Goal: Answer question/provide support: Share knowledge or assist other users

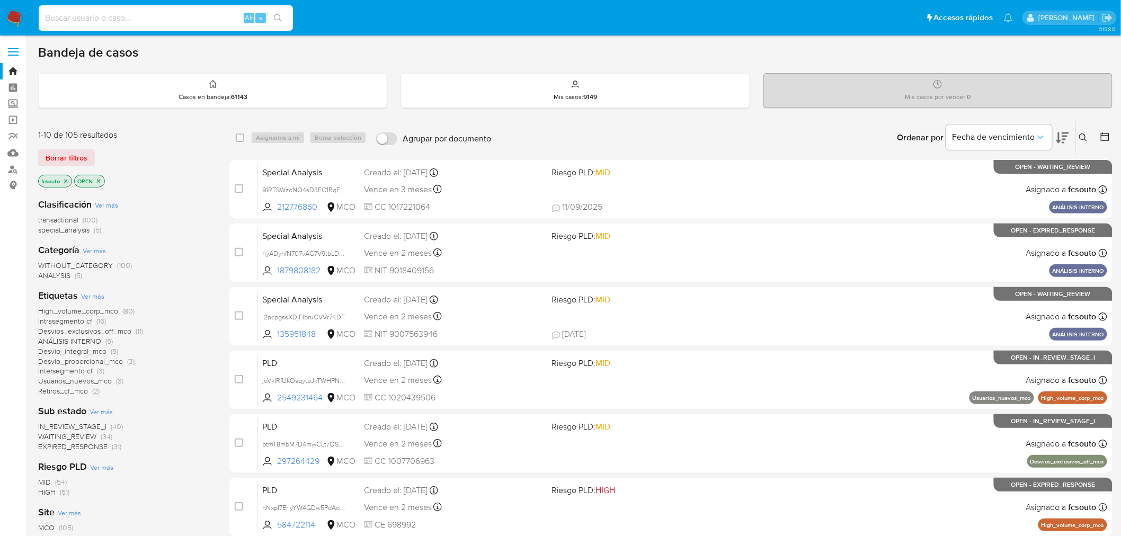
click at [115, 15] on input at bounding box center [166, 18] width 254 height 14
paste input "2004968438"
type input "2004968438"
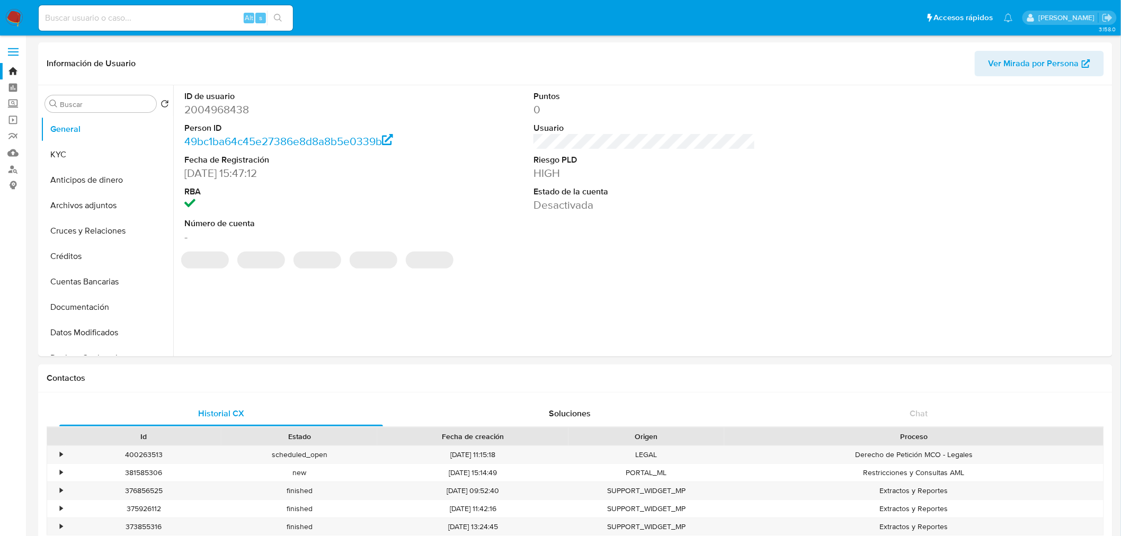
select select "10"
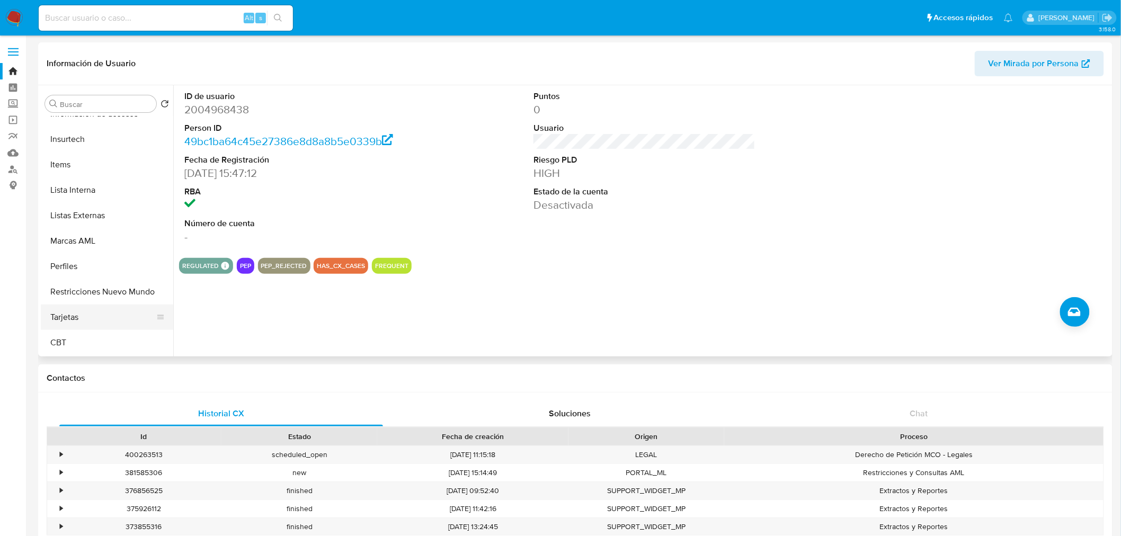
scroll to position [447, 0]
click at [86, 292] on button "Restricciones Nuevo Mundo" at bounding box center [103, 292] width 124 height 25
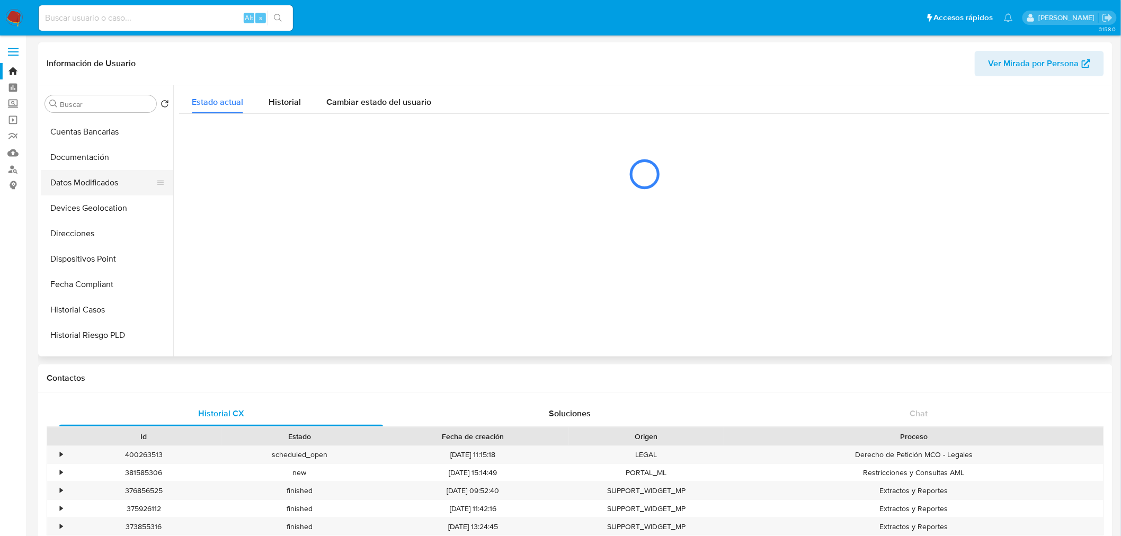
scroll to position [212, 0]
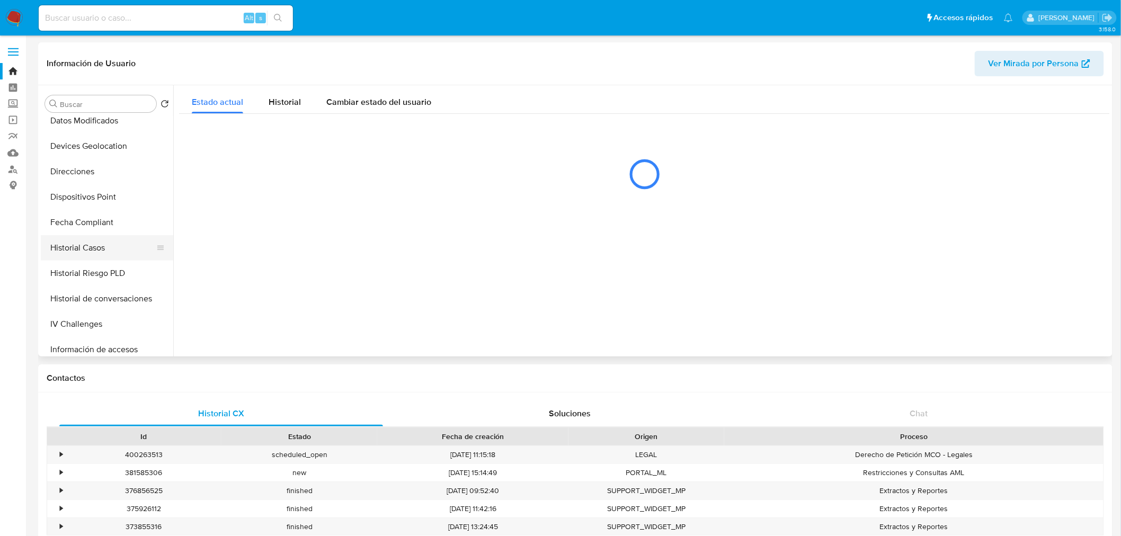
click at [114, 248] on button "Historial Casos" at bounding box center [103, 247] width 124 height 25
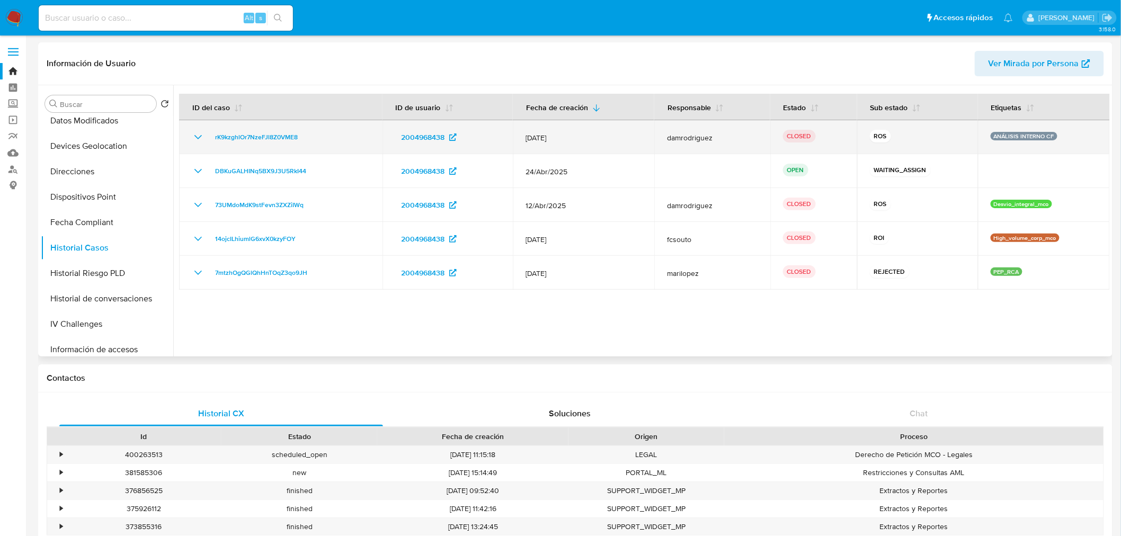
click at [194, 136] on icon "Mostrar/Ocultar" at bounding box center [197, 137] width 7 height 4
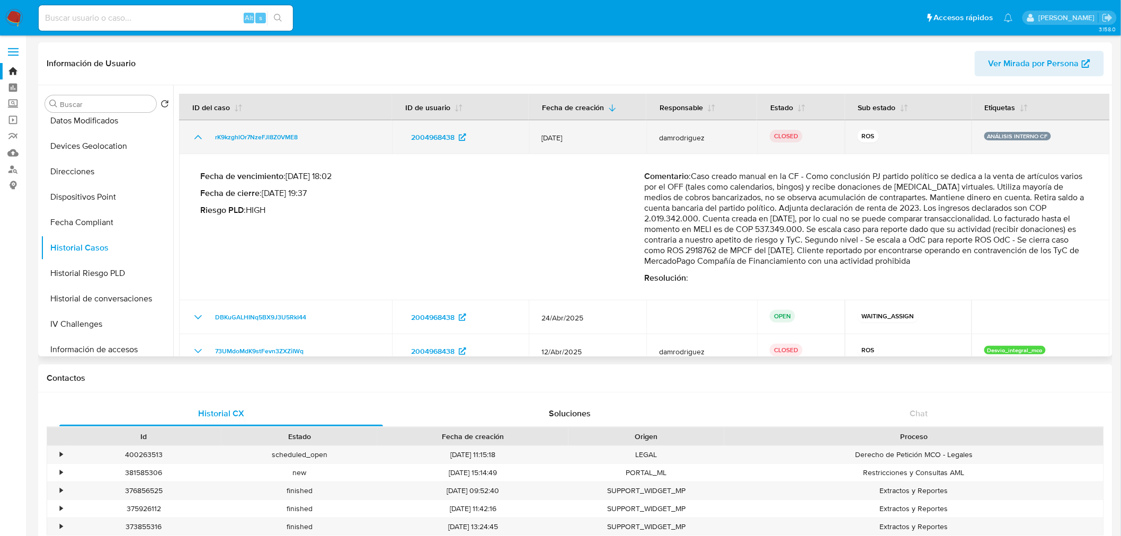
click at [194, 136] on icon "Mostrar/Ocultar" at bounding box center [198, 137] width 13 height 13
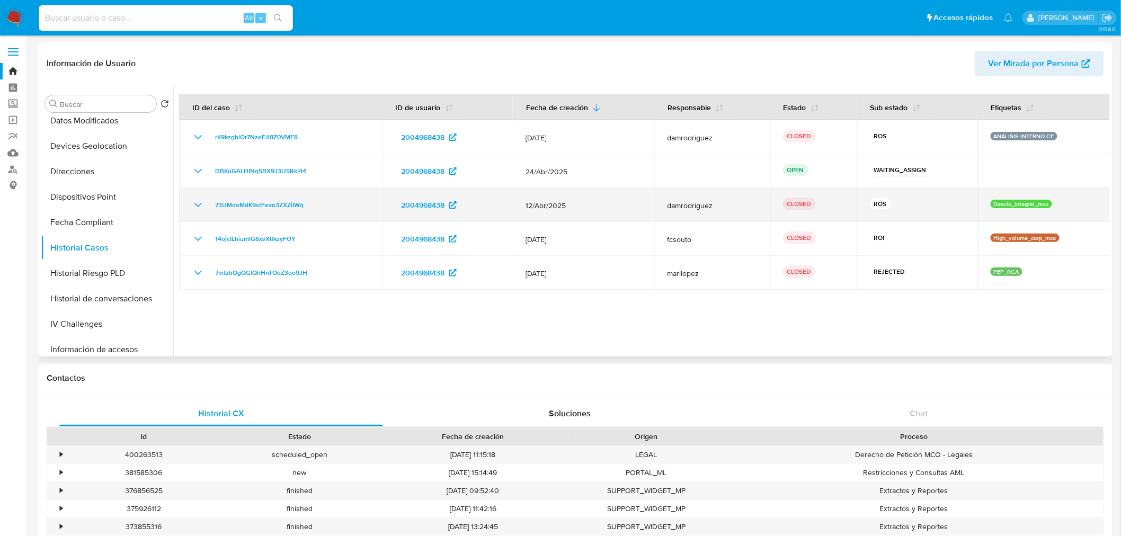
click at [204, 203] on div "73UMdoMdK9stFevn3ZXZiIWq" at bounding box center [281, 205] width 178 height 13
click at [198, 202] on icon "Mostrar/Ocultar" at bounding box center [198, 205] width 13 height 13
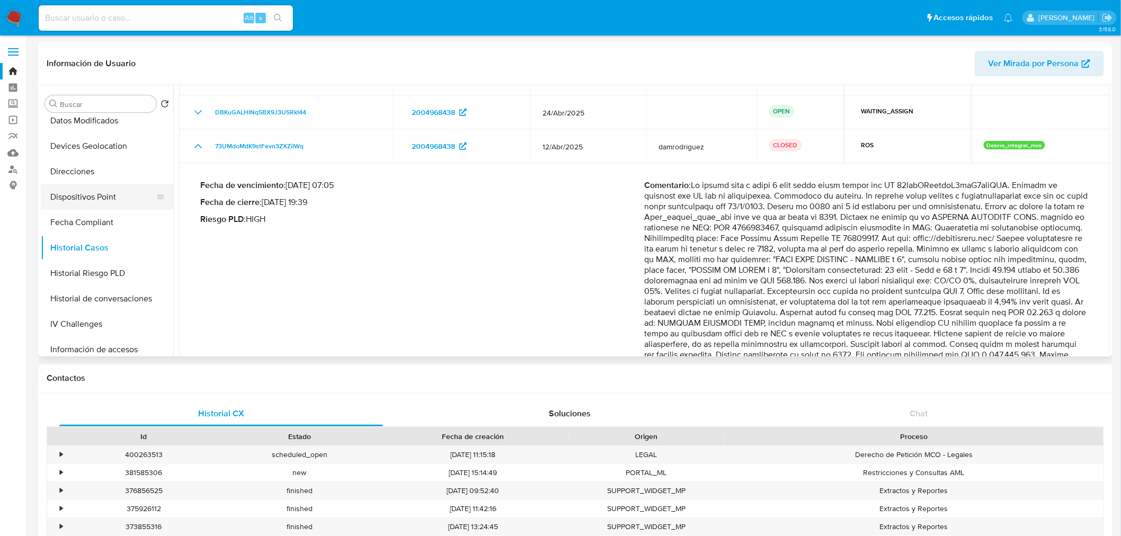
scroll to position [56, 0]
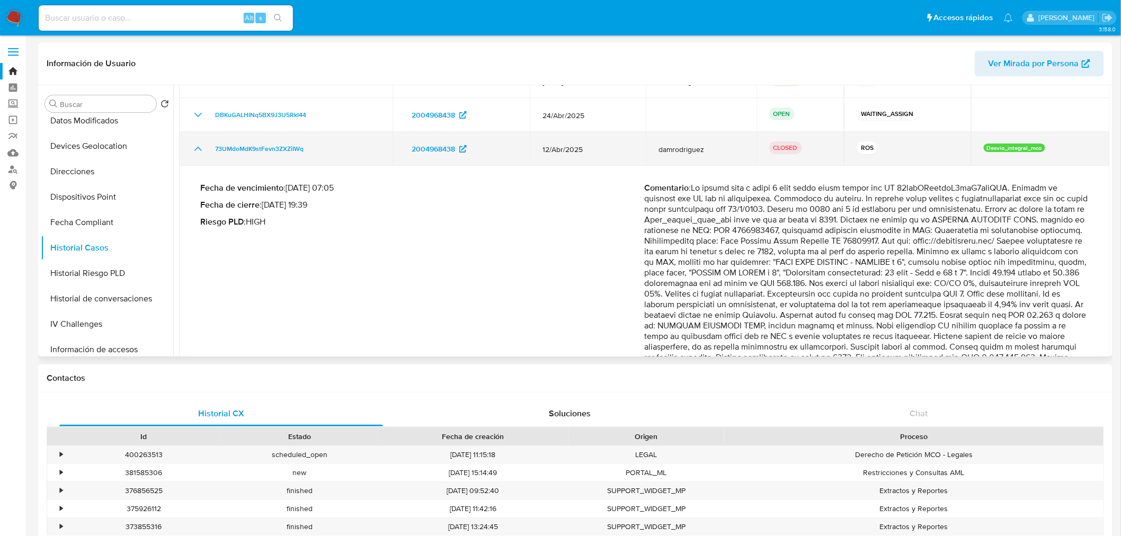
click at [196, 146] on icon "Mostrar/Ocultar" at bounding box center [198, 148] width 13 height 13
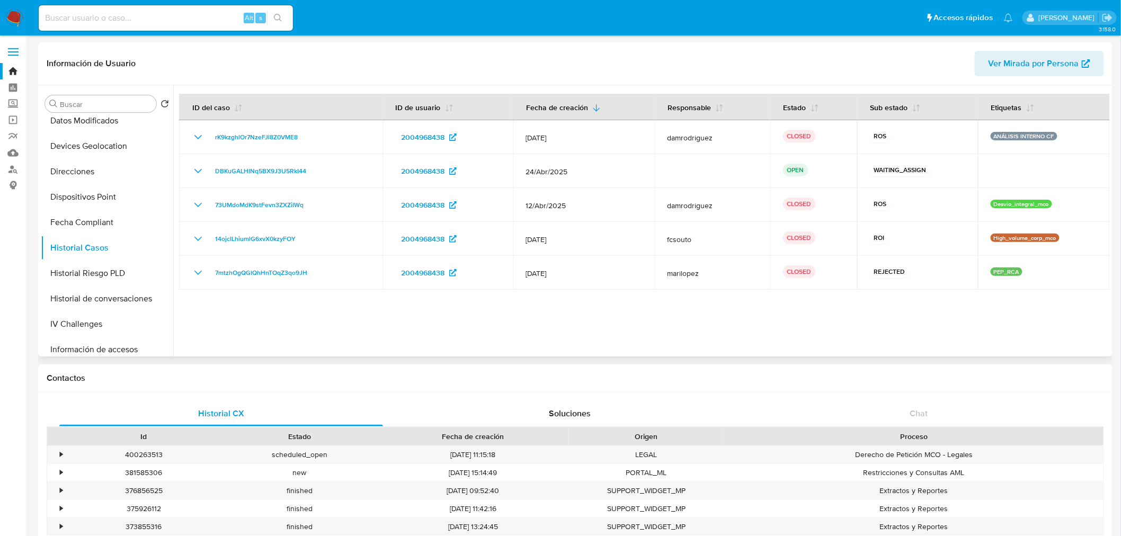
scroll to position [0, 0]
click at [19, 19] on img at bounding box center [14, 18] width 18 height 18
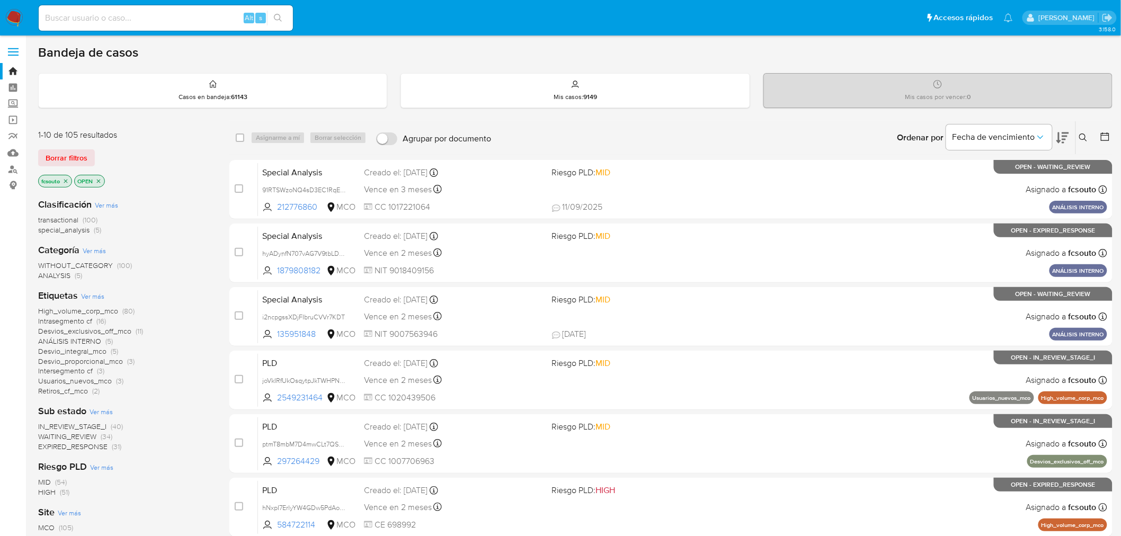
click at [67, 183] on icon "close-filter" at bounding box center [65, 181] width 6 height 6
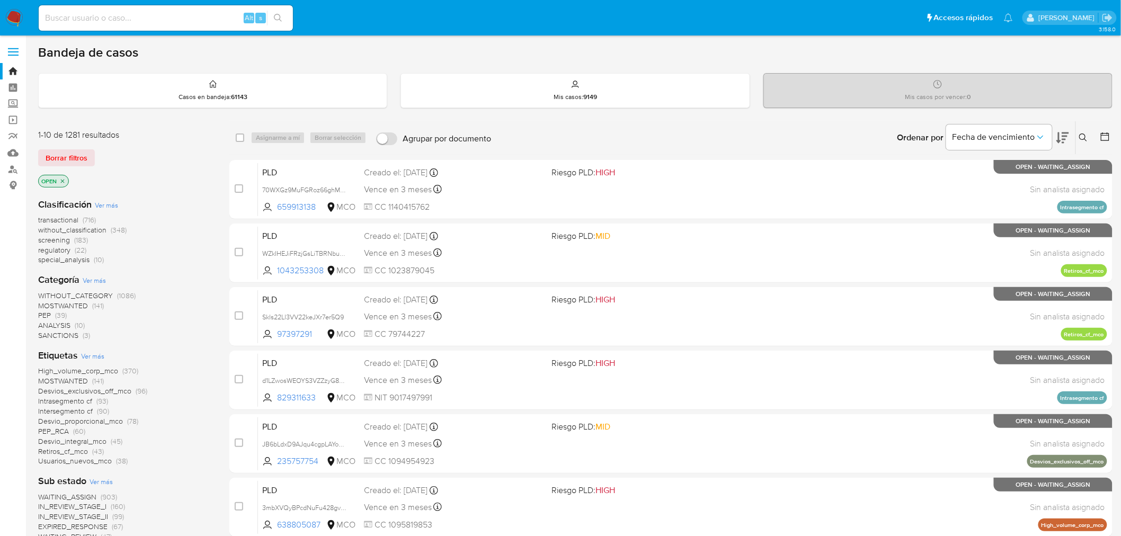
click at [72, 219] on span "transactional" at bounding box center [58, 220] width 40 height 11
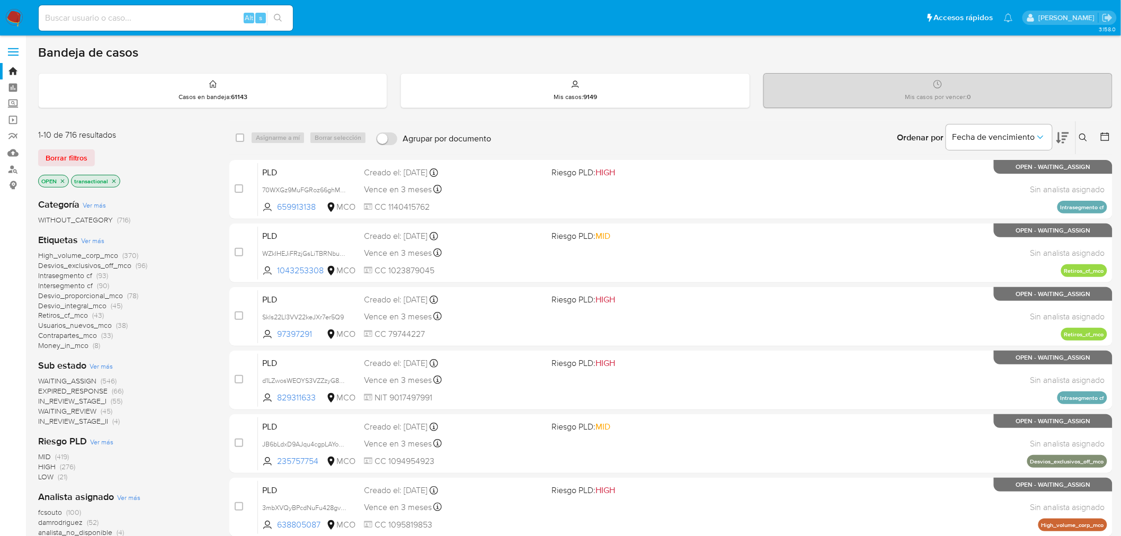
click at [91, 420] on span "IN_REVIEW_STAGE_II" at bounding box center [73, 421] width 70 height 11
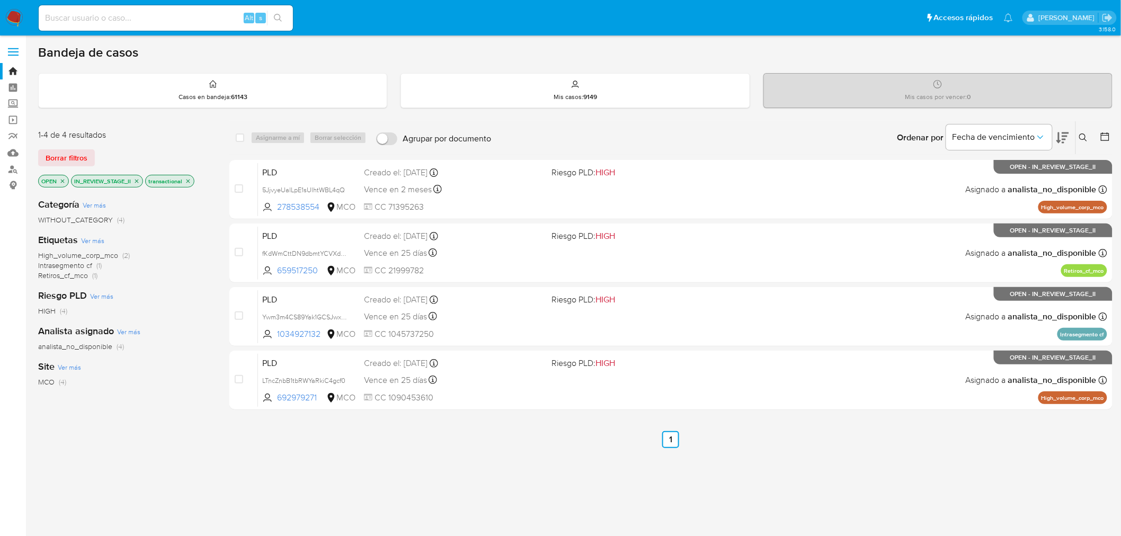
click at [135, 180] on icon "close-filter" at bounding box center [136, 181] width 6 height 6
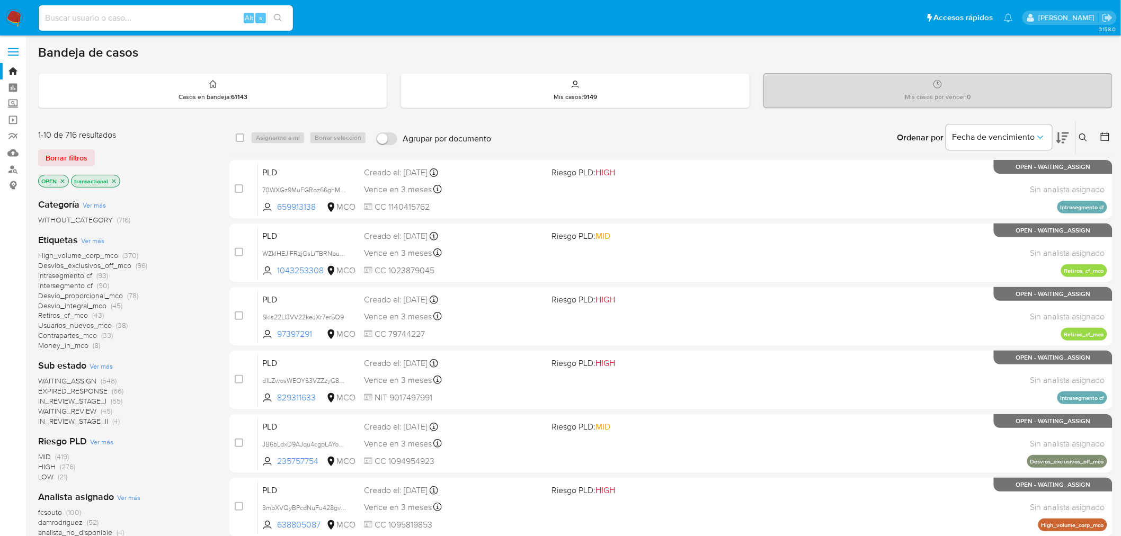
click at [9, 22] on img at bounding box center [14, 18] width 18 height 18
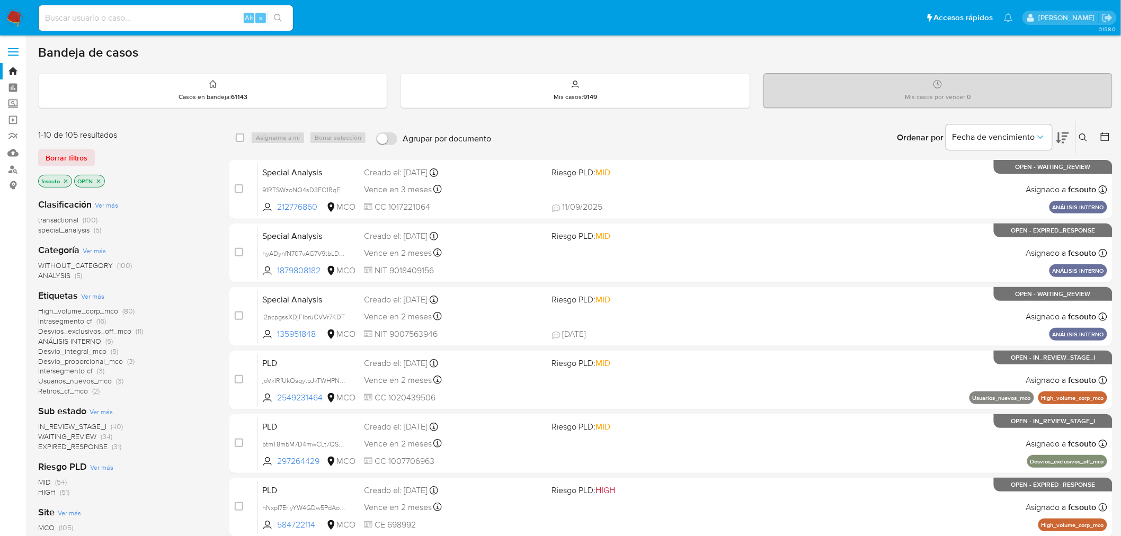
click at [77, 437] on span "WAITING_REVIEW" at bounding box center [67, 436] width 58 height 11
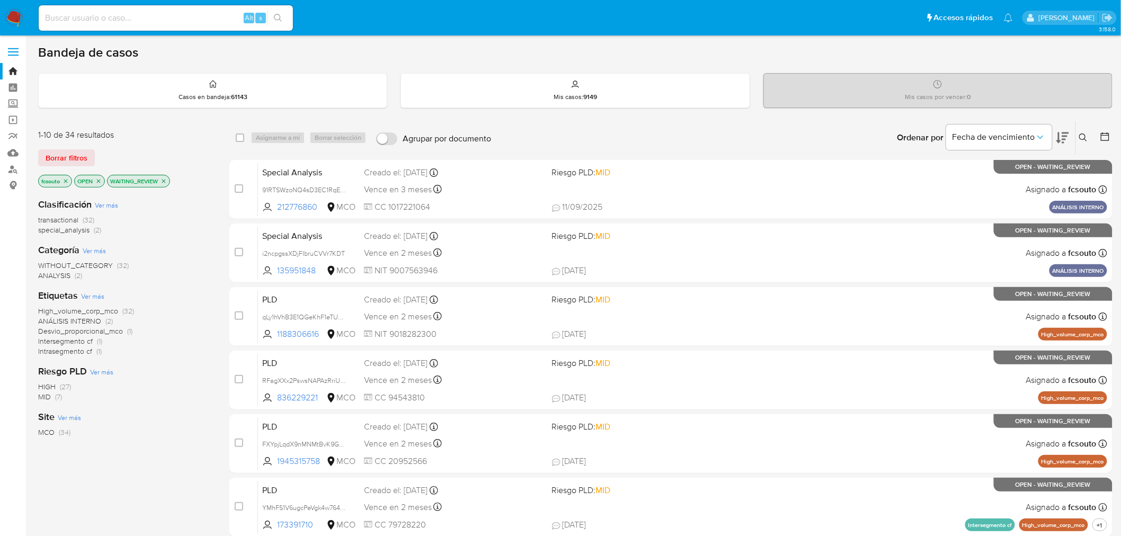
click at [1063, 138] on icon at bounding box center [1062, 137] width 13 height 13
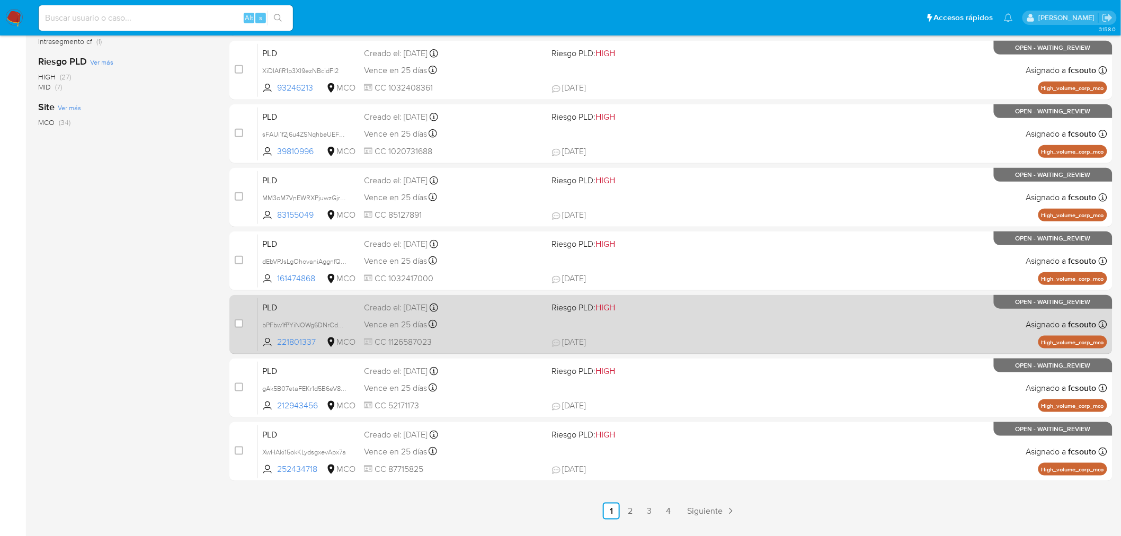
scroll to position [337, 0]
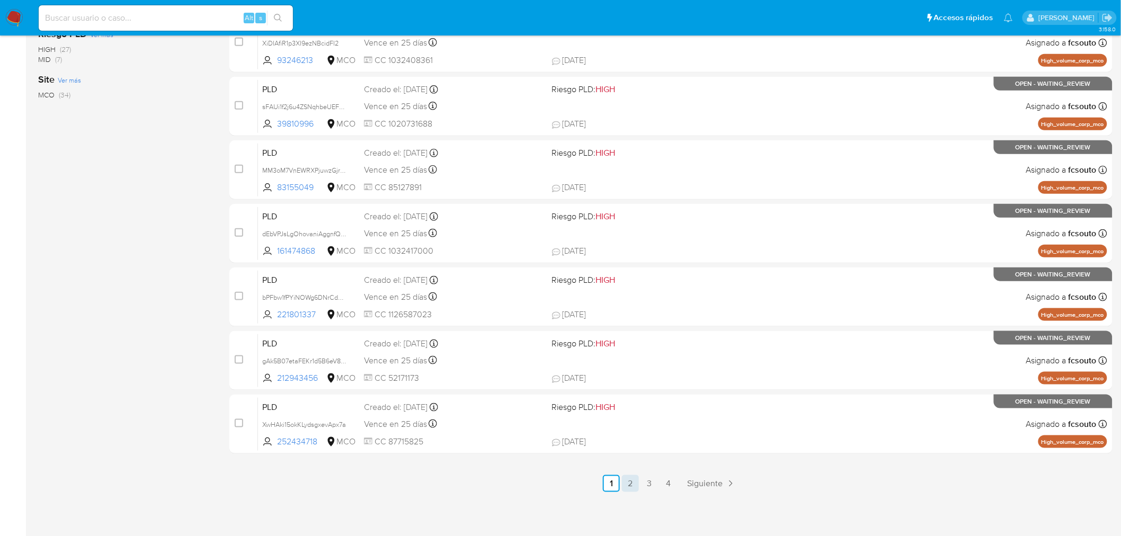
click at [635, 481] on link "2" at bounding box center [630, 483] width 17 height 17
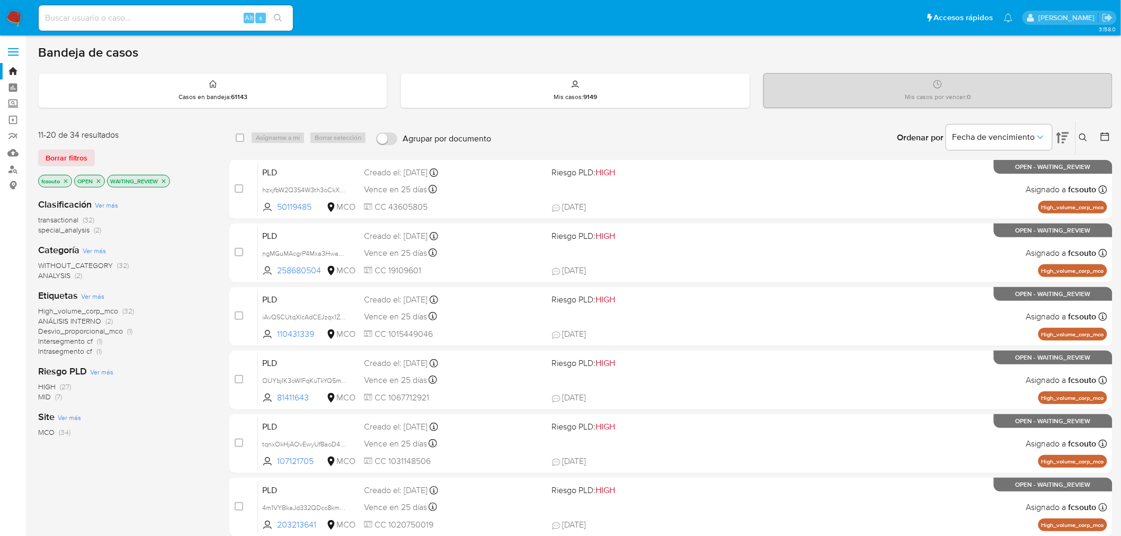
scroll to position [337, 0]
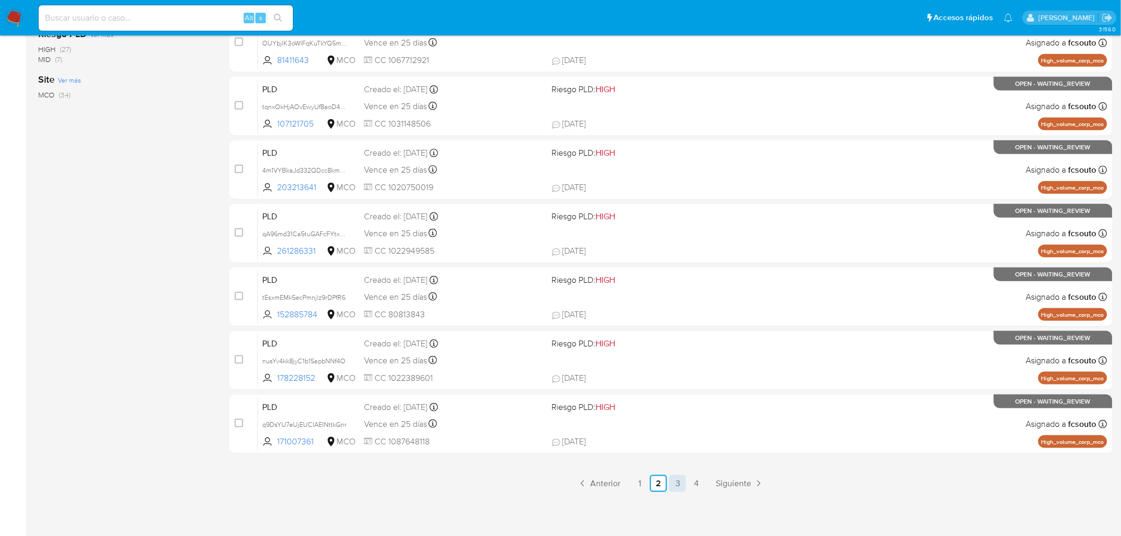
click at [670, 482] on link "3" at bounding box center [677, 483] width 17 height 17
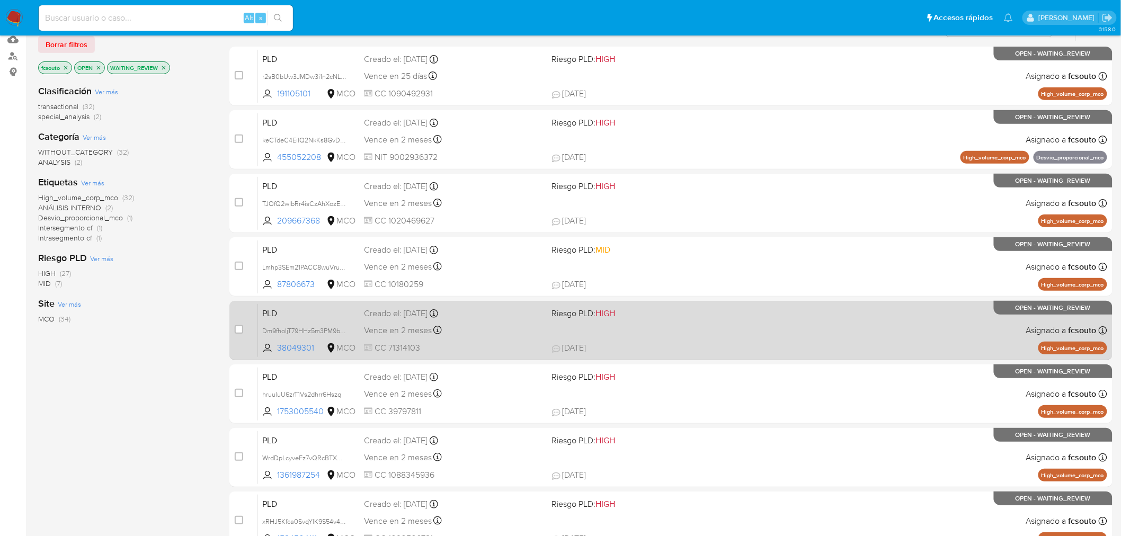
scroll to position [337, 0]
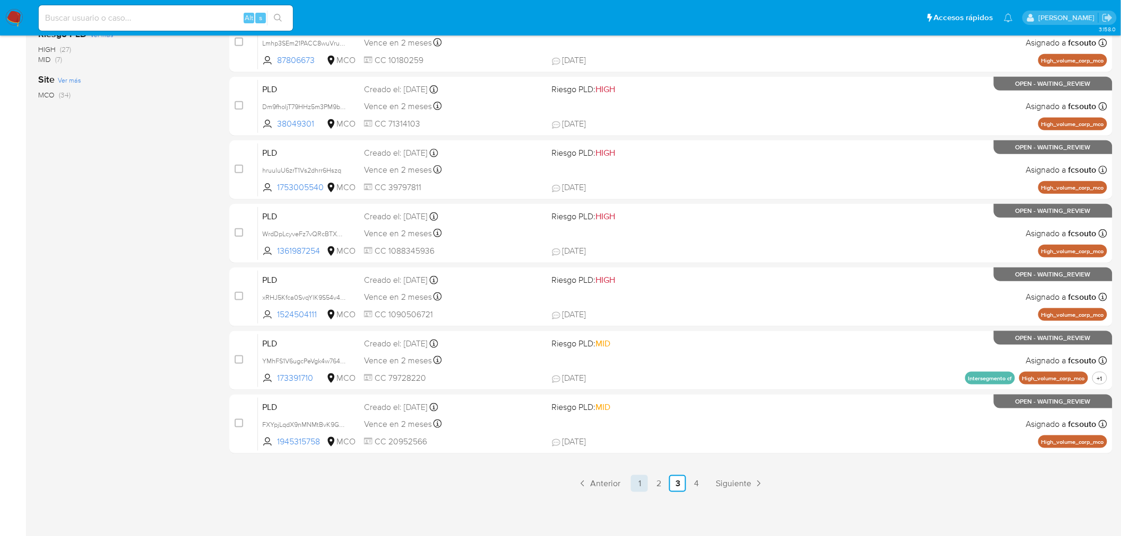
click at [641, 483] on link "1" at bounding box center [639, 483] width 17 height 17
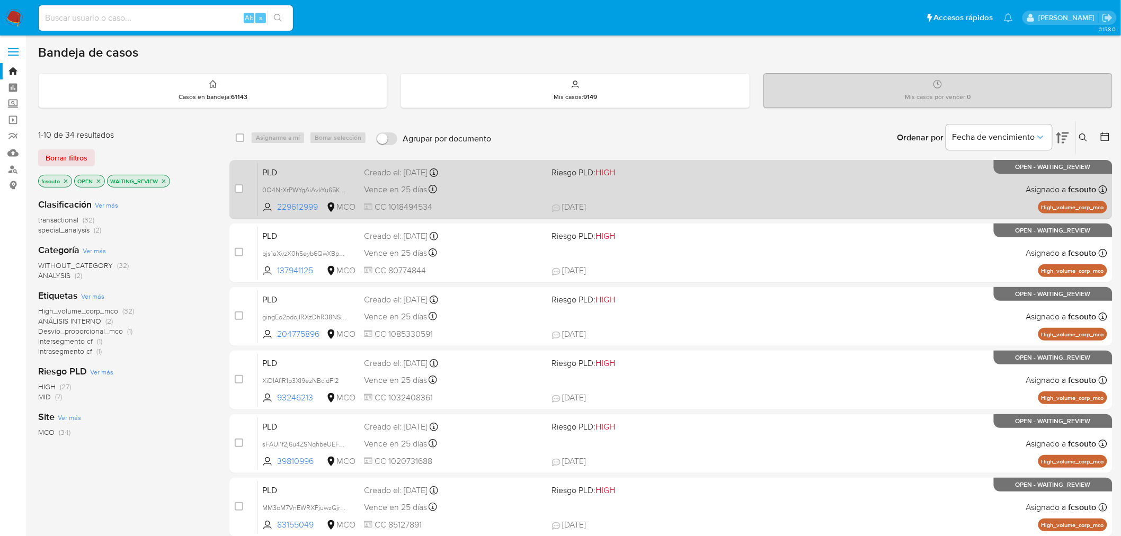
click at [513, 201] on span "CC 1018494534" at bounding box center [454, 207] width 180 height 12
click at [239, 187] on input "checkbox" at bounding box center [239, 188] width 8 height 8
checkbox input "true"
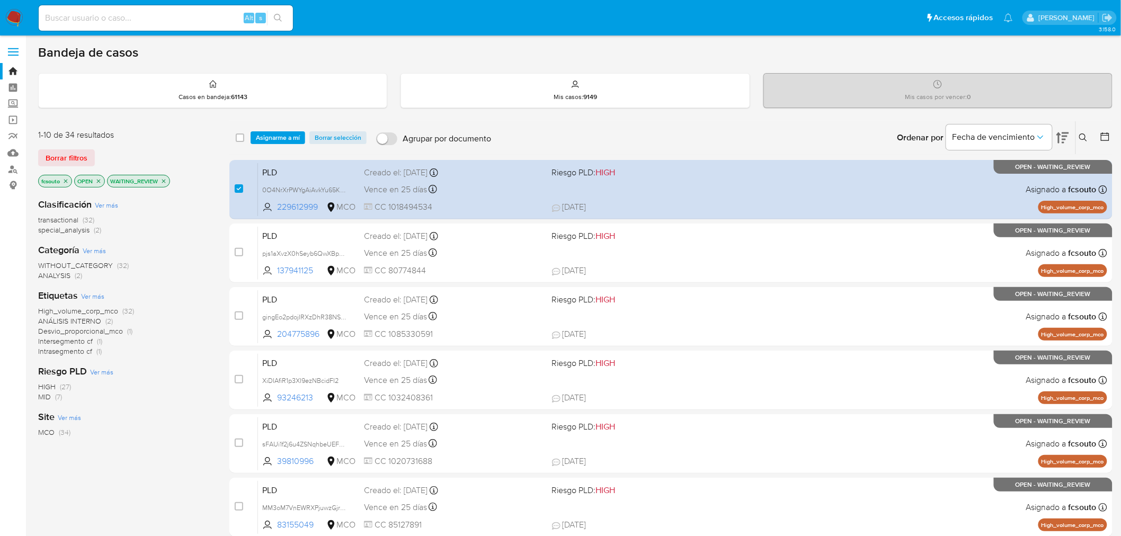
click at [291, 129] on div "select-all-cases-checkbox Asignarme a mí Borrar selección Agrupar por documento…" at bounding box center [670, 137] width 883 height 33
click at [292, 139] on span "Asignarme a mí" at bounding box center [278, 137] width 44 height 11
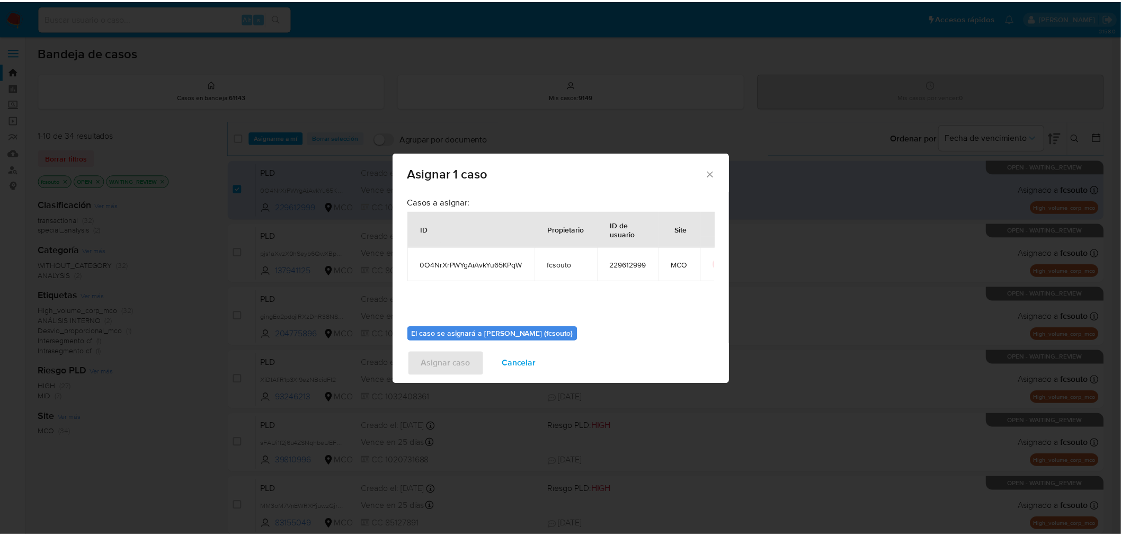
scroll to position [55, 0]
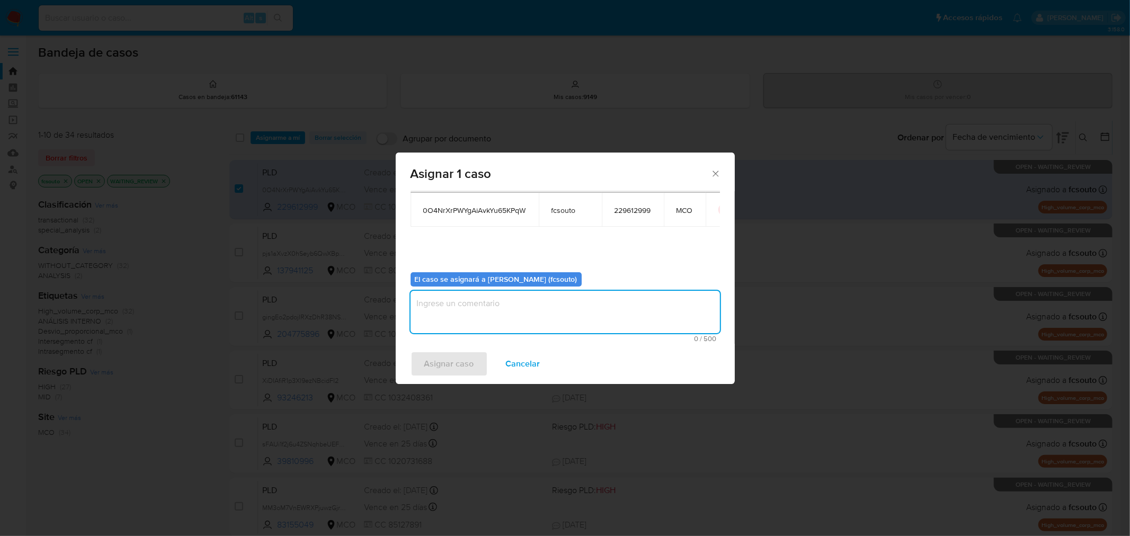
click at [571, 315] on textarea "assign-modal" at bounding box center [564, 312] width 309 height 42
type textarea "Asignación manual"
click at [448, 362] on span "Asignar caso" at bounding box center [449, 363] width 50 height 23
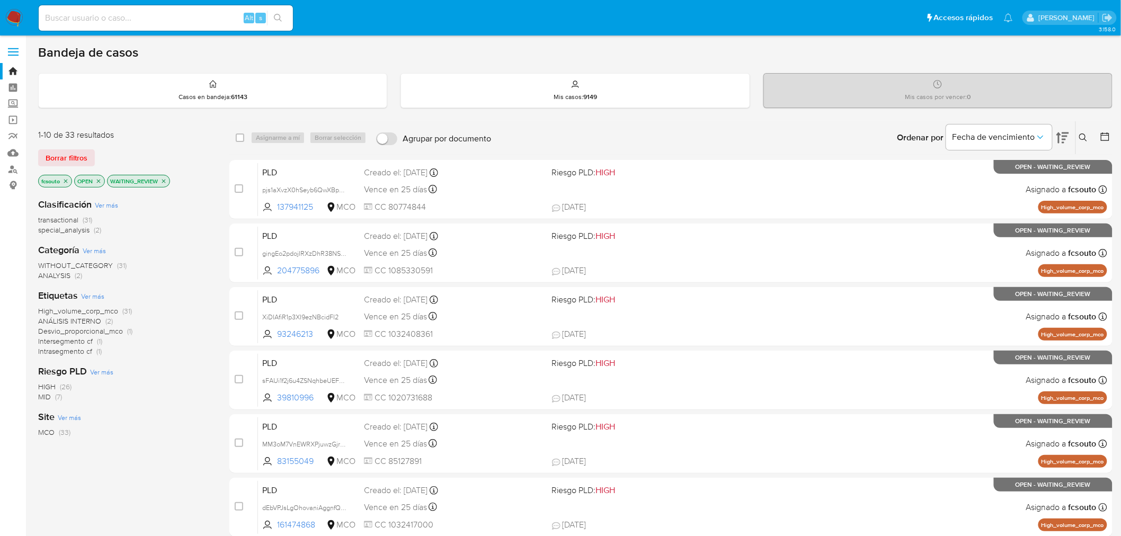
click at [13, 19] on img at bounding box center [14, 18] width 18 height 18
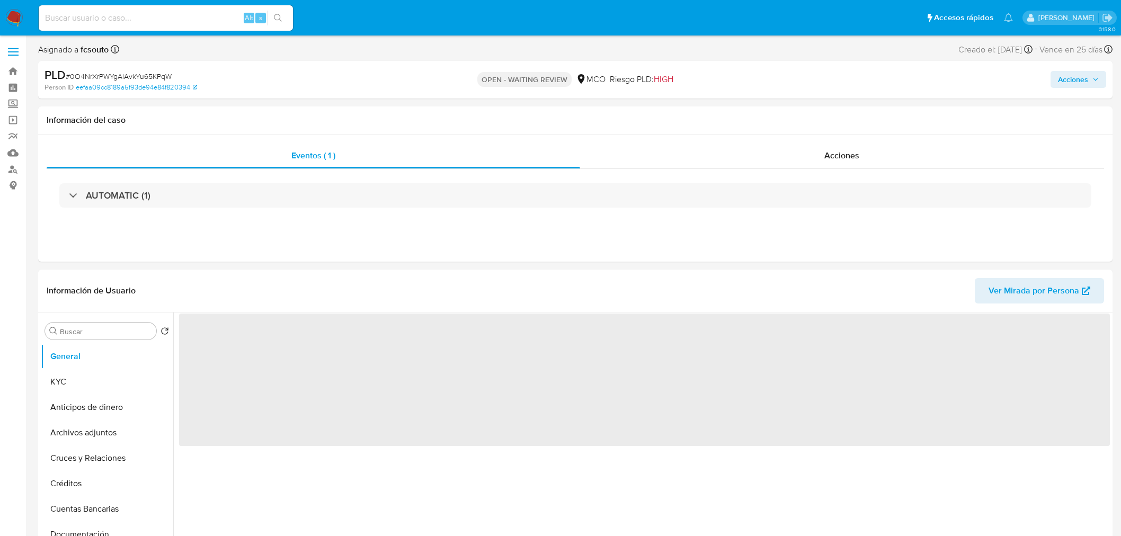
select select "10"
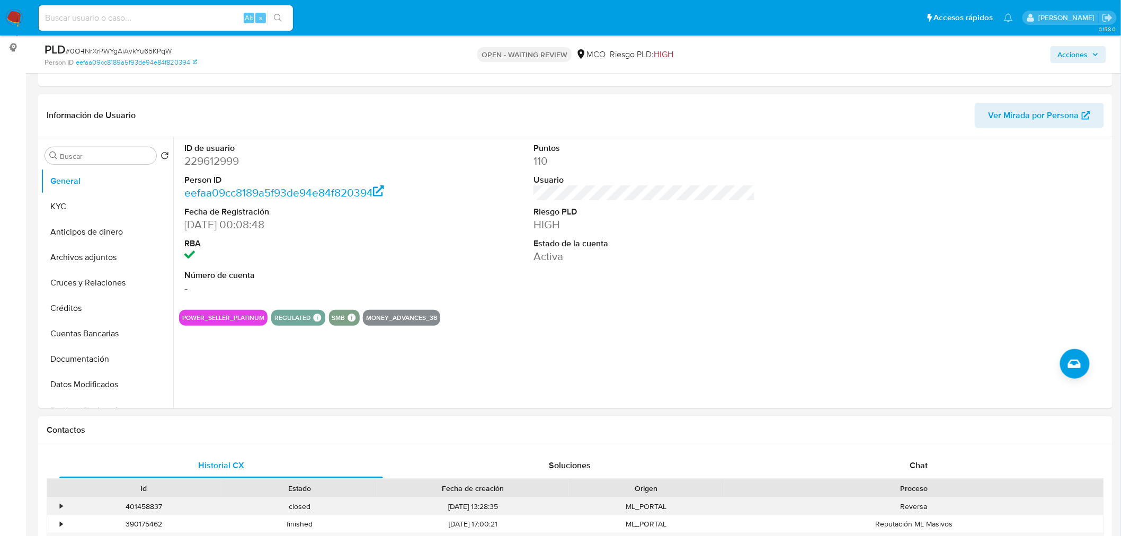
scroll to position [294, 0]
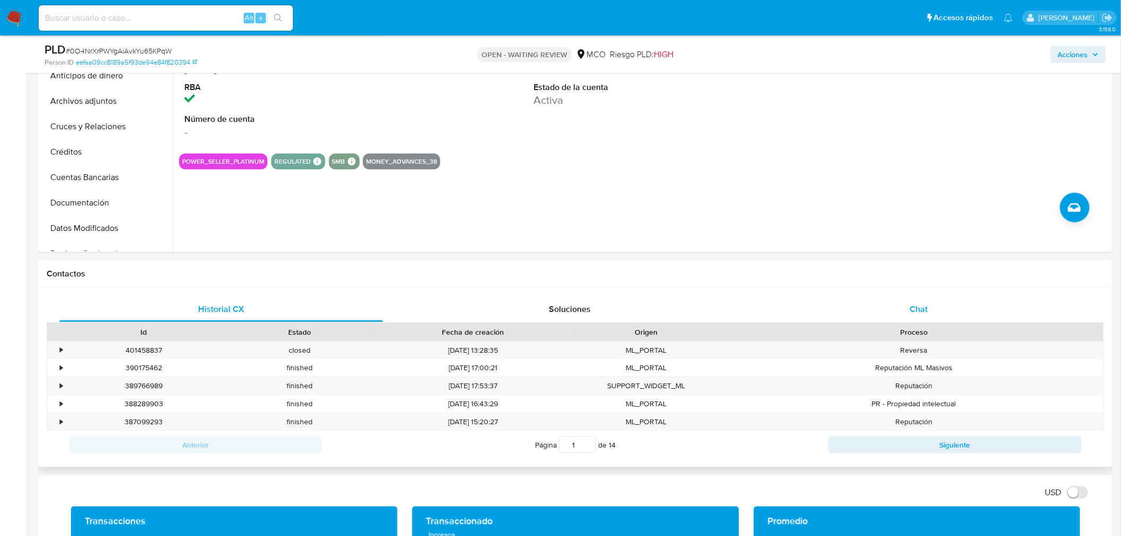
drag, startPoint x: 909, startPoint y: 284, endPoint x: 921, endPoint y: 308, distance: 26.5
click at [909, 287] on div "Contactos" at bounding box center [575, 274] width 1074 height 28
click at [930, 307] on div "Chat" at bounding box center [919, 309] width 324 height 25
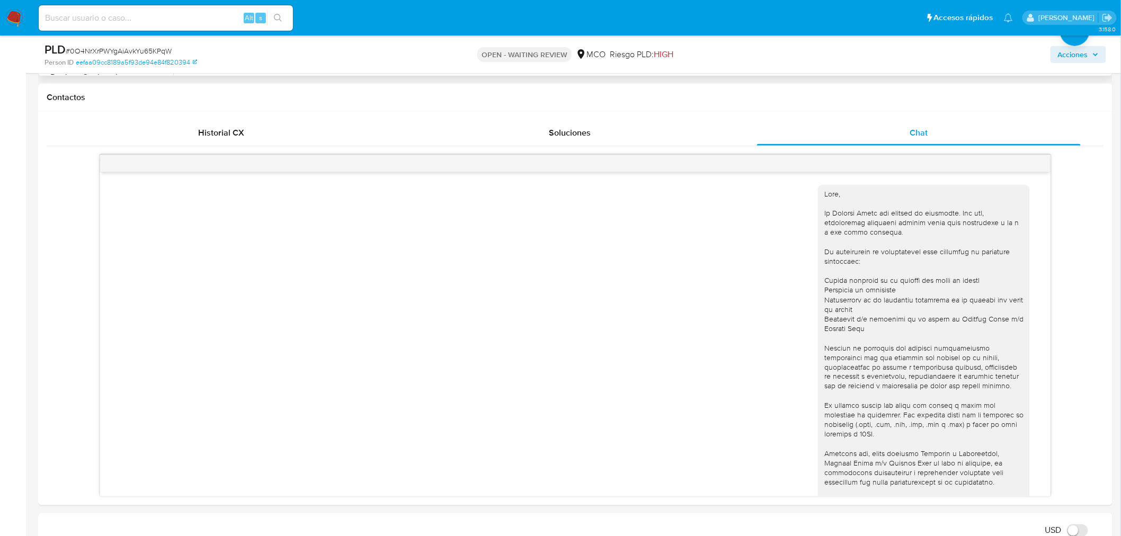
scroll to position [580, 0]
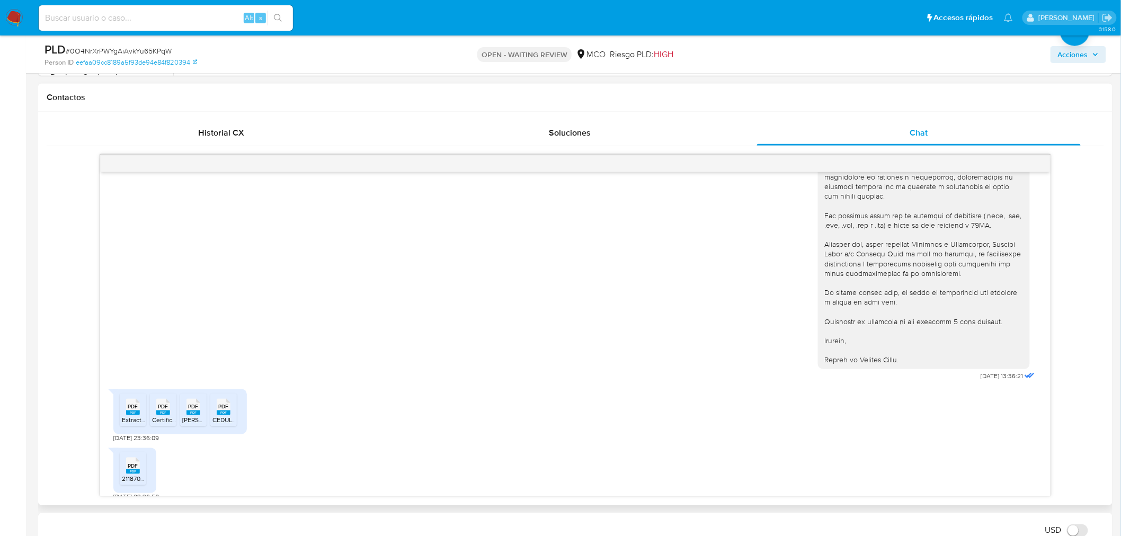
click at [122, 405] on div "PDF PDF" at bounding box center [133, 406] width 22 height 21
click at [162, 416] on span "Certificado_1018494534_20250911.pdf" at bounding box center [206, 420] width 109 height 9
click at [193, 416] on span "rut daniela.pdf" at bounding box center [212, 420] width 60 height 9
click at [218, 410] on rect at bounding box center [224, 412] width 14 height 5
click at [128, 472] on li "PDF PDF 2118707780237 (3).pdf" at bounding box center [133, 468] width 26 height 33
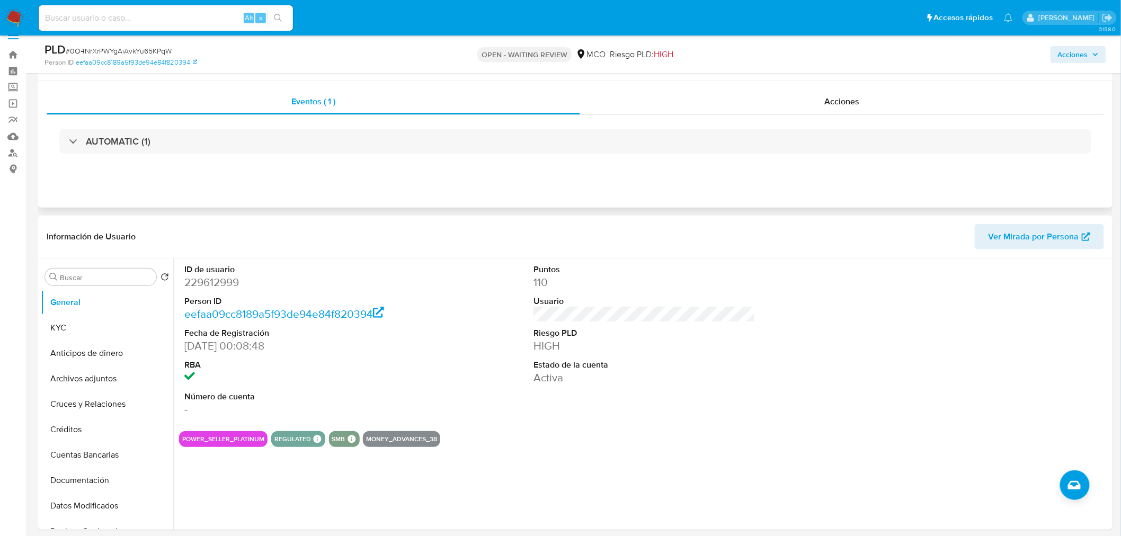
scroll to position [0, 0]
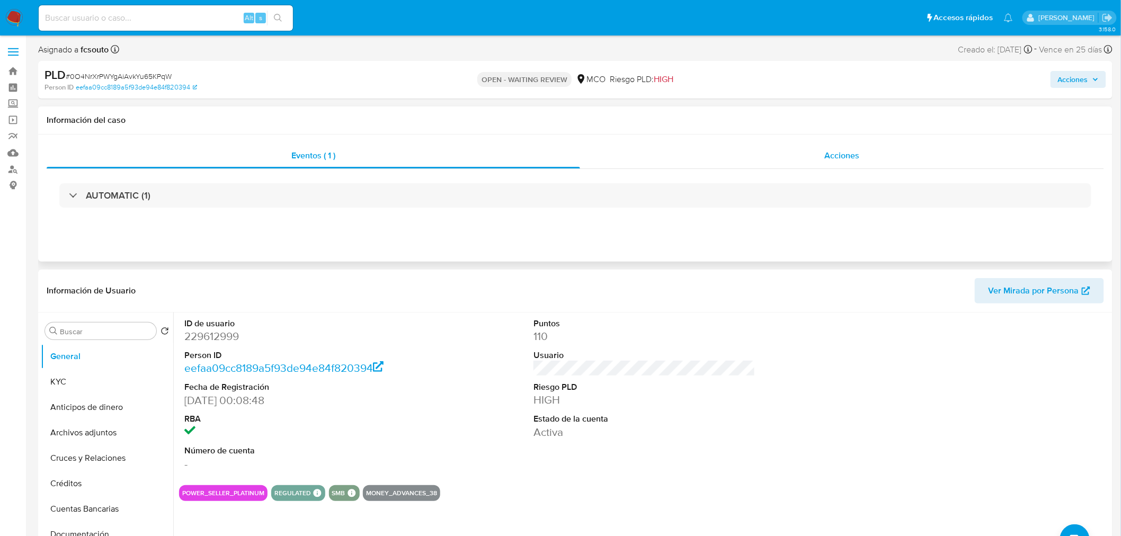
click at [825, 149] on div "Acciones" at bounding box center [842, 155] width 524 height 25
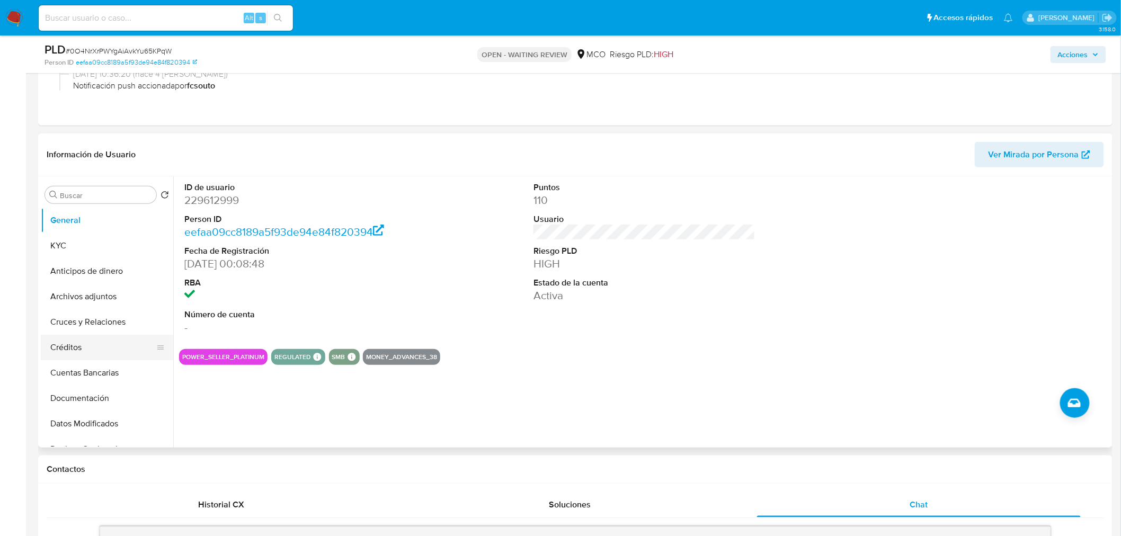
scroll to position [59, 0]
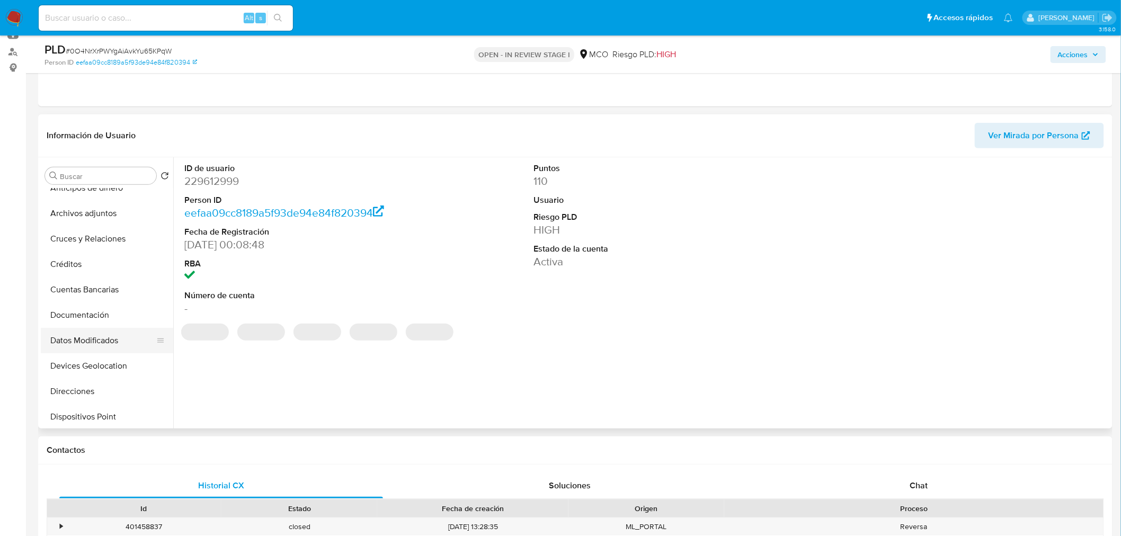
scroll to position [176, 0]
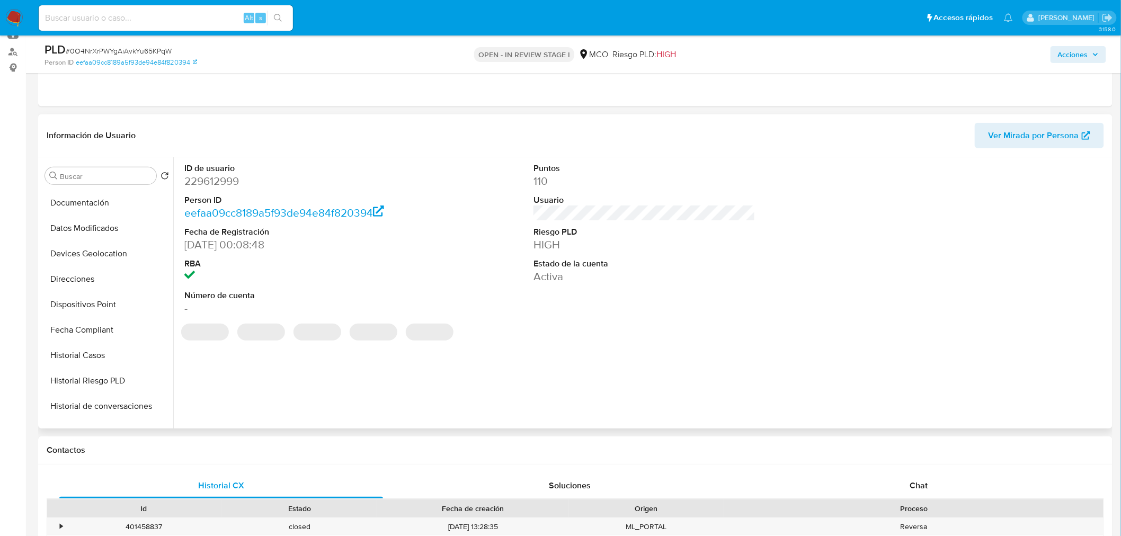
select select "10"
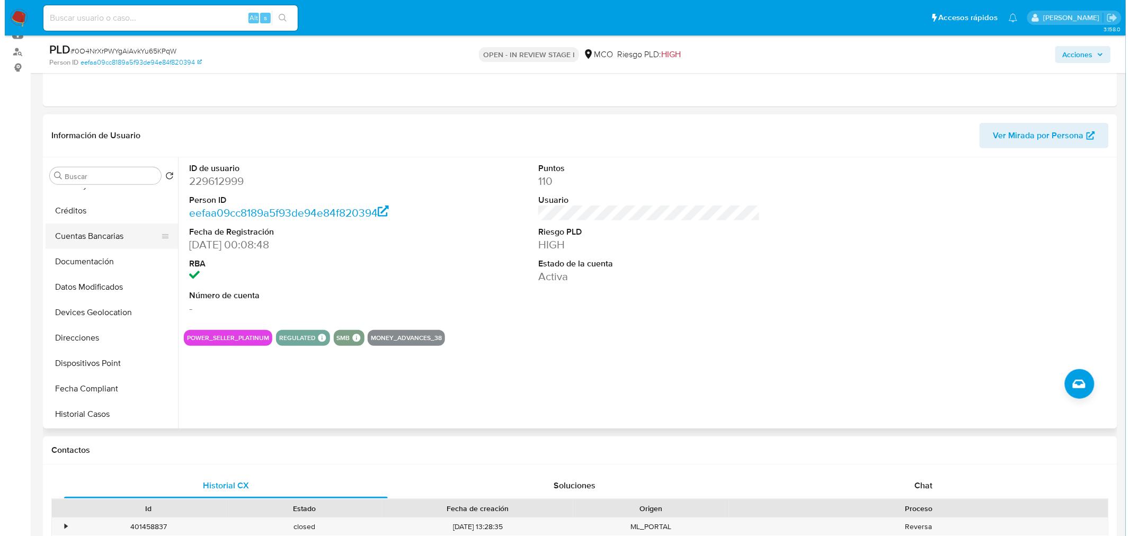
scroll to position [59, 0]
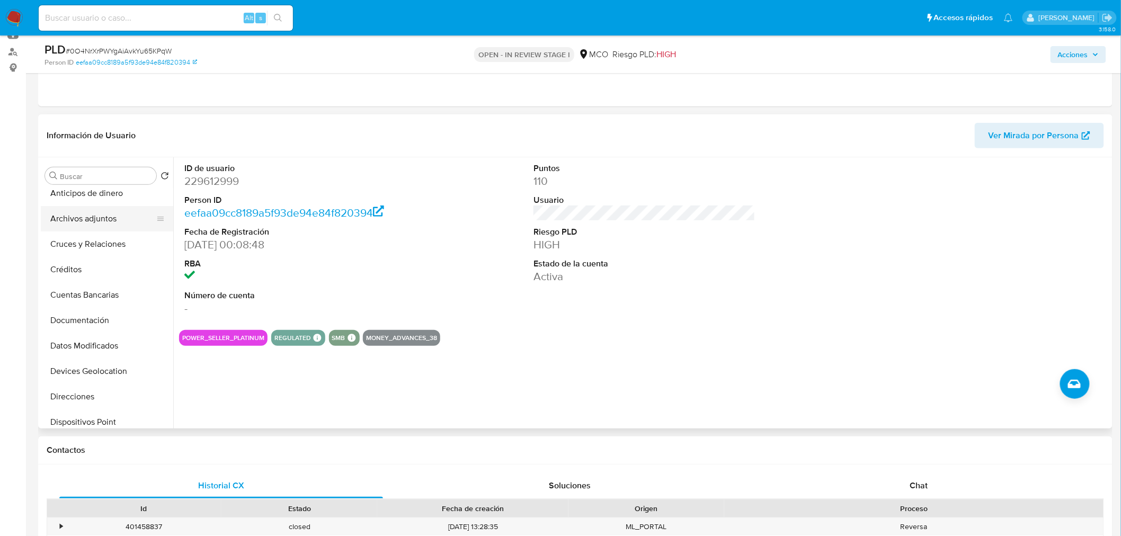
drag, startPoint x: 106, startPoint y: 219, endPoint x: 112, endPoint y: 221, distance: 6.6
click at [106, 219] on button "Archivos adjuntos" at bounding box center [103, 218] width 124 height 25
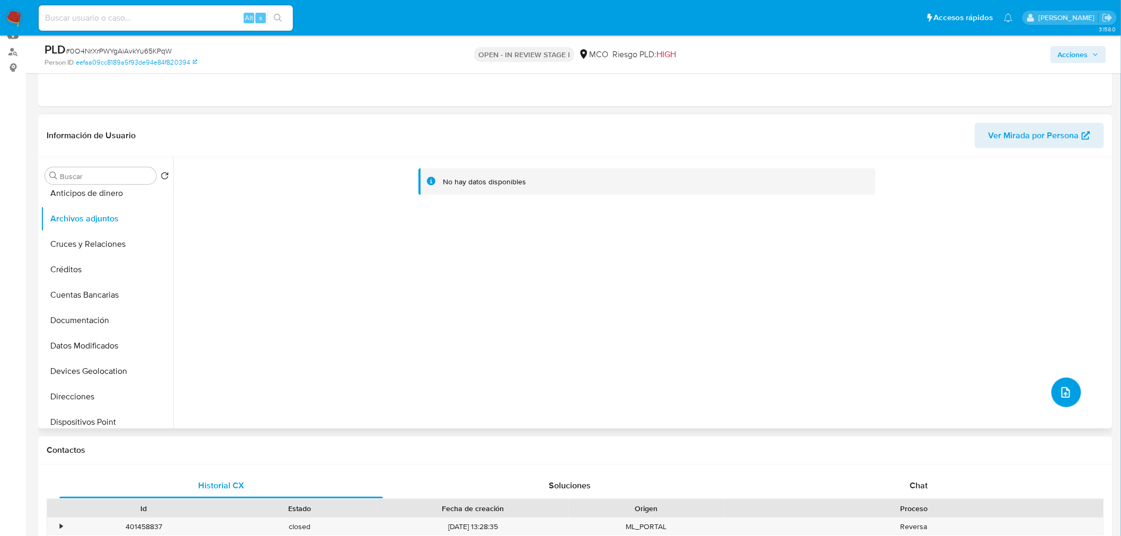
click at [1067, 394] on icon "upload-file" at bounding box center [1065, 392] width 13 height 13
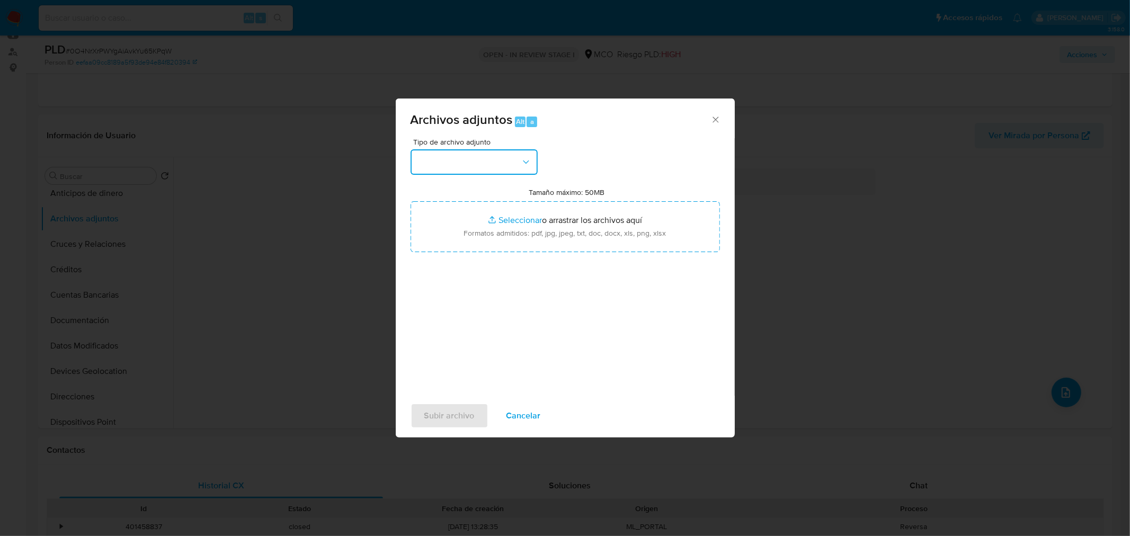
click at [496, 159] on button "button" at bounding box center [473, 161] width 127 height 25
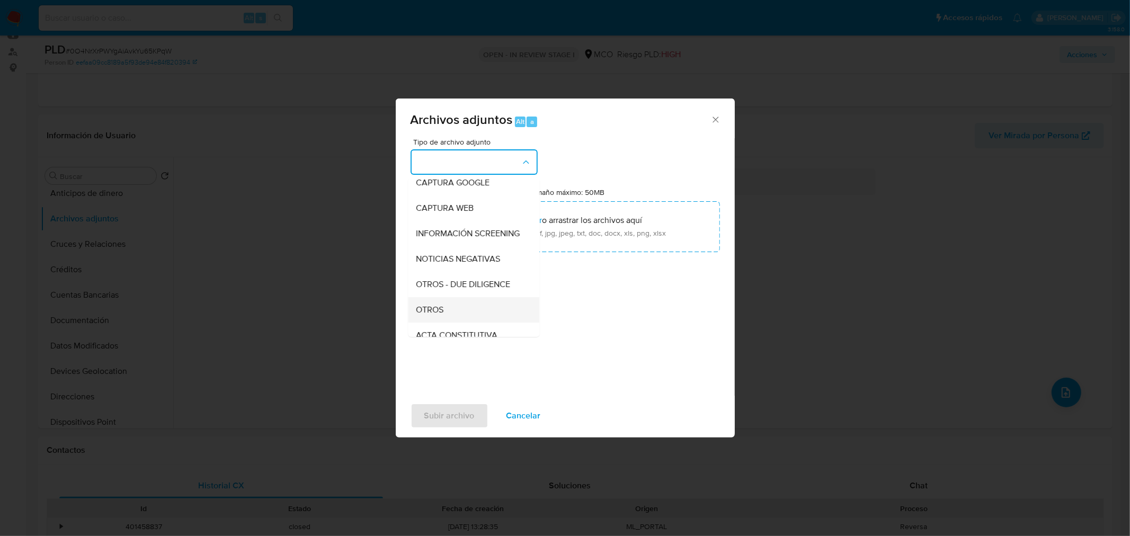
click at [491, 316] on div "OTROS" at bounding box center [470, 309] width 108 height 25
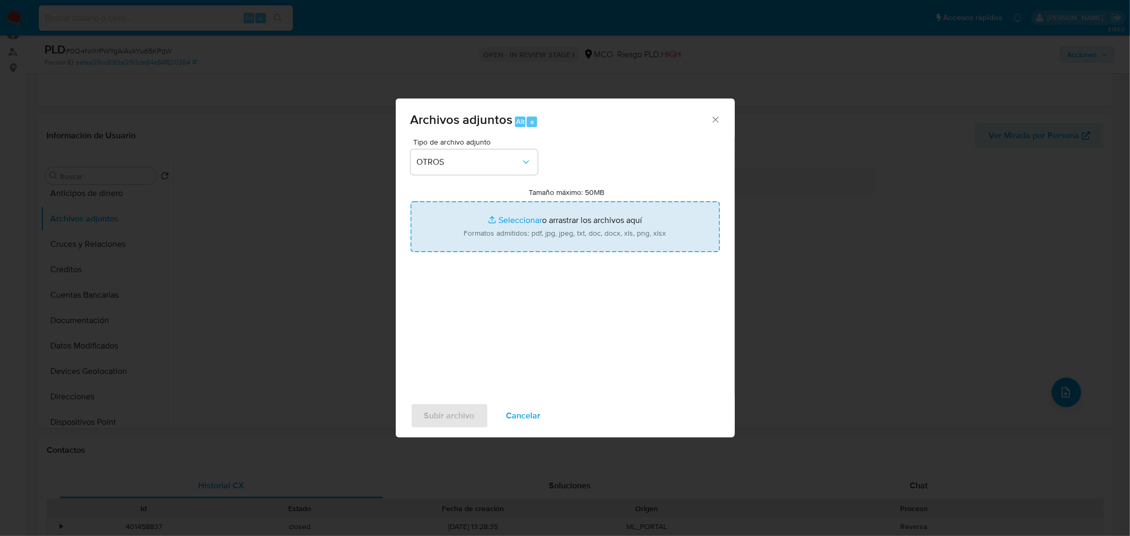
click at [548, 244] on input "Tamaño máximo: 50MB Seleccionar archivos" at bounding box center [564, 226] width 309 height 51
type input "C:\fakepath\229612999_952eec82-0c8d-4e30-9f28-65d56c0bac9b.pdf"
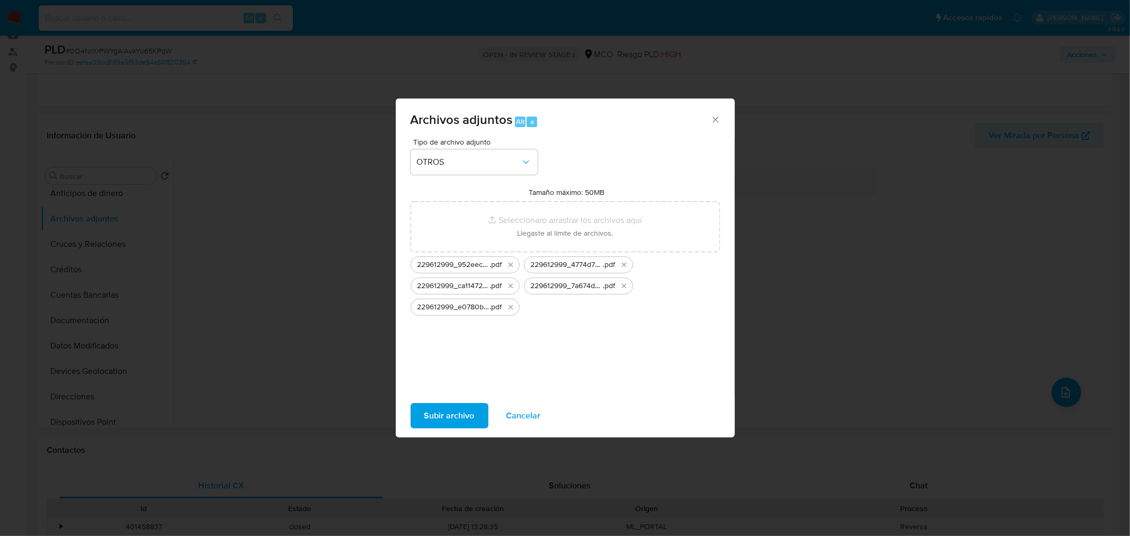
click at [447, 408] on span "Subir archivo" at bounding box center [449, 415] width 50 height 23
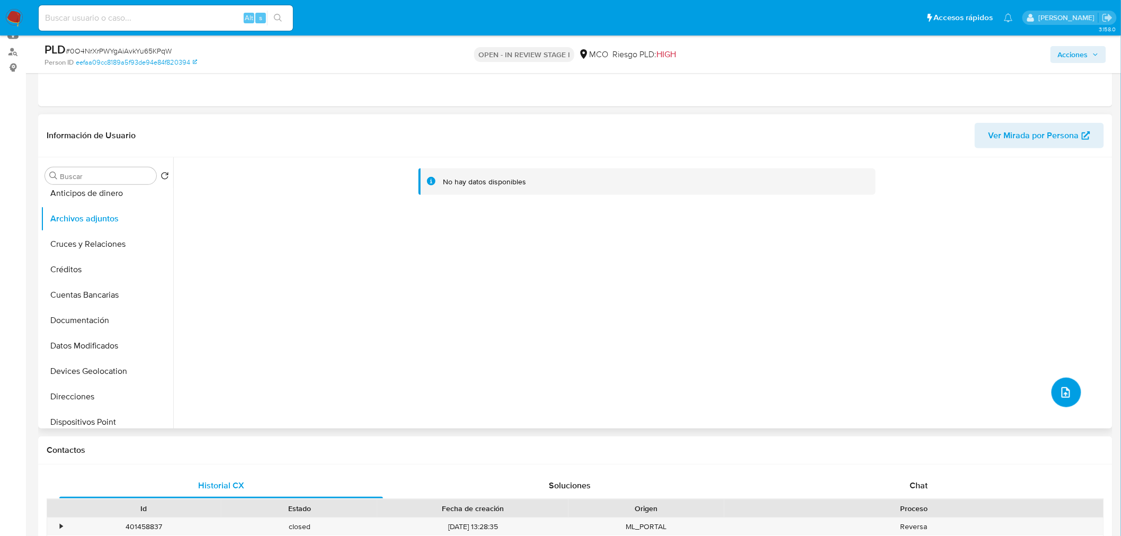
click at [1067, 395] on span "upload-file" at bounding box center [1065, 392] width 13 height 13
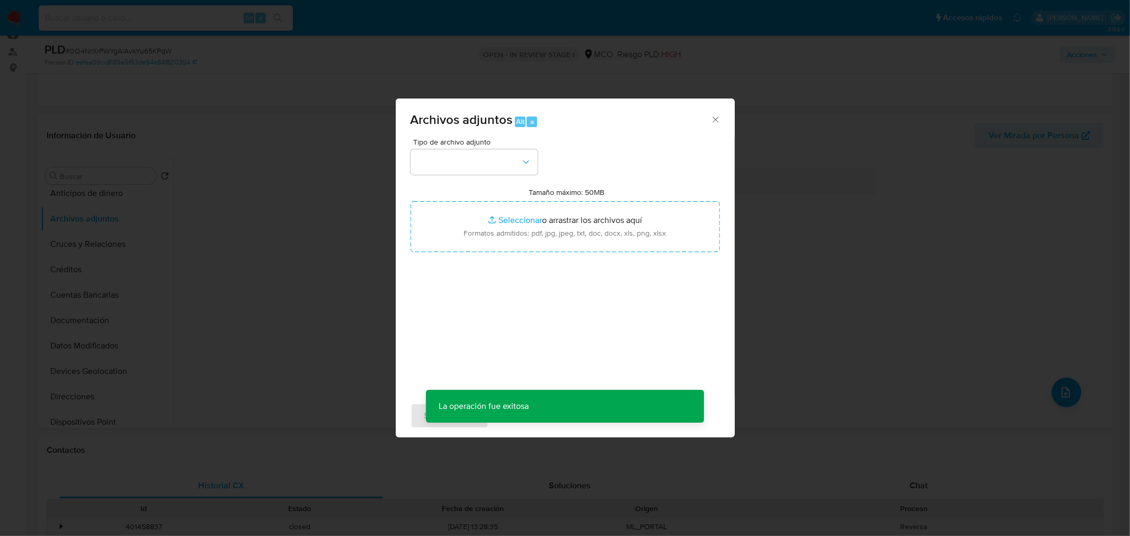
click at [850, 236] on div "Archivos adjuntos Alt a Tipo de archivo adjunto Tamaño máximo: 50MB Seleccionar…" at bounding box center [565, 268] width 1130 height 536
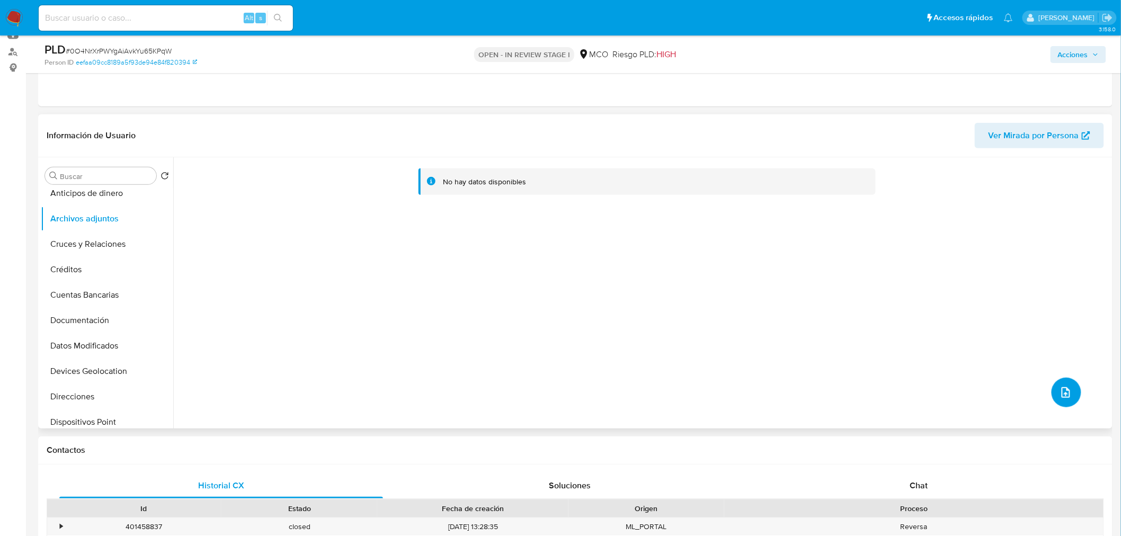
scroll to position [0, 0]
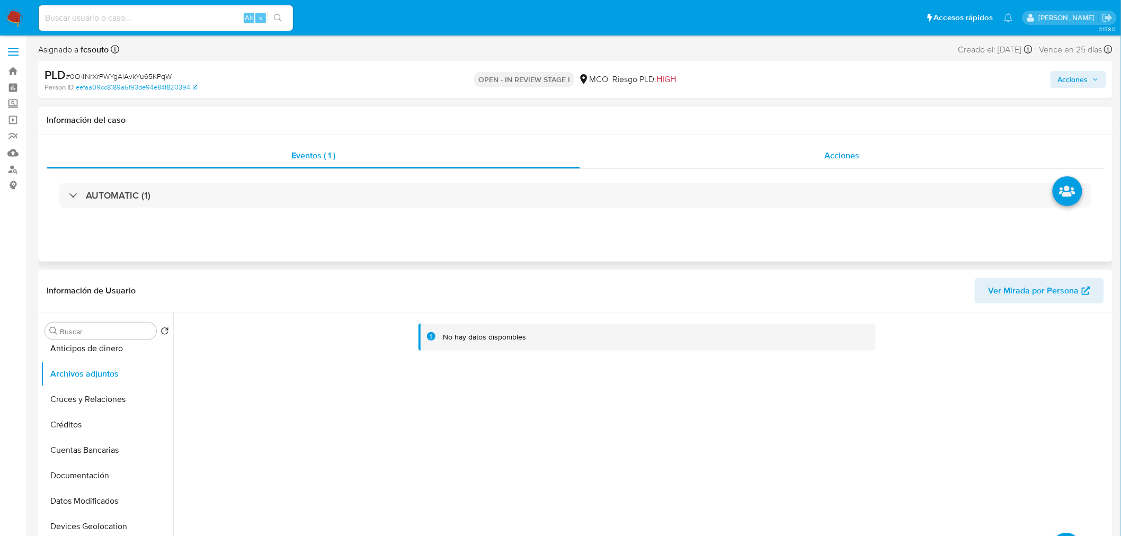
click at [802, 151] on div "Acciones" at bounding box center [842, 155] width 524 height 25
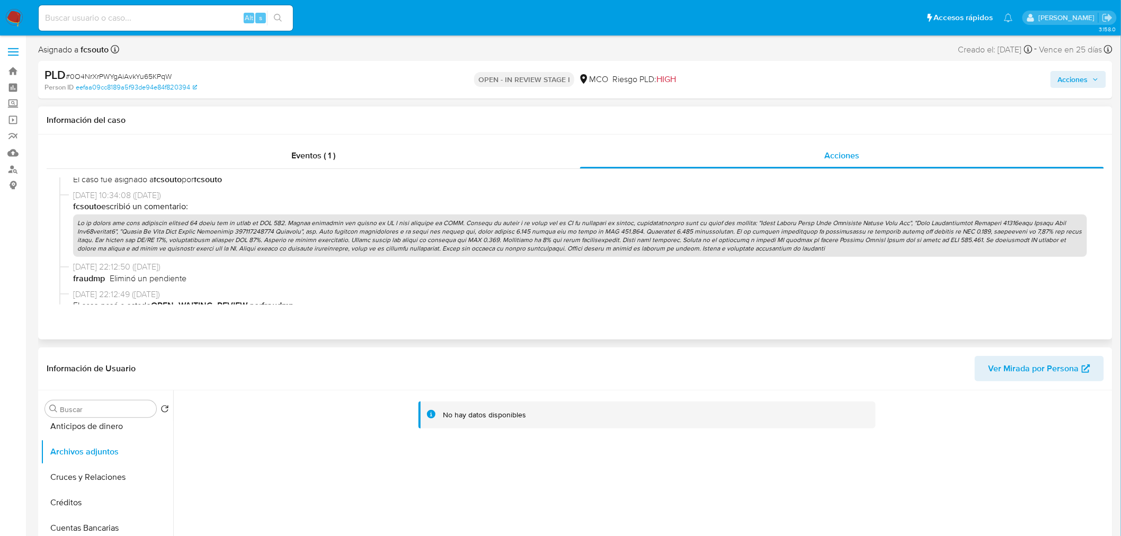
scroll to position [647, 0]
click at [480, 243] on p at bounding box center [580, 236] width 1014 height 43
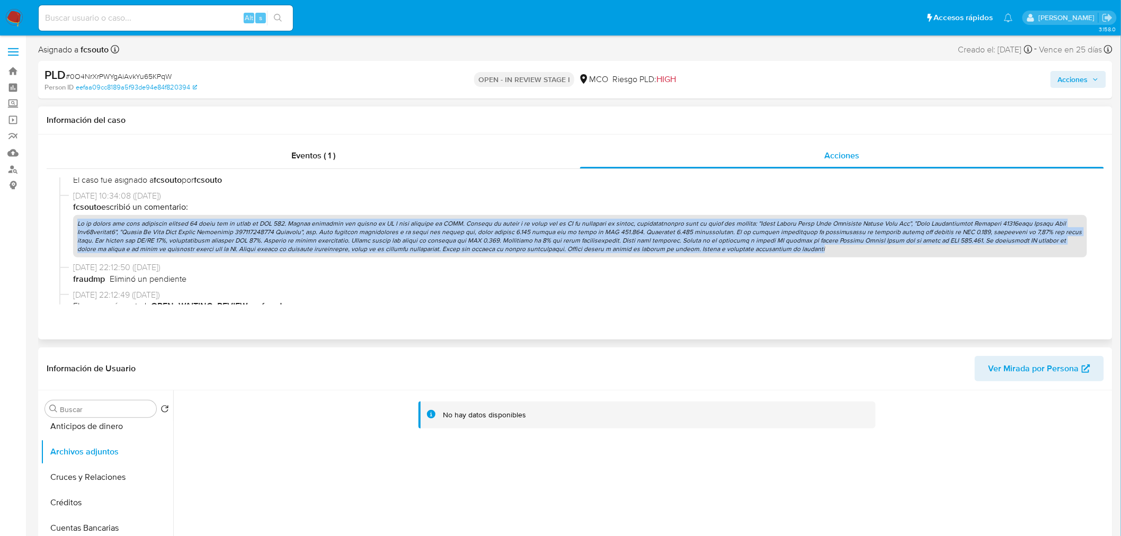
click at [480, 243] on p at bounding box center [580, 236] width 1014 height 43
copy p "En el último año como comprador ingresa 21 pagos por un total de USD 274. Compr…"
click at [1087, 77] on span "Acciones" at bounding box center [1073, 79] width 30 height 17
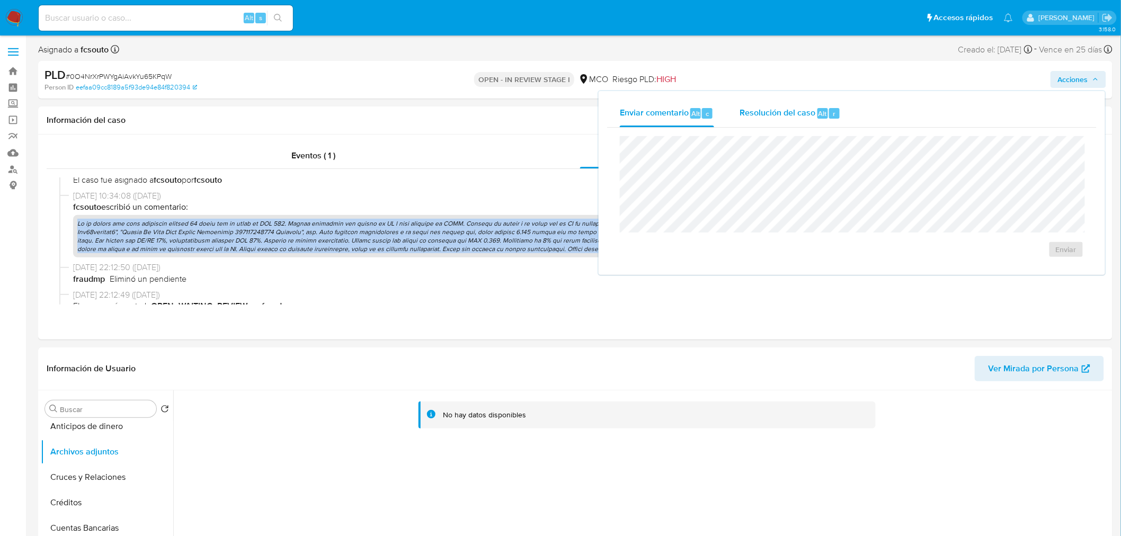
click at [779, 112] on span "Resolución del caso" at bounding box center [777, 113] width 76 height 12
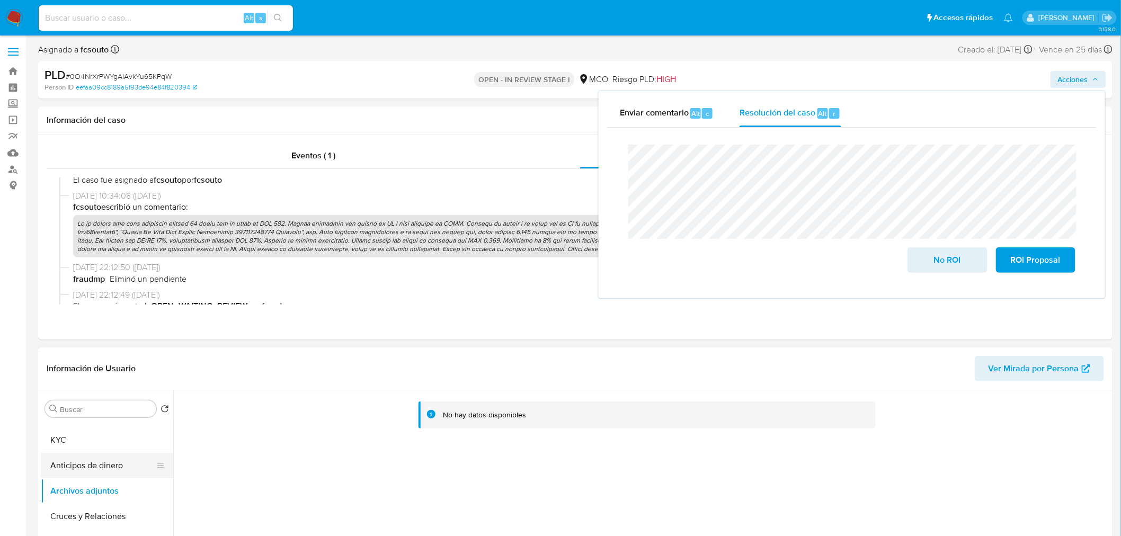
scroll to position [0, 0]
drag, startPoint x: 79, startPoint y: 436, endPoint x: 171, endPoint y: 425, distance: 91.8
click at [78, 436] on button "General" at bounding box center [107, 434] width 132 height 25
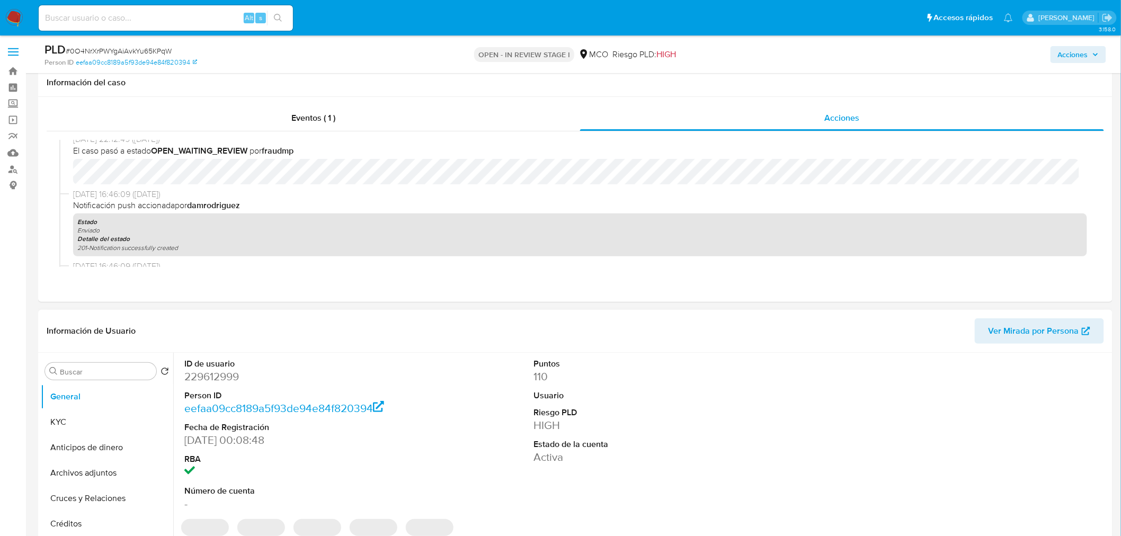
scroll to position [59, 0]
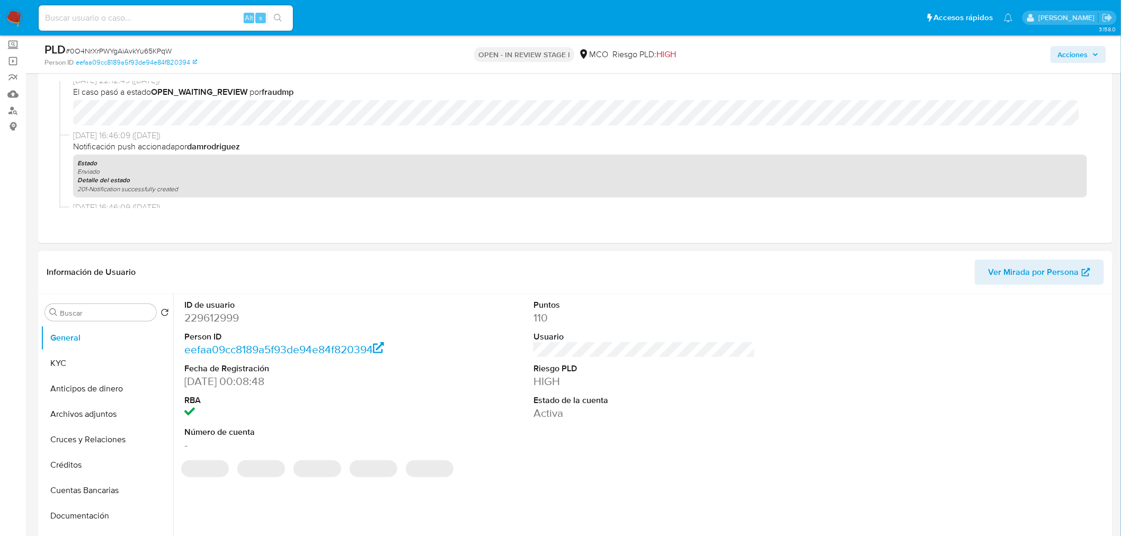
click at [219, 317] on dd "229612999" at bounding box center [295, 317] width 222 height 15
copy dd "229612999"
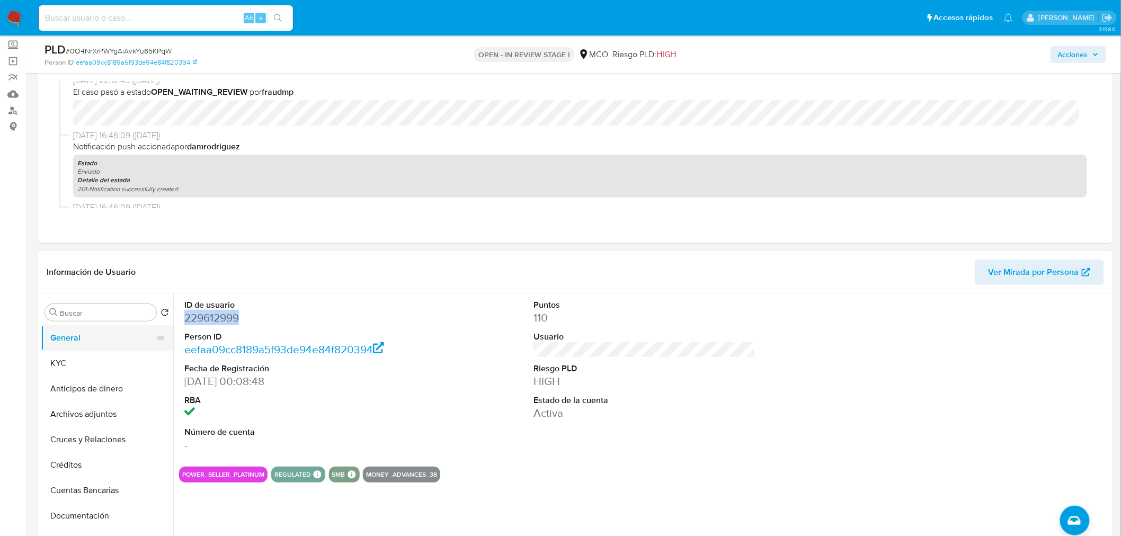
click at [117, 346] on button "General" at bounding box center [103, 337] width 124 height 25
click at [87, 372] on button "KYC" at bounding box center [103, 363] width 124 height 25
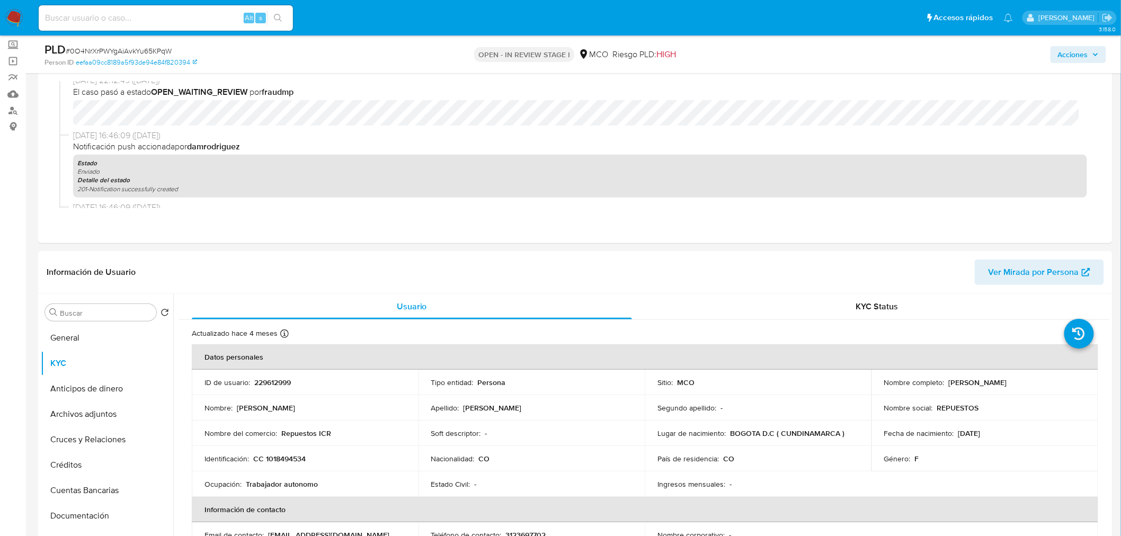
click at [1068, 56] on span "Acciones" at bounding box center [1073, 54] width 30 height 17
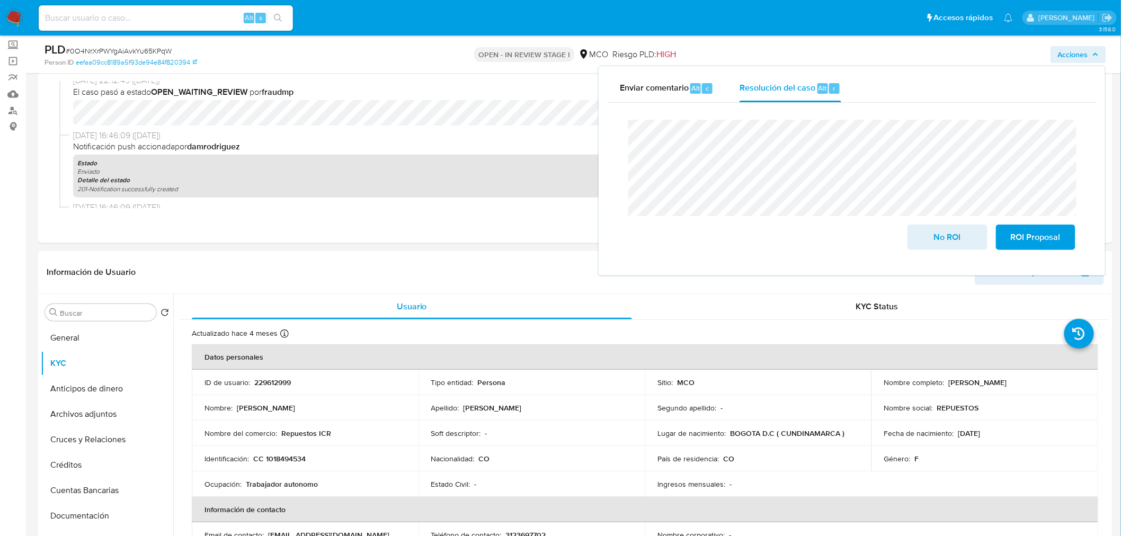
scroll to position [118, 0]
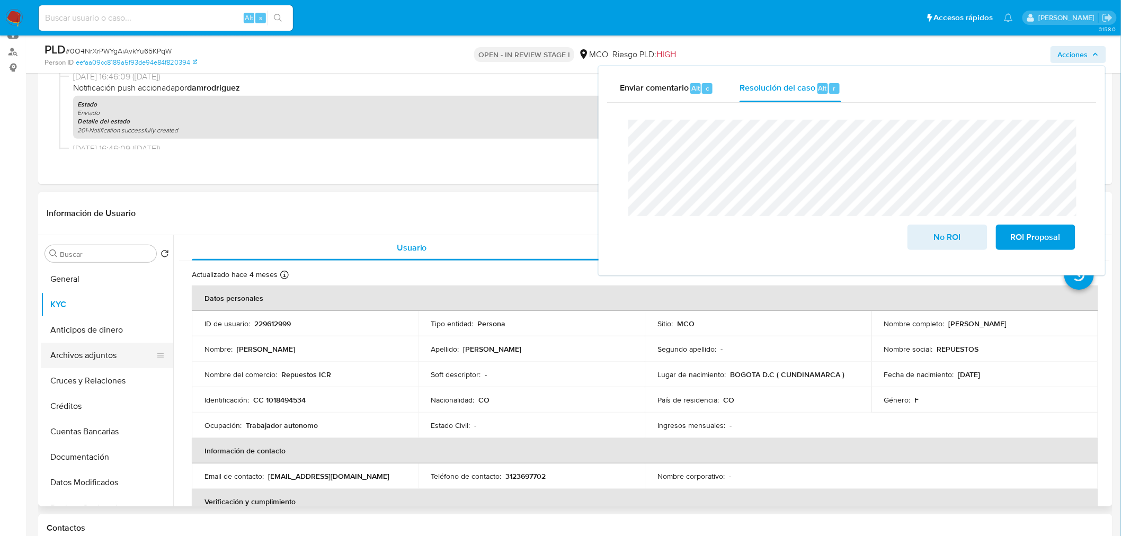
click at [79, 365] on button "Archivos adjuntos" at bounding box center [103, 355] width 124 height 25
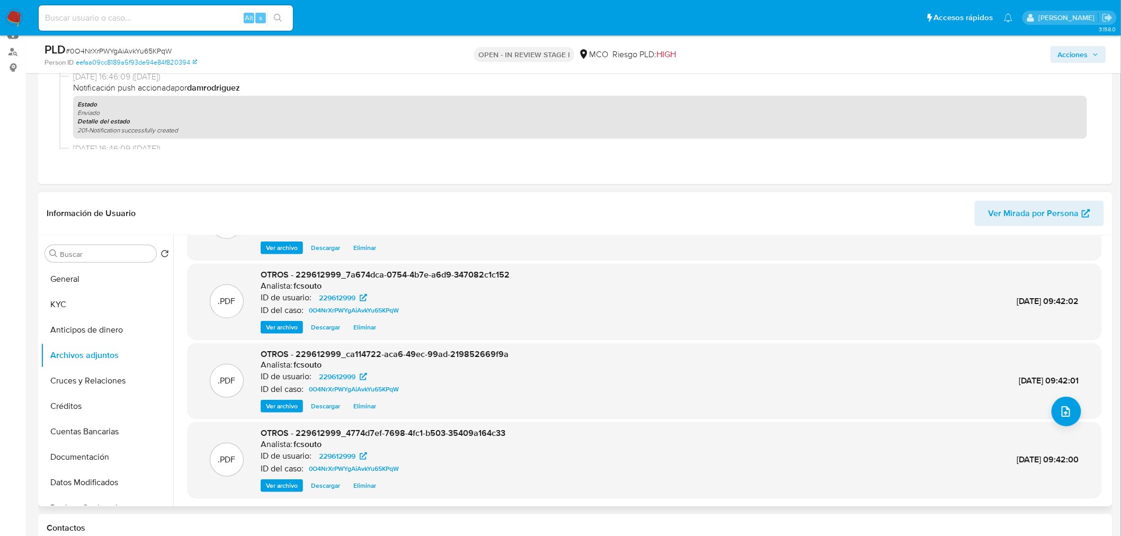
scroll to position [88, 0]
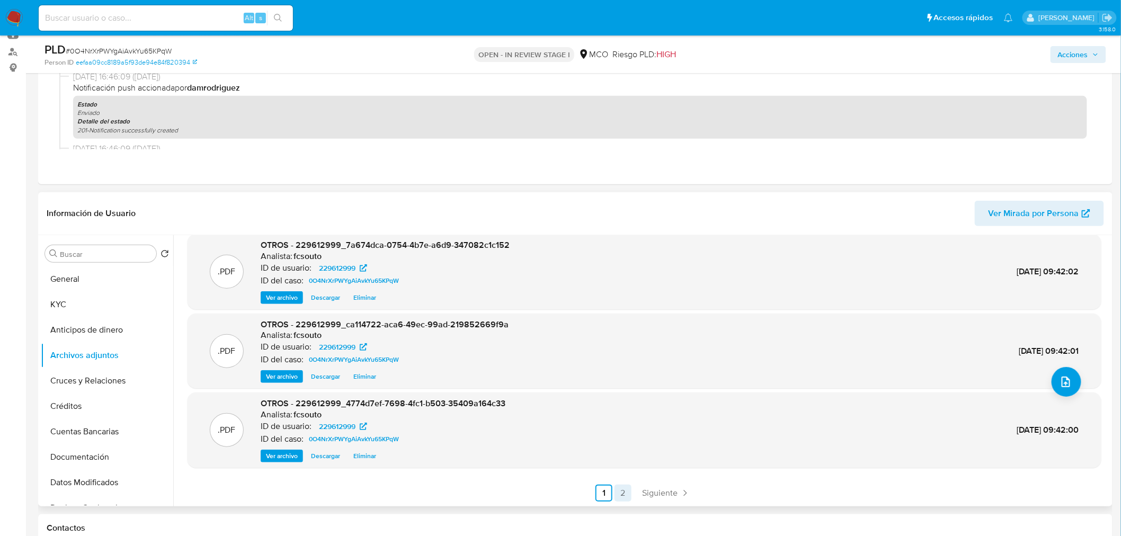
click at [622, 491] on link "2" at bounding box center [622, 493] width 17 height 17
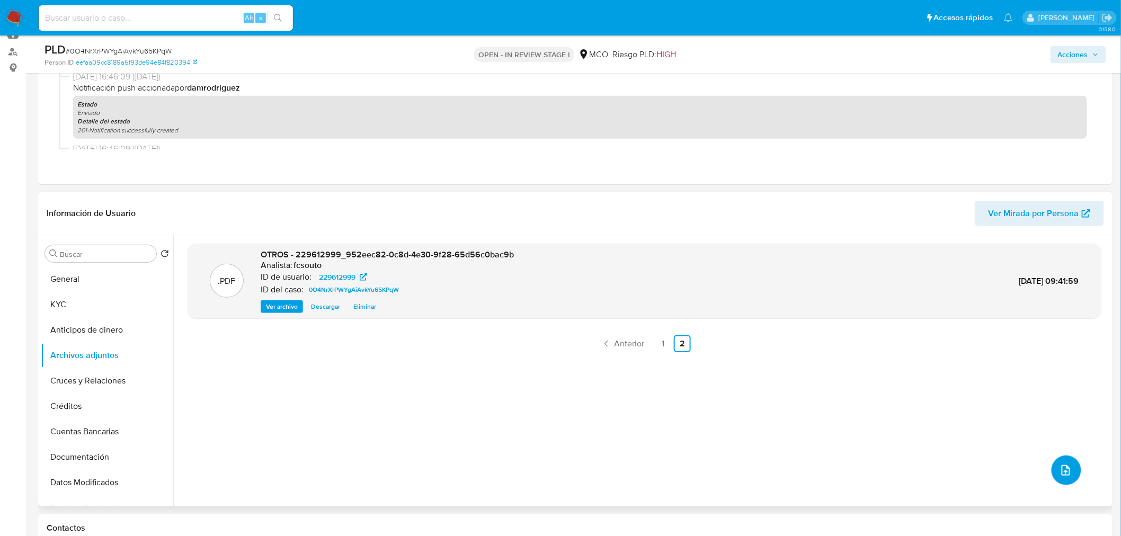
click at [1069, 467] on button "upload-file" at bounding box center [1066, 470] width 30 height 30
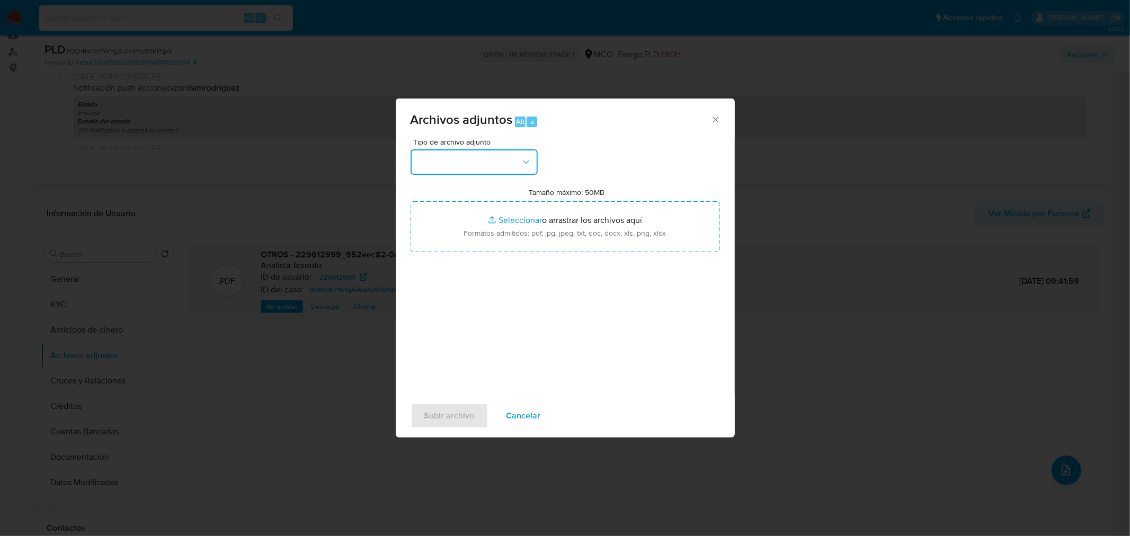
click at [519, 151] on button "button" at bounding box center [473, 161] width 127 height 25
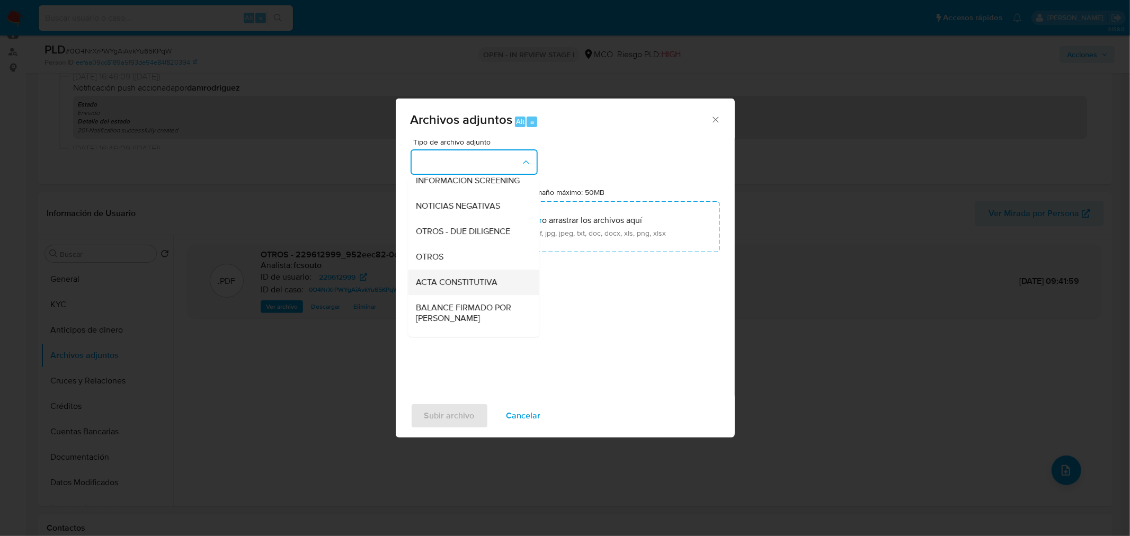
scroll to position [118, 0]
click at [457, 263] on div "OTROS" at bounding box center [470, 250] width 108 height 25
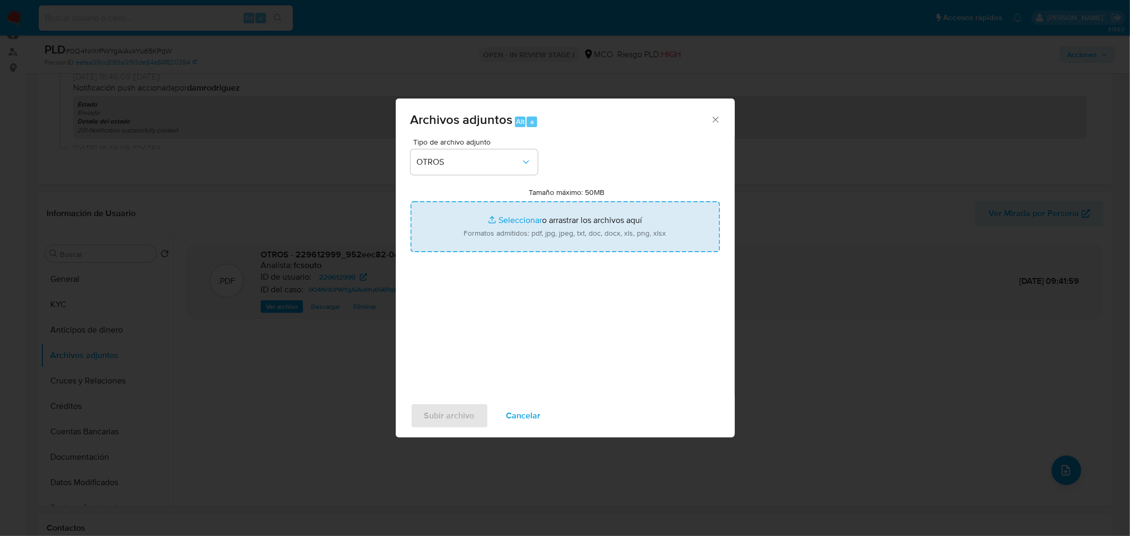
click at [598, 236] on input "Tamaño máximo: 50MB Seleccionar archivos" at bounding box center [564, 226] width 309 height 51
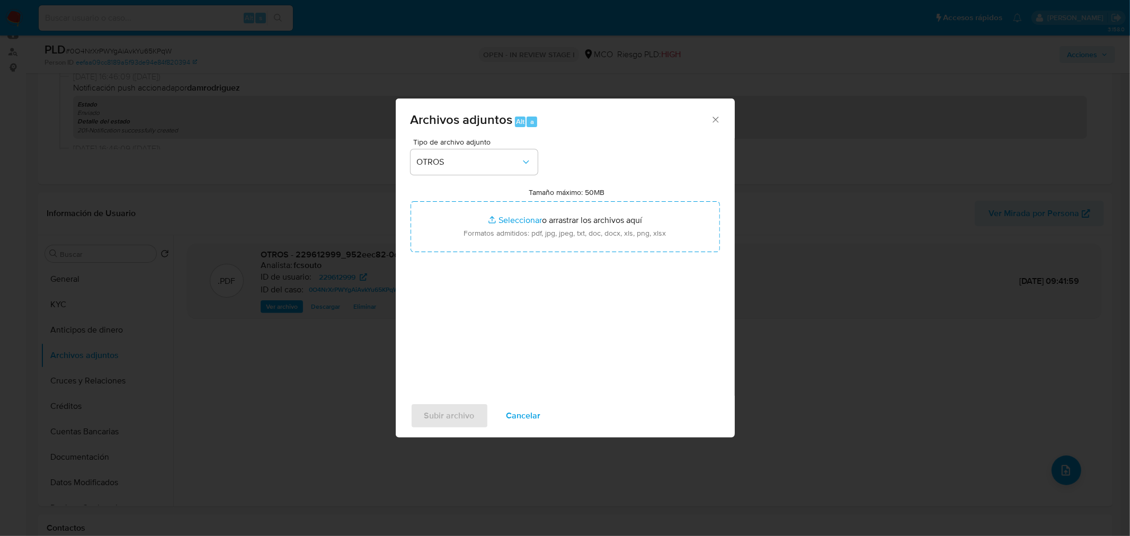
click at [216, 297] on div "Archivos adjuntos Alt a Tipo de archivo adjunto OTROS Tamaño máximo: 50MB Selec…" at bounding box center [565, 268] width 1130 height 536
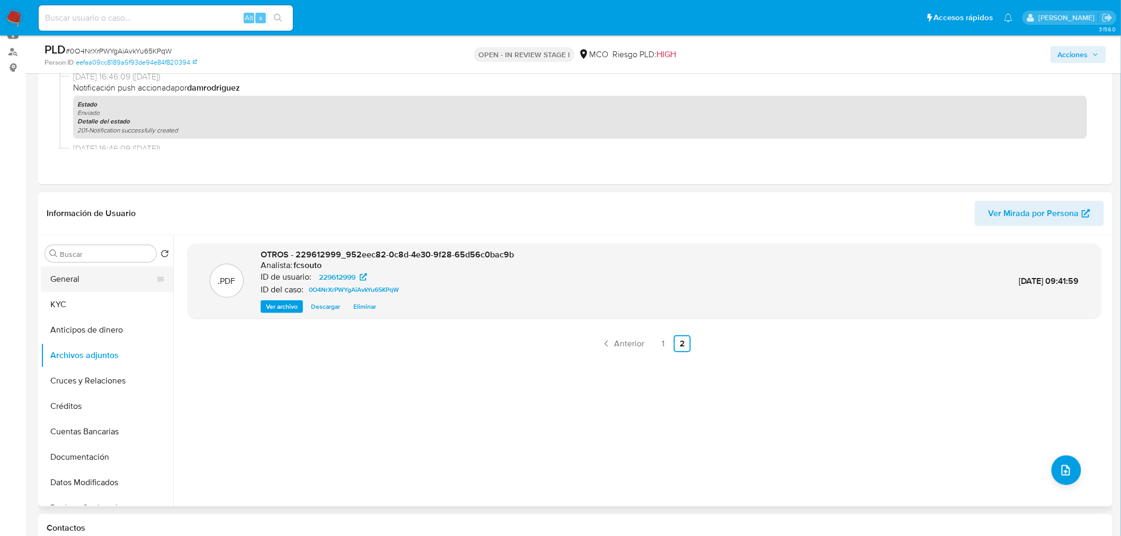
click at [83, 270] on button "General" at bounding box center [103, 278] width 124 height 25
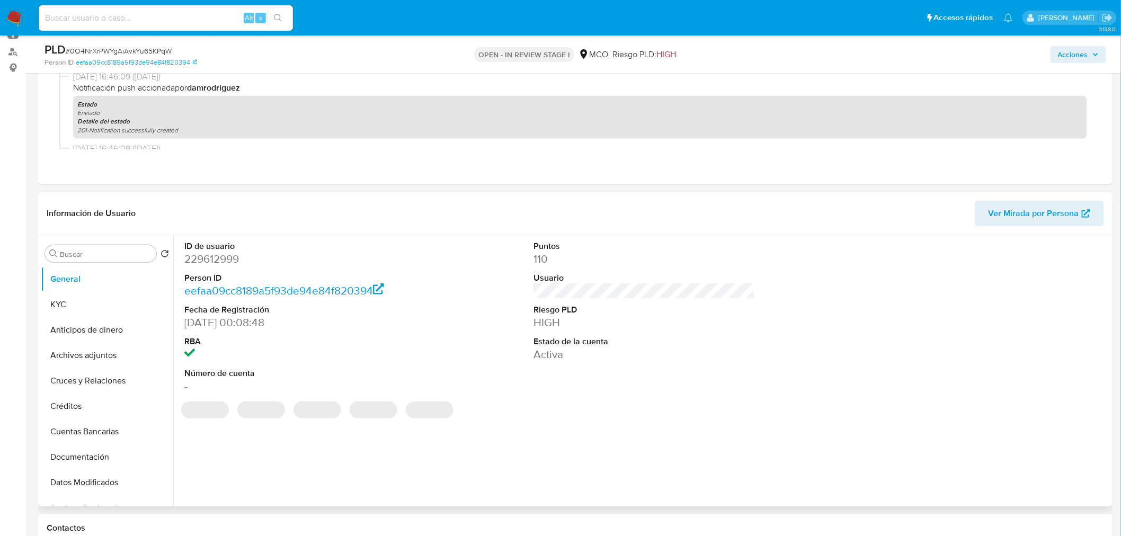
click at [215, 249] on dt "ID de usuario" at bounding box center [295, 246] width 222 height 12
click at [212, 266] on dd "229612999" at bounding box center [295, 259] width 222 height 15
click at [213, 262] on dd "229612999" at bounding box center [295, 259] width 222 height 15
copy dd "229612999"
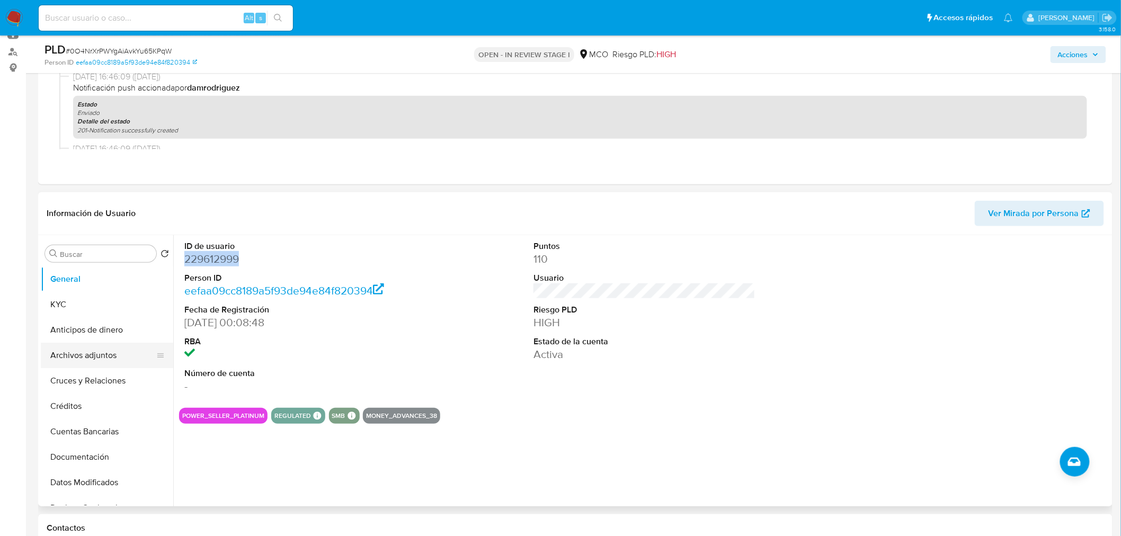
click at [122, 352] on button "Archivos adjuntos" at bounding box center [103, 355] width 124 height 25
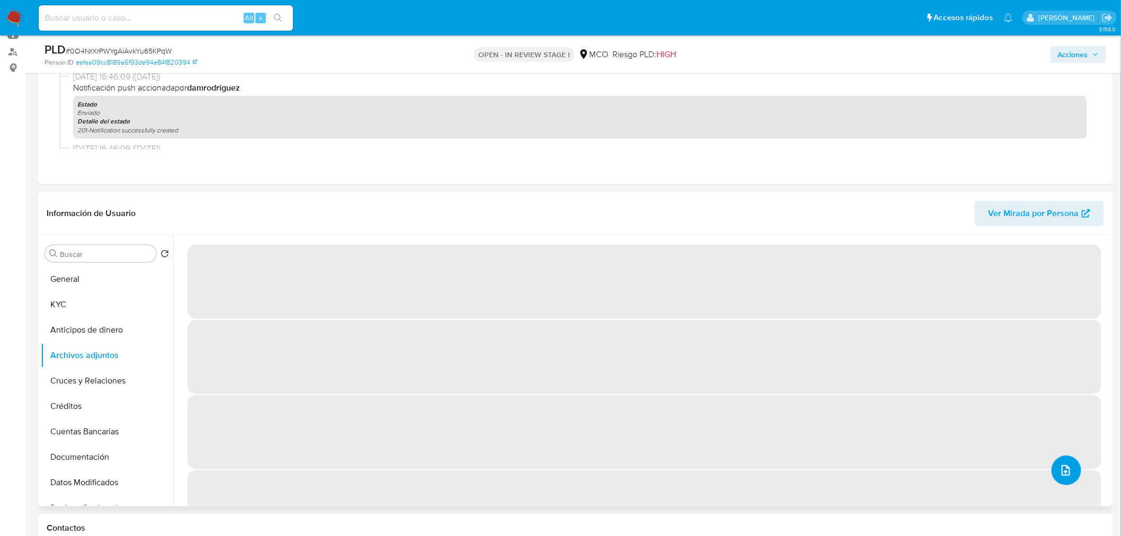
click at [1059, 467] on icon "upload-file" at bounding box center [1065, 470] width 13 height 13
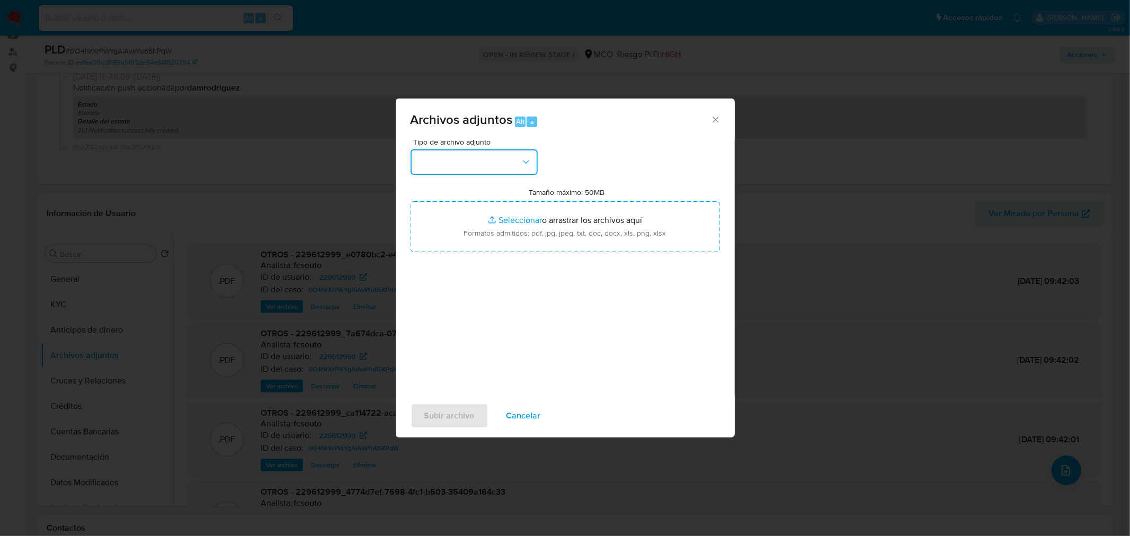
click at [514, 160] on button "button" at bounding box center [473, 161] width 127 height 25
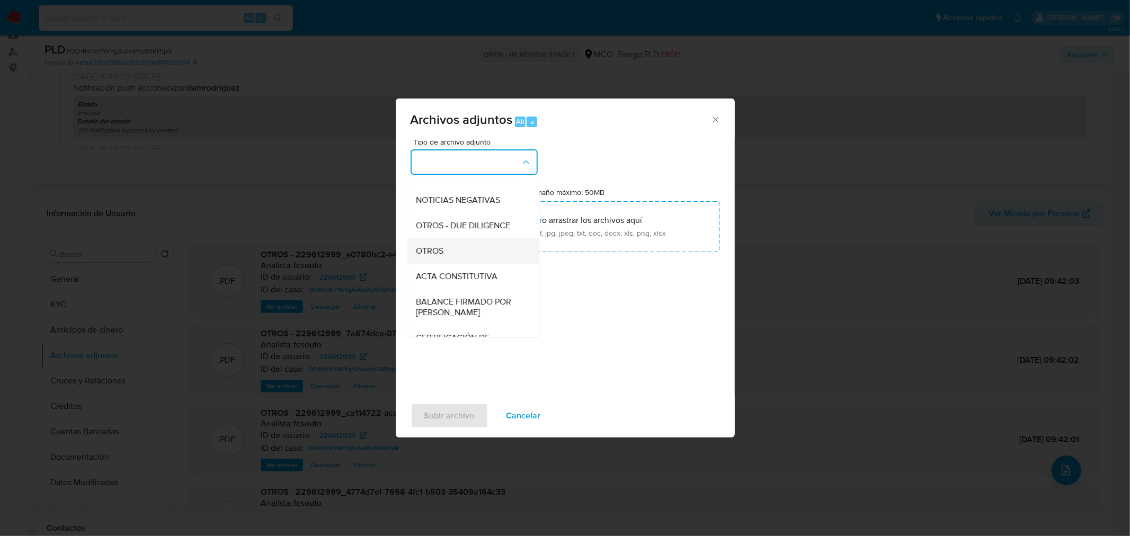
click at [469, 257] on div "OTROS" at bounding box center [470, 250] width 108 height 25
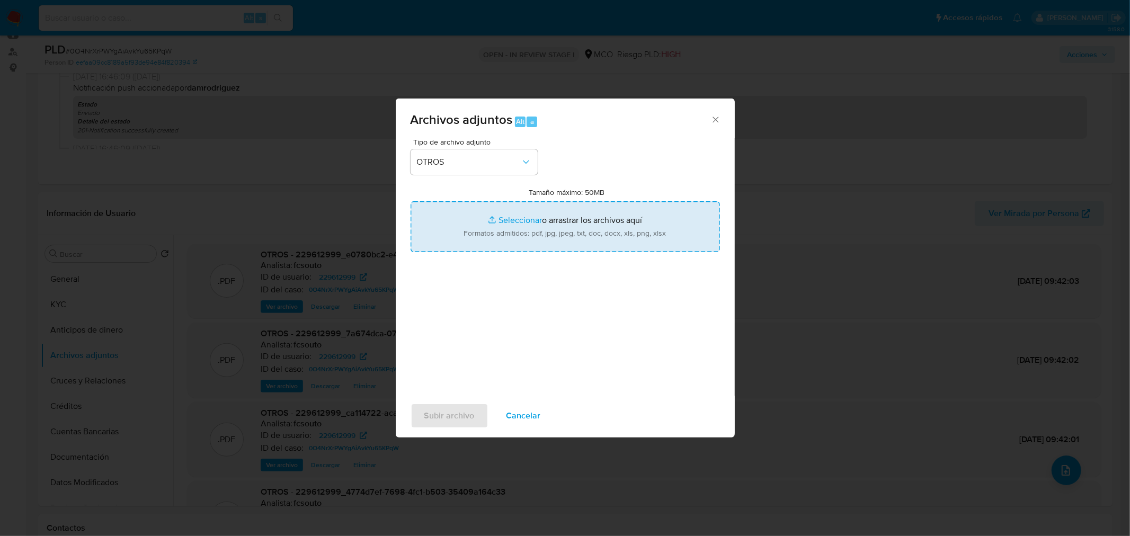
click at [577, 212] on input "Tamaño máximo: 50MB Seleccionar archivos" at bounding box center [564, 226] width 309 height 51
type input "C:\fakepath\Tabla de movimientos 229612999.xlsx"
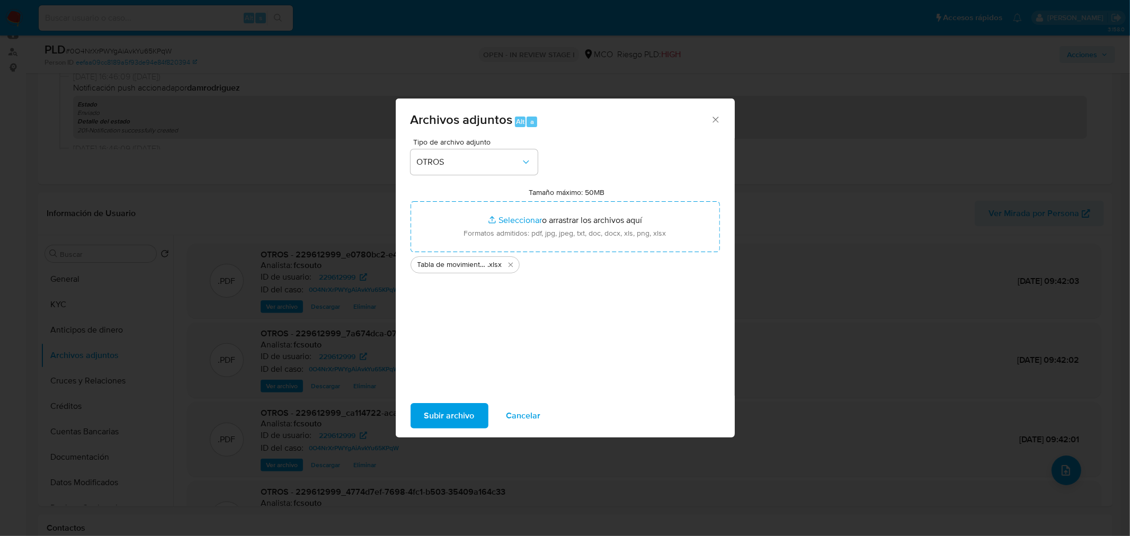
click at [443, 422] on span "Subir archivo" at bounding box center [449, 415] width 50 height 23
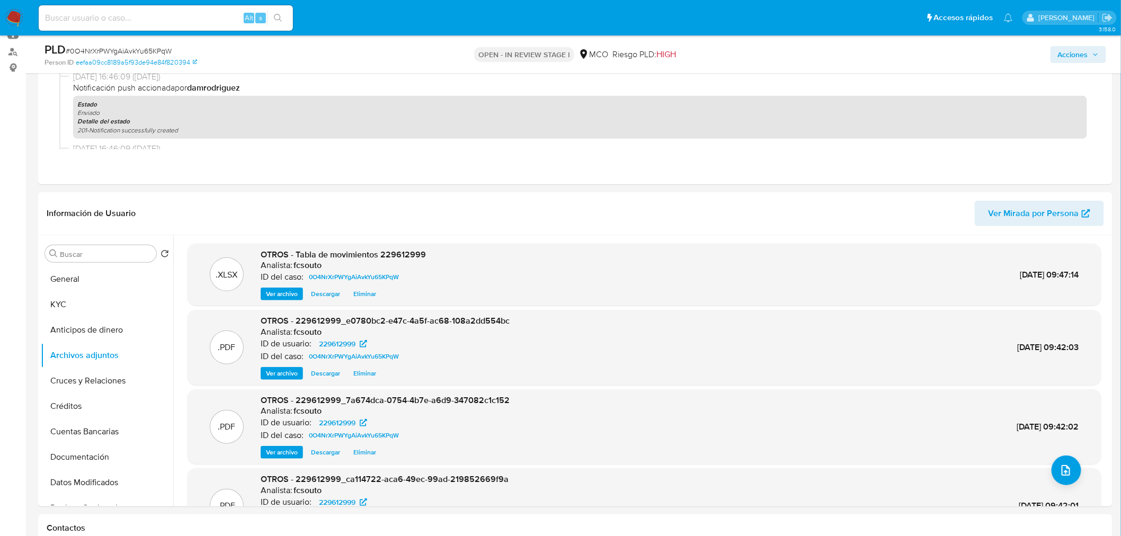
click at [1065, 50] on span "Acciones" at bounding box center [1073, 54] width 30 height 17
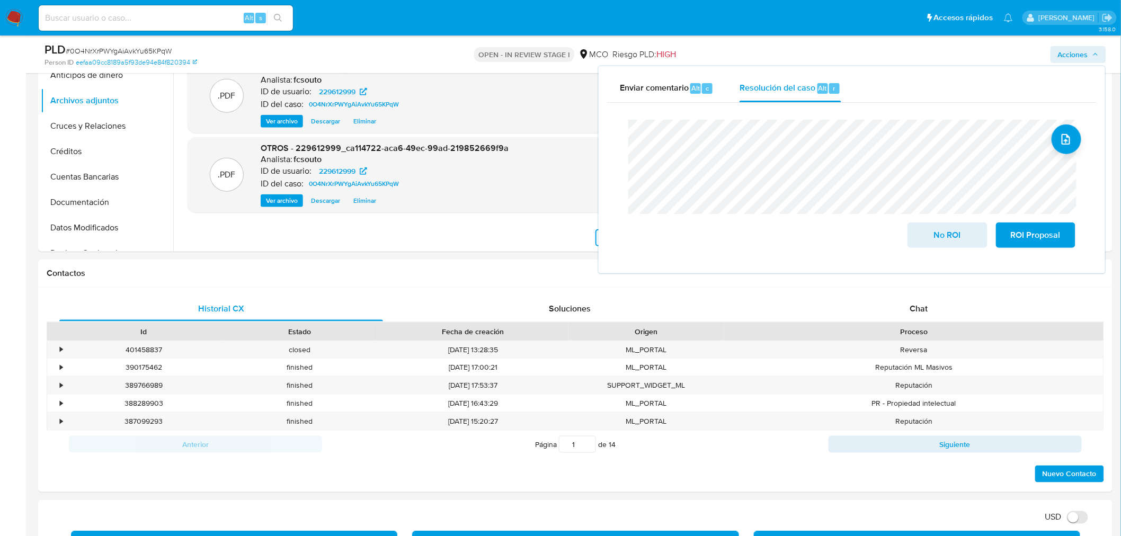
scroll to position [294, 0]
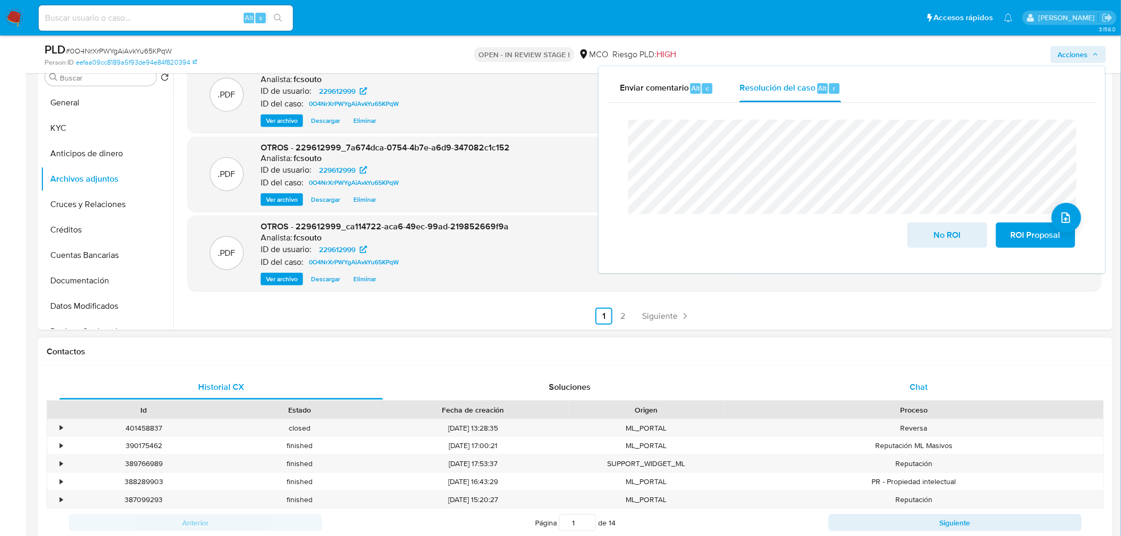
click at [934, 386] on div "Chat" at bounding box center [919, 386] width 324 height 25
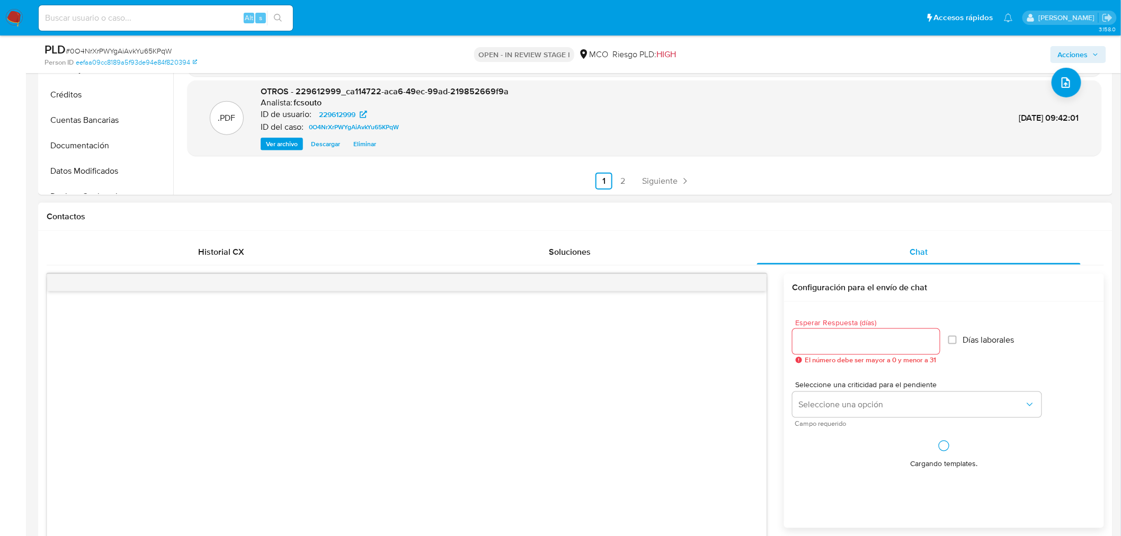
scroll to position [470, 0]
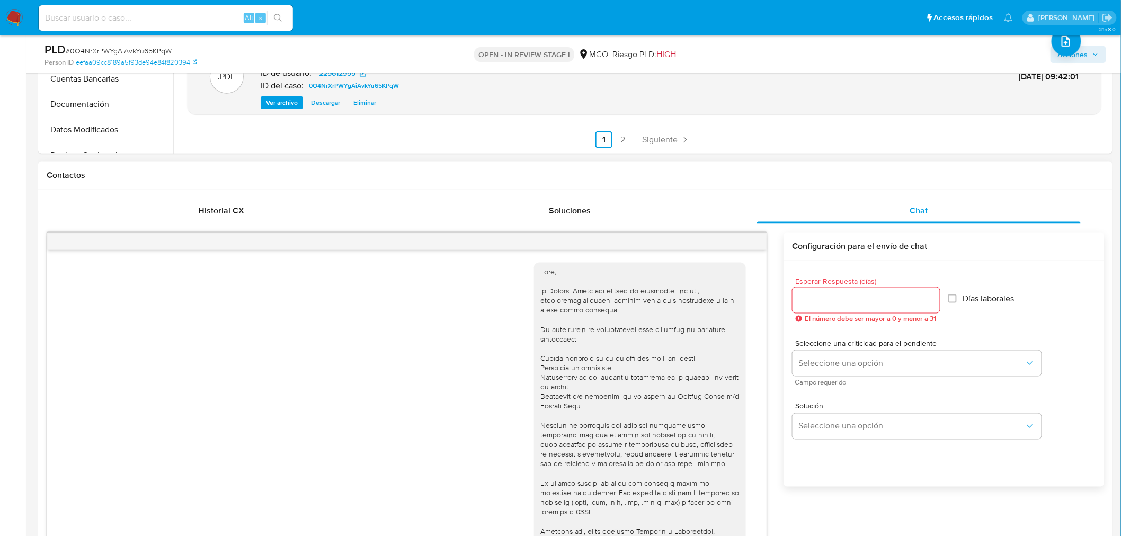
drag, startPoint x: 819, startPoint y: 286, endPoint x: 830, endPoint y: 297, distance: 15.4
click at [821, 287] on div "Esperar Respuesta (días) El número debe ser mayor a 0 y menor a 31" at bounding box center [865, 300] width 147 height 45
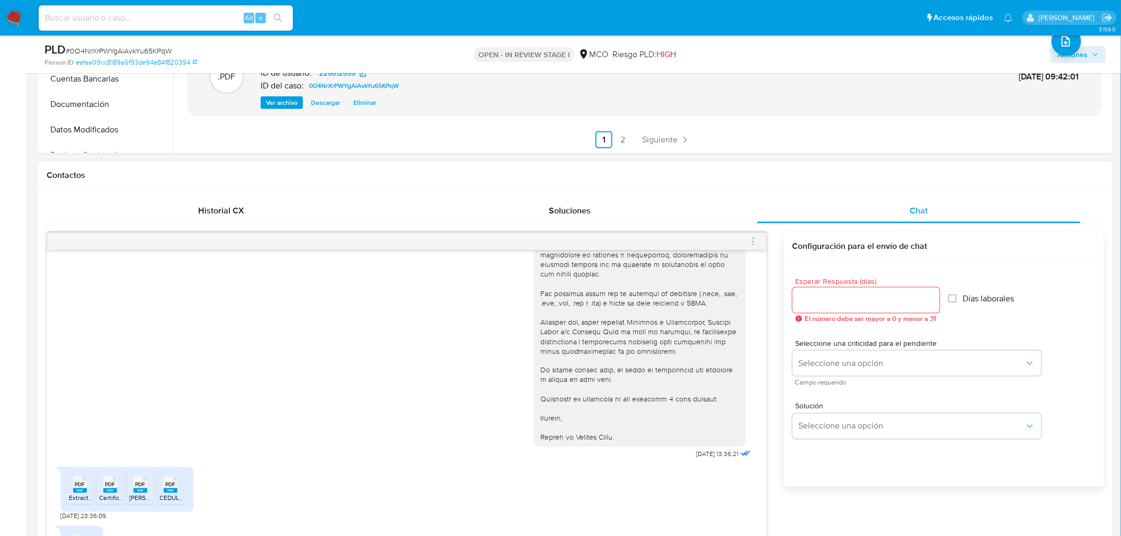
click at [830, 298] on input "Esperar Respuesta (días)" at bounding box center [865, 300] width 147 height 14
type input "0"
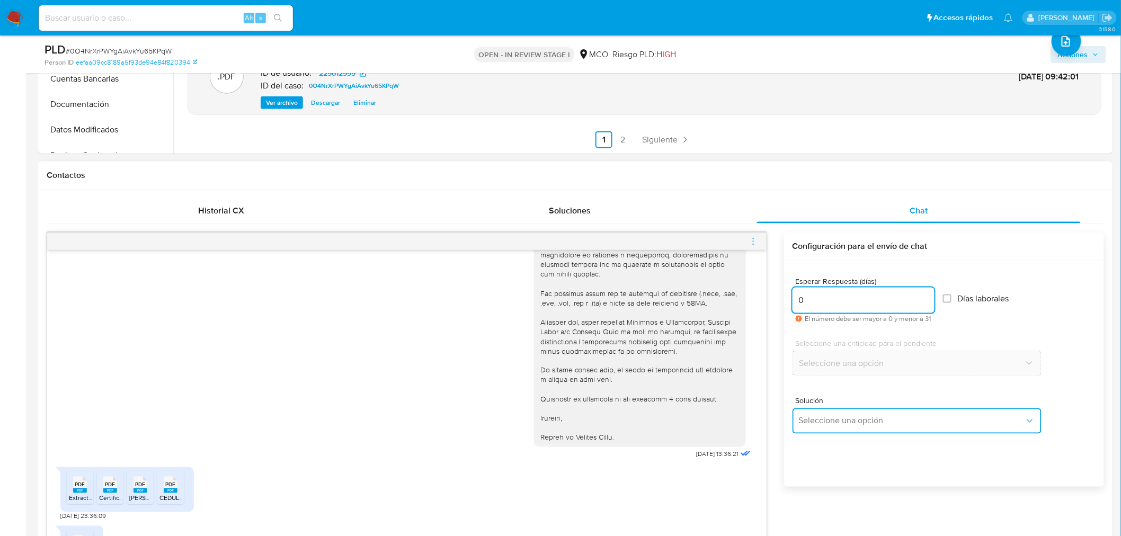
click at [867, 421] on span "Seleccione una opción" at bounding box center [912, 421] width 226 height 11
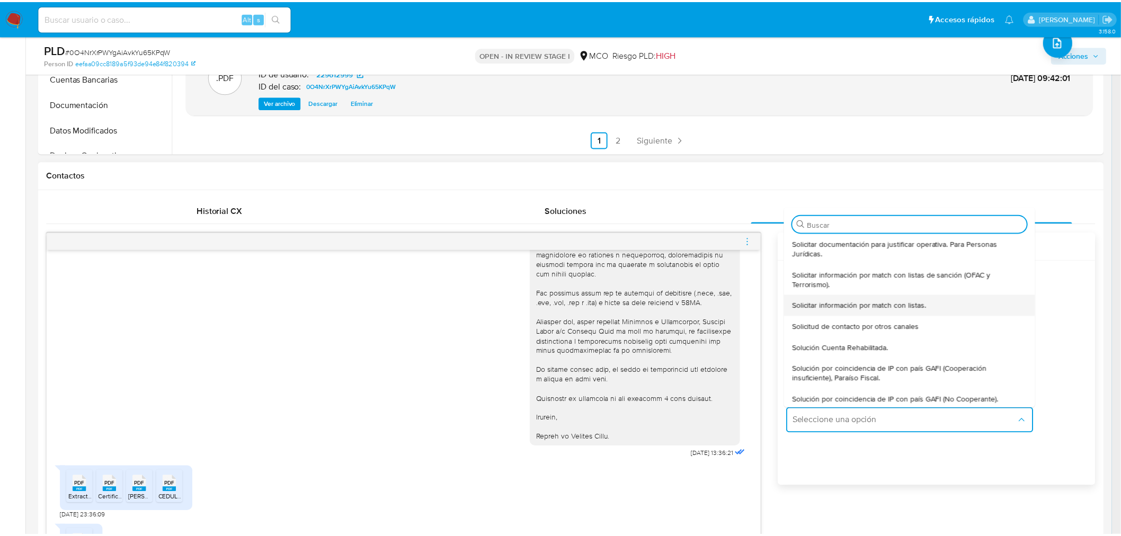
scroll to position [95, 0]
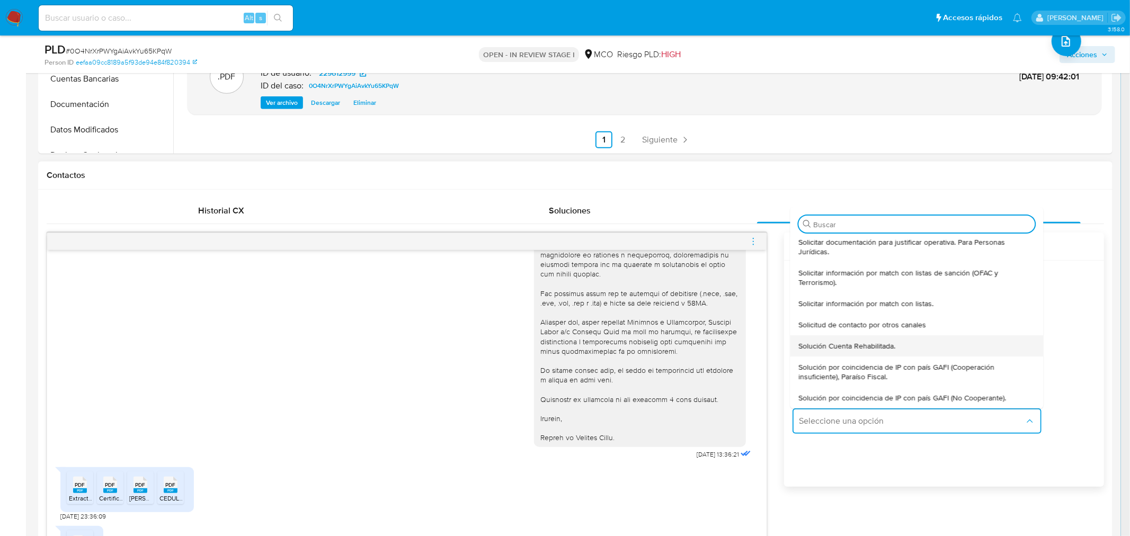
click at [844, 344] on span "Solución Cuenta Rehabilitada." at bounding box center [846, 346] width 97 height 10
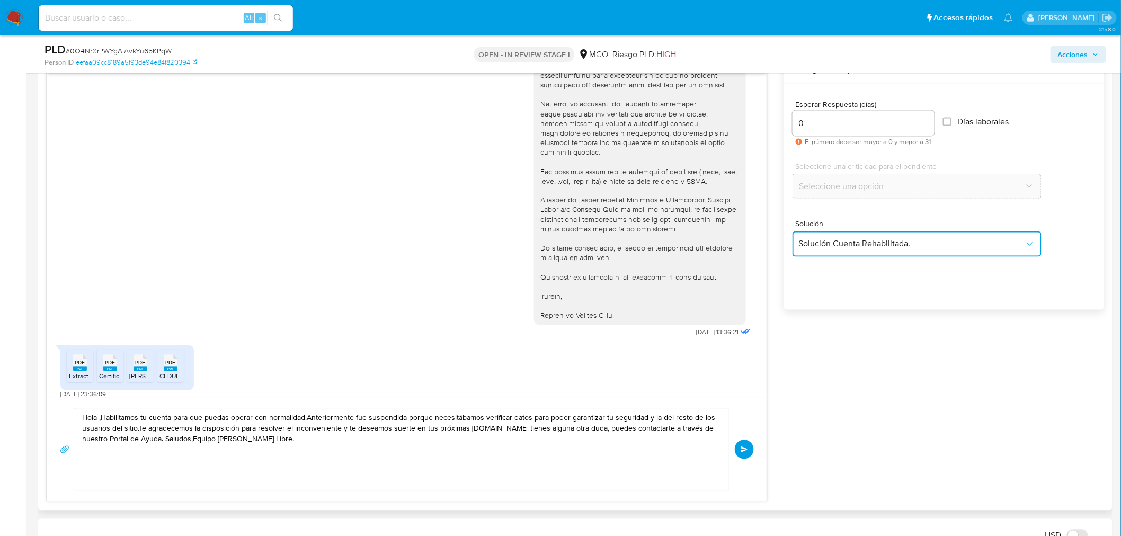
scroll to position [580, 0]
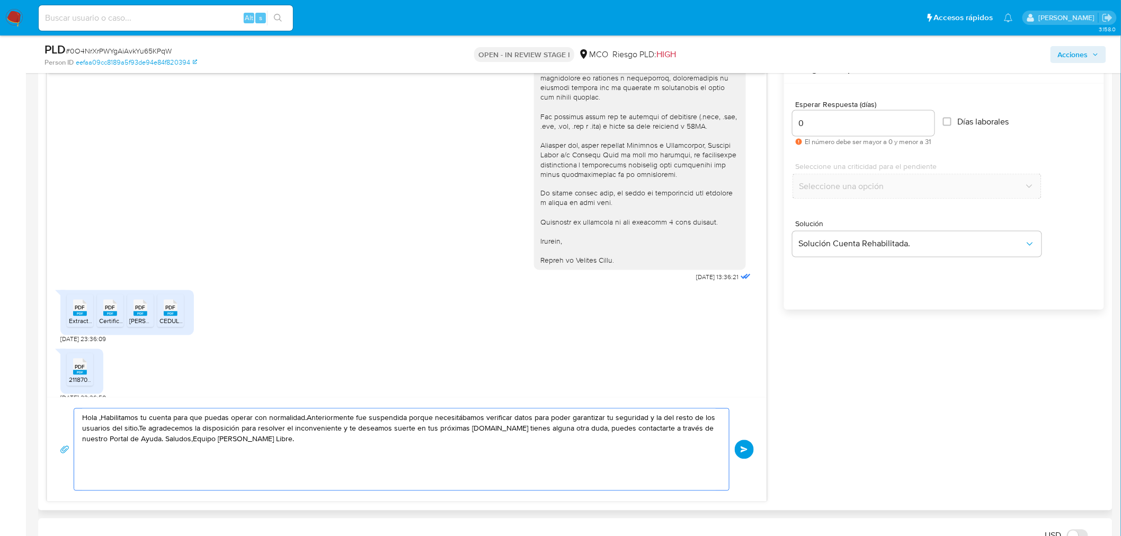
drag, startPoint x: 103, startPoint y: 417, endPoint x: 305, endPoint y: 419, distance: 201.8
click at [305, 419] on textarea "Hola ,Habilitamos tu cuenta para que puedas operar con normalidad.Anteriormente…" at bounding box center [398, 450] width 633 height 82
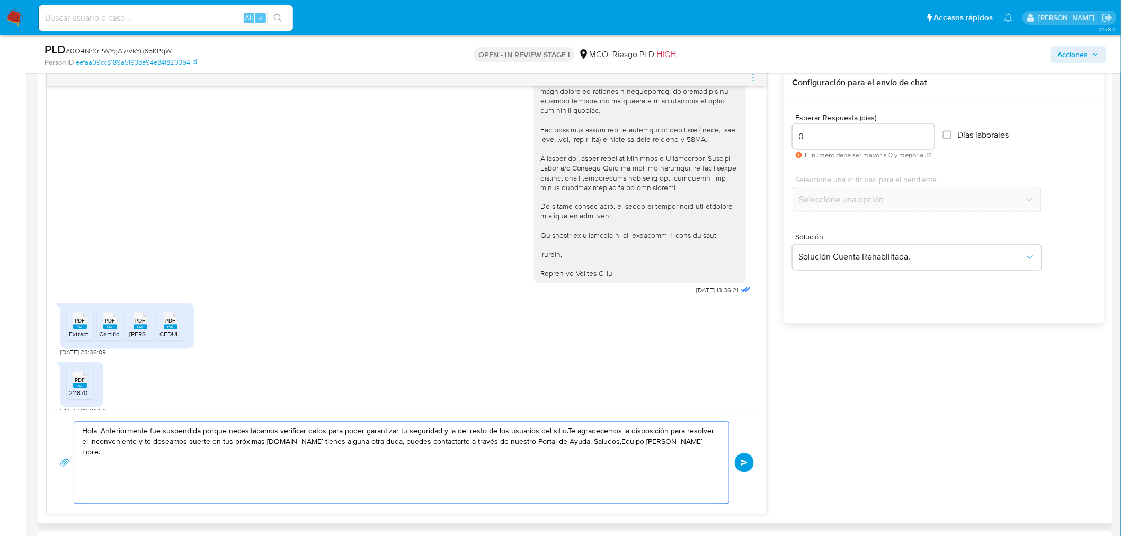
scroll to position [776, 0]
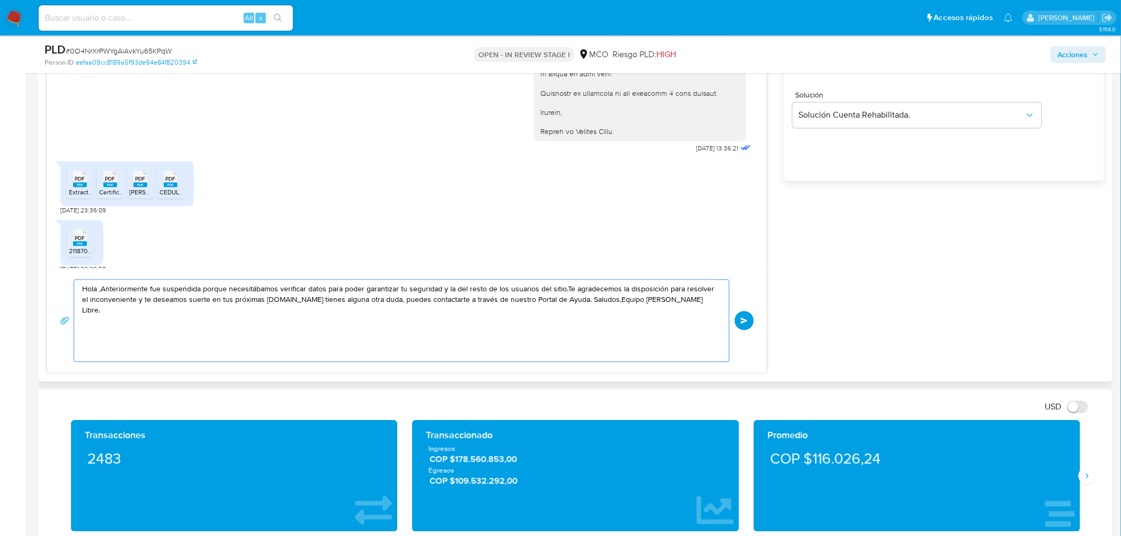
click at [101, 289] on textarea "Hola ,Anteriormente fue suspendida porque necesitábamos verificar datos para po…" at bounding box center [398, 321] width 633 height 82
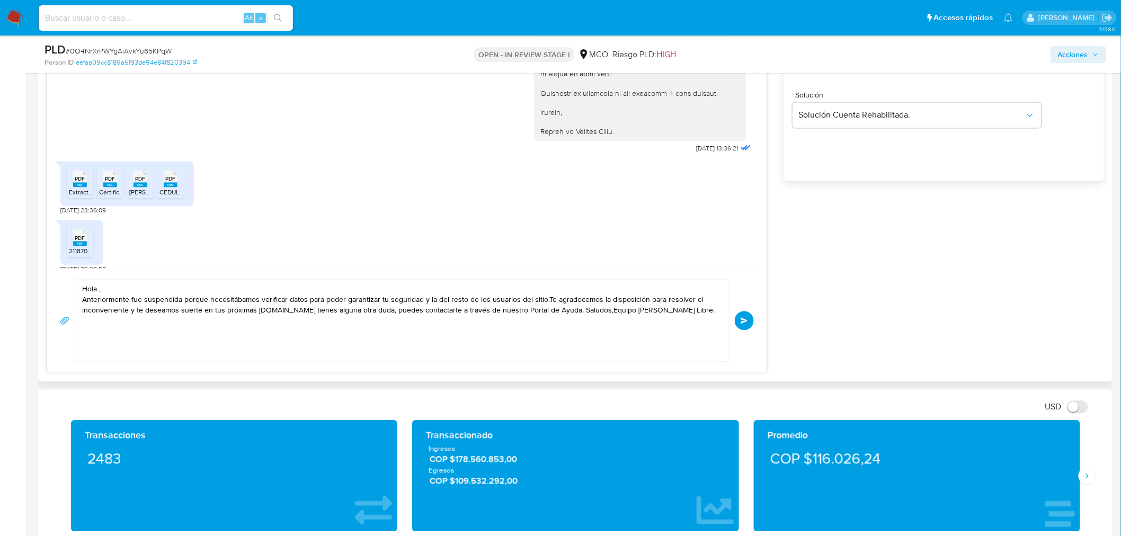
drag, startPoint x: 78, startPoint y: 299, endPoint x: 330, endPoint y: 308, distance: 252.8
click at [330, 308] on div "Hola , Anteriormente fue suspendida porque necesitábamos verificar datos para p…" at bounding box center [398, 321] width 649 height 82
click at [83, 300] on textarea "Hola , Anteriormente fue suspendida porque necesitábamos verificar datos para p…" at bounding box center [398, 321] width 633 height 82
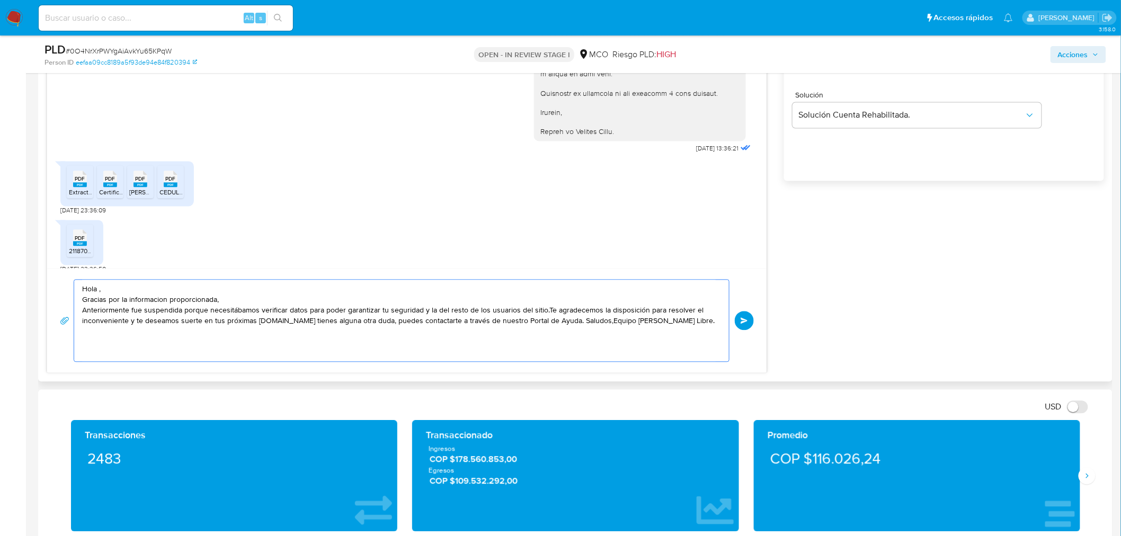
drag, startPoint x: 131, startPoint y: 313, endPoint x: 208, endPoint y: 314, distance: 76.8
click at [208, 314] on textarea "Hola , Gracias por la informacion proporcionada, Anteriormente fue suspendida p…" at bounding box center [398, 321] width 633 height 82
drag, startPoint x: 466, startPoint y: 306, endPoint x: 492, endPoint y: 334, distance: 37.9
click at [469, 310] on textarea "Hola , Gracias por la informacion proporcionada, Anteriormente necesitábamos ve…" at bounding box center [398, 321] width 633 height 82
drag, startPoint x: 196, startPoint y: 325, endPoint x: 283, endPoint y: 318, distance: 87.1
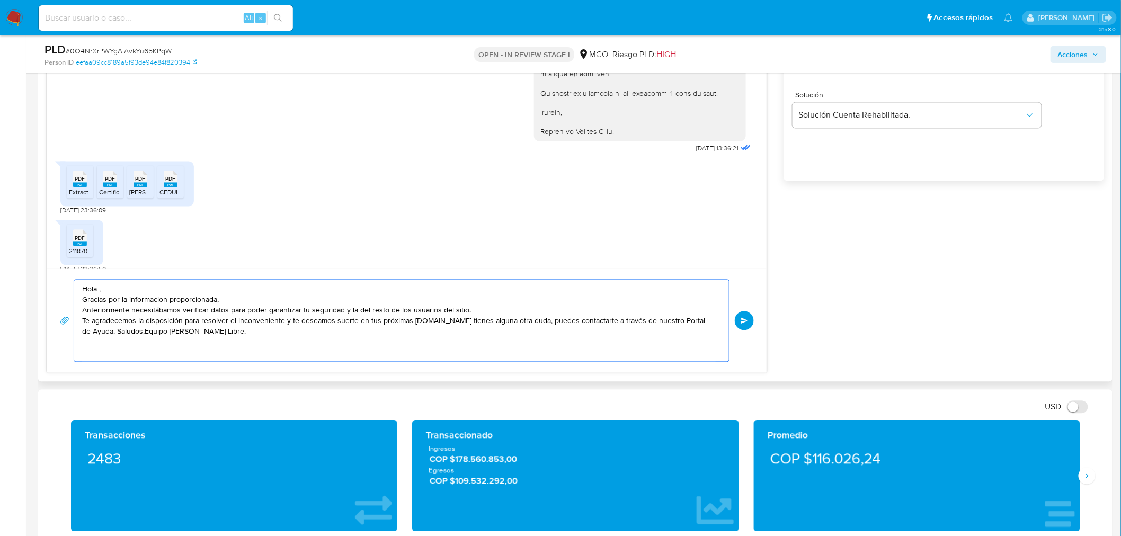
click at [283, 318] on textarea "Hola , Gracias por la informacion proporcionada, Anteriormente necesitábamos ve…" at bounding box center [398, 321] width 633 height 82
drag, startPoint x: 351, startPoint y: 325, endPoint x: 365, endPoint y: 338, distance: 19.1
click at [352, 325] on textarea "Hola , Gracias por la informacion proporcionada, Anteriormente necesitábamos ve…" at bounding box center [398, 321] width 633 height 82
drag, startPoint x: 357, startPoint y: 333, endPoint x: 387, endPoint y: 346, distance: 32.5
click at [359, 333] on textarea "Hola , Gracias por la informacion proporcionada, Anteriormente necesitábamos ve…" at bounding box center [398, 321] width 633 height 82
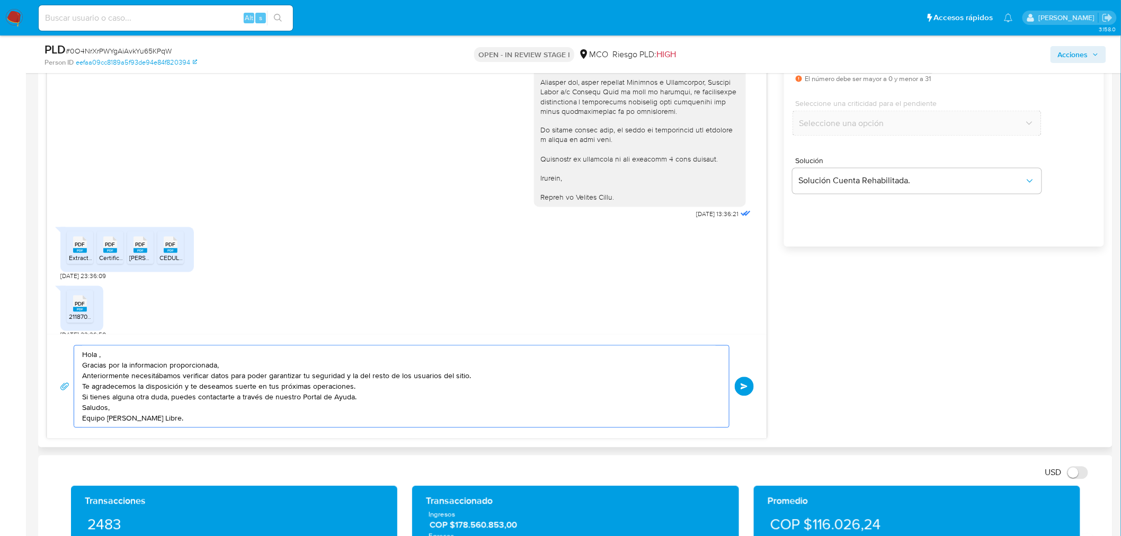
scroll to position [835, 0]
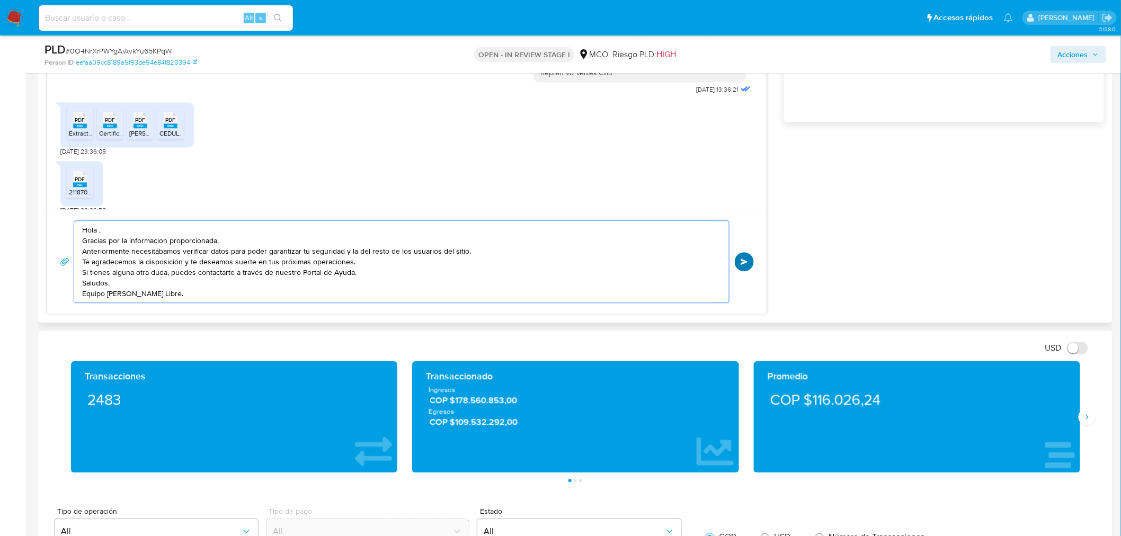
type textarea "Hola , Gracias por la informacion proporcionada, Anteriormente necesitábamos ve…"
click at [750, 262] on button "Enviar" at bounding box center [744, 262] width 19 height 19
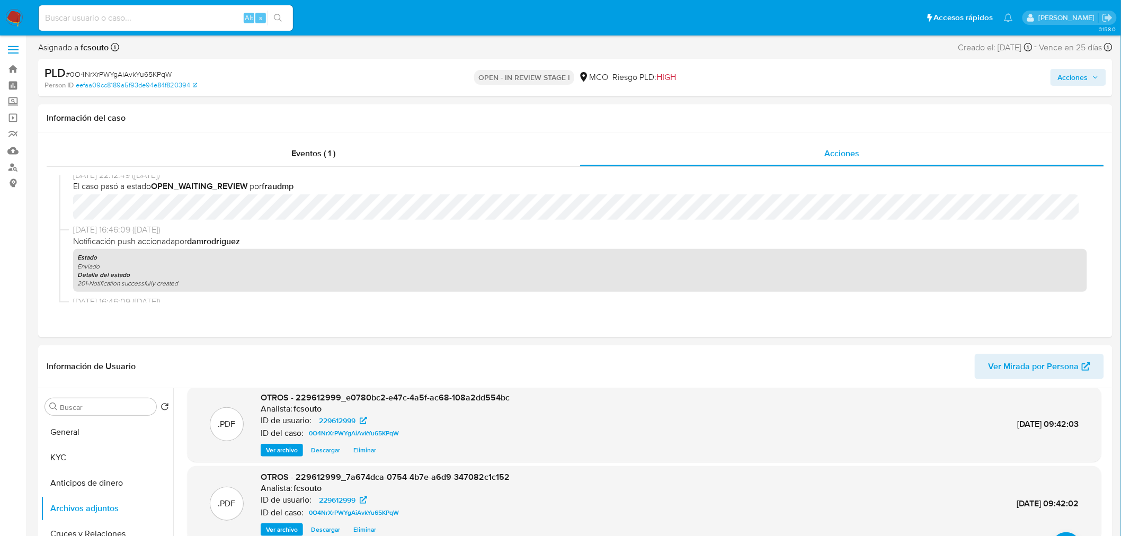
scroll to position [0, 0]
click at [1079, 80] on span "Acciones" at bounding box center [1073, 79] width 30 height 17
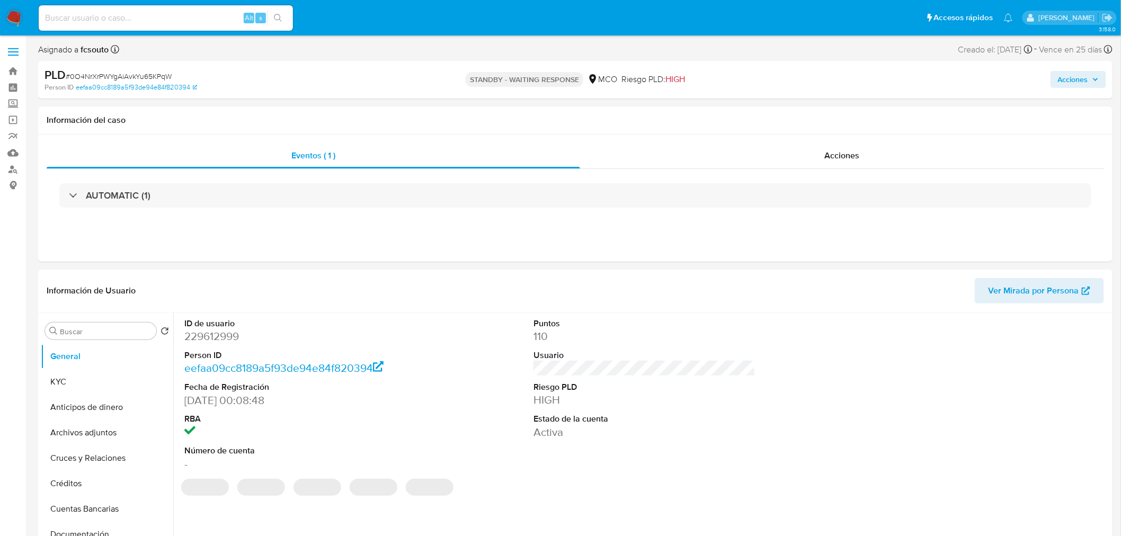
select select "10"
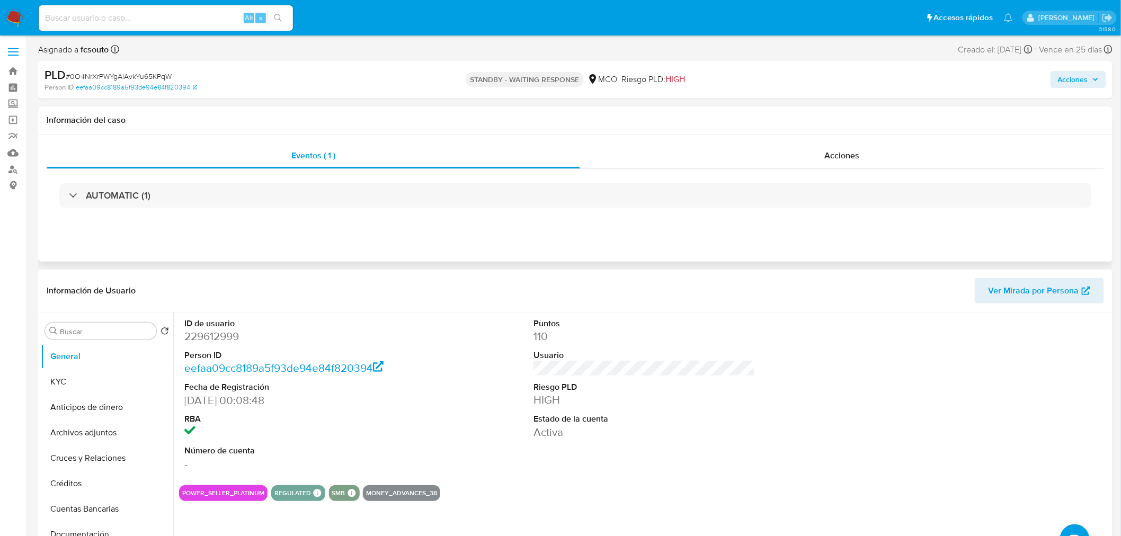
click at [880, 169] on div "AUTOMATIC (1)" at bounding box center [575, 195] width 1057 height 53
drag, startPoint x: 874, startPoint y: 165, endPoint x: 824, endPoint y: 168, distance: 49.9
click at [873, 165] on div "Acciones" at bounding box center [842, 155] width 524 height 25
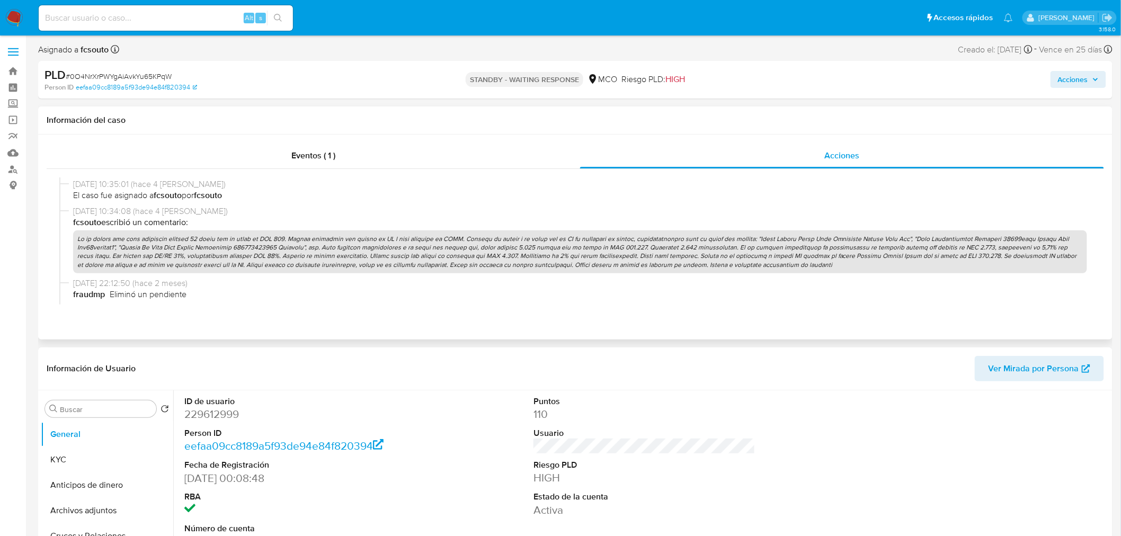
scroll to position [882, 0]
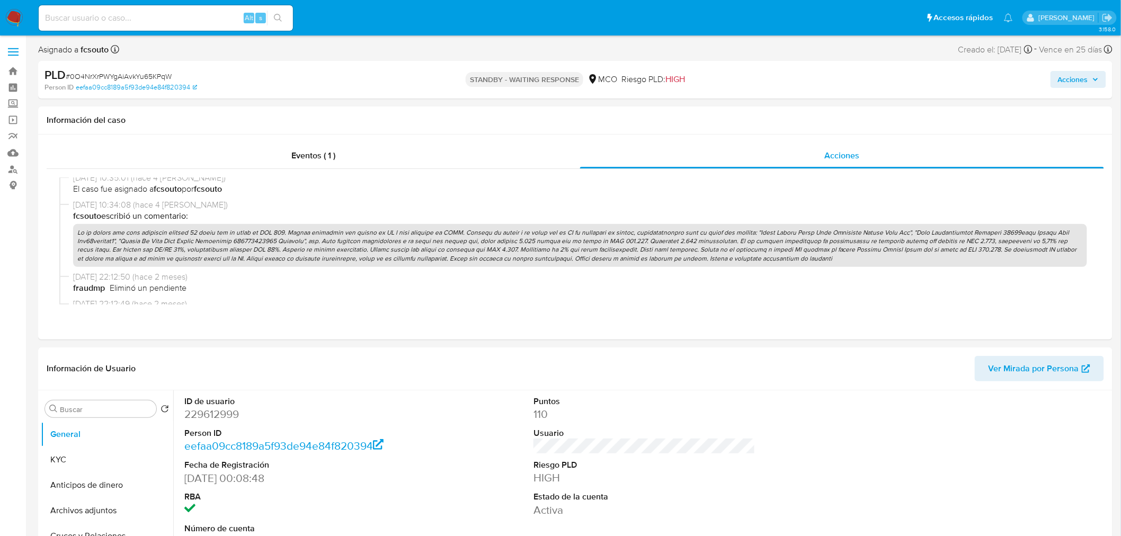
click at [1088, 73] on span "Acciones" at bounding box center [1073, 79] width 30 height 17
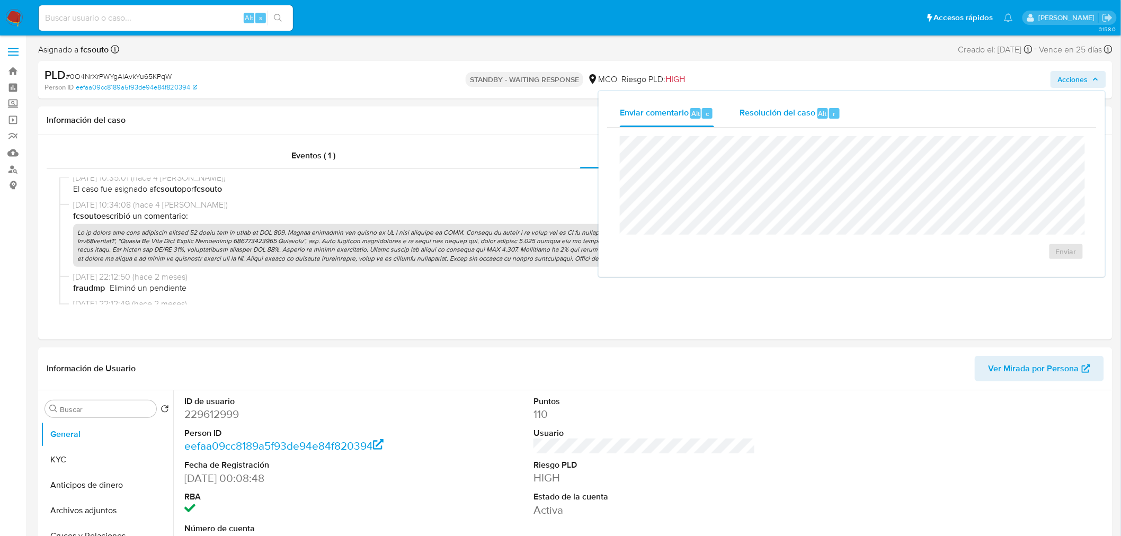
drag, startPoint x: 764, startPoint y: 110, endPoint x: 747, endPoint y: 117, distance: 17.8
click at [753, 117] on span "Resolución del caso" at bounding box center [777, 113] width 76 height 12
click at [661, 122] on div "Enviar comentario Alt c" at bounding box center [667, 114] width 94 height 28
click at [510, 172] on div "15/09/2025 09:50:26 (hace unos segundos) Notificación push accionada por fcsout…" at bounding box center [575, 241] width 1057 height 144
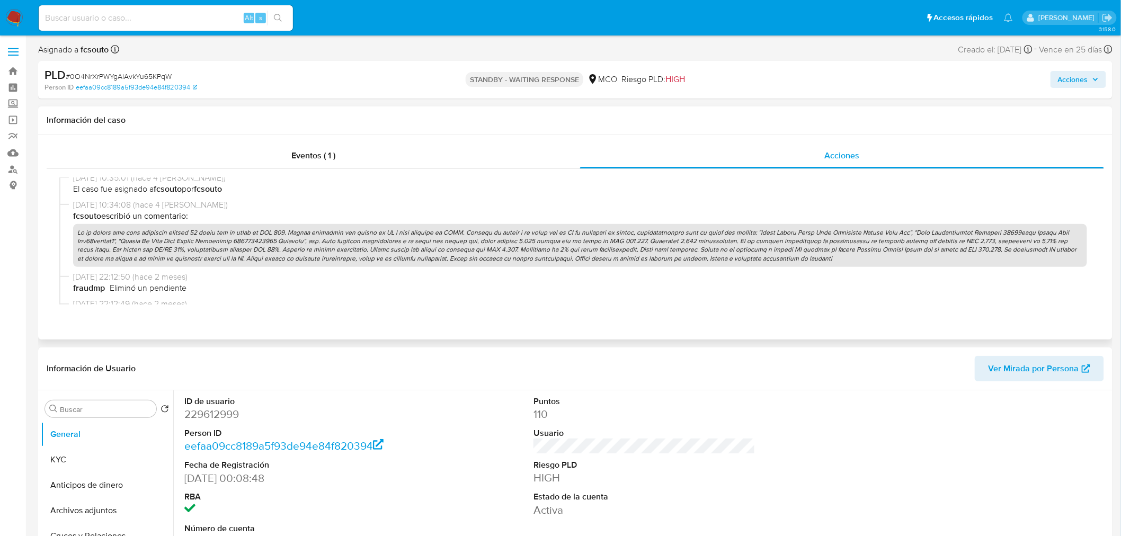
click at [504, 243] on p at bounding box center [580, 245] width 1014 height 43
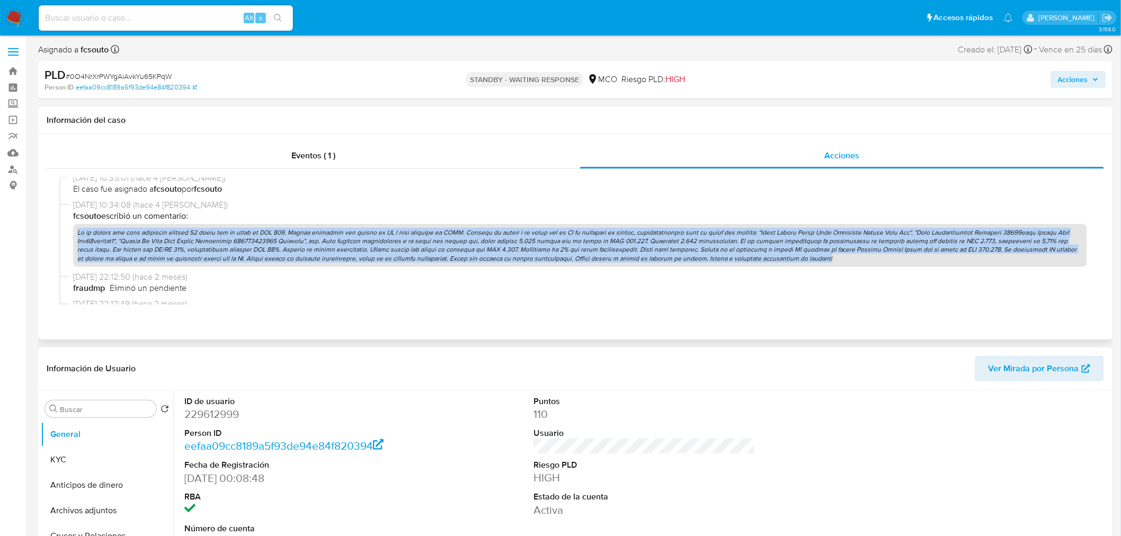
click at [504, 243] on p at bounding box center [580, 245] width 1014 height 43
copy p "En el último año como comprador ingresa 21 pagos por un total de USD 274. Compr…"
click at [1087, 80] on span "Acciones" at bounding box center [1073, 79] width 30 height 17
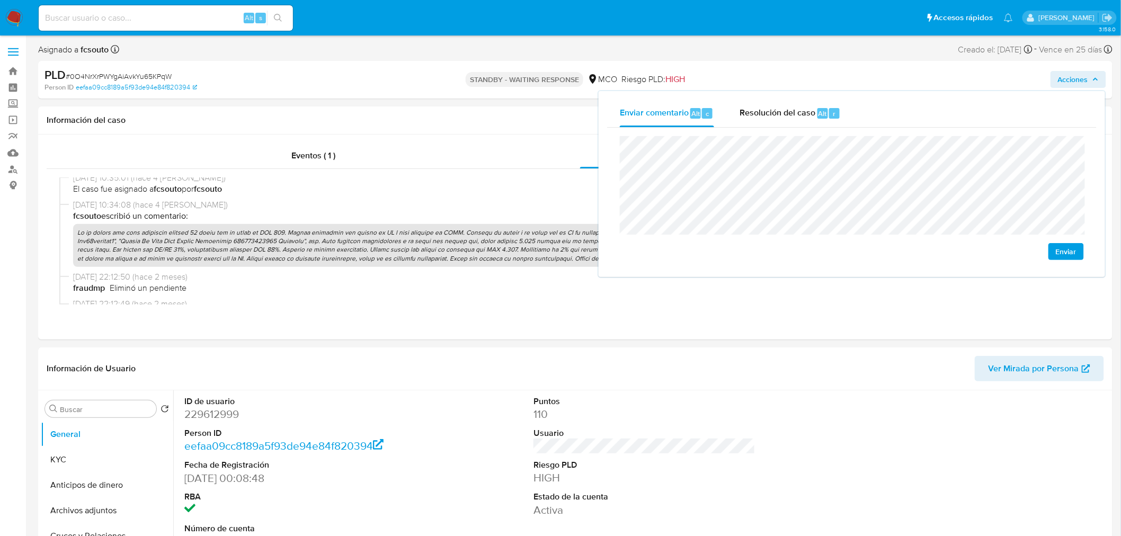
click at [617, 163] on div "Enviar" at bounding box center [851, 198] width 489 height 141
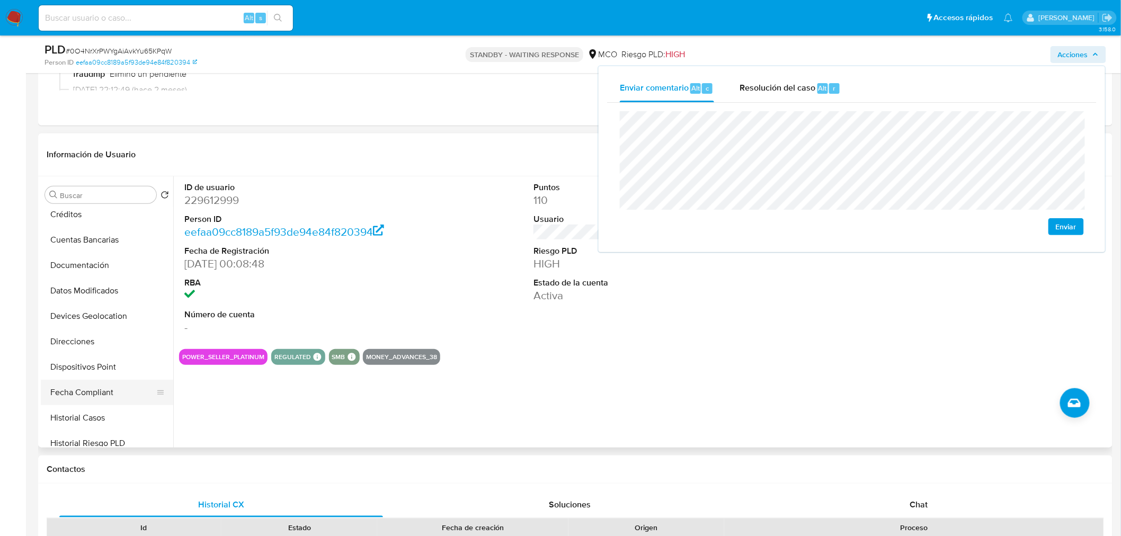
scroll to position [176, 0]
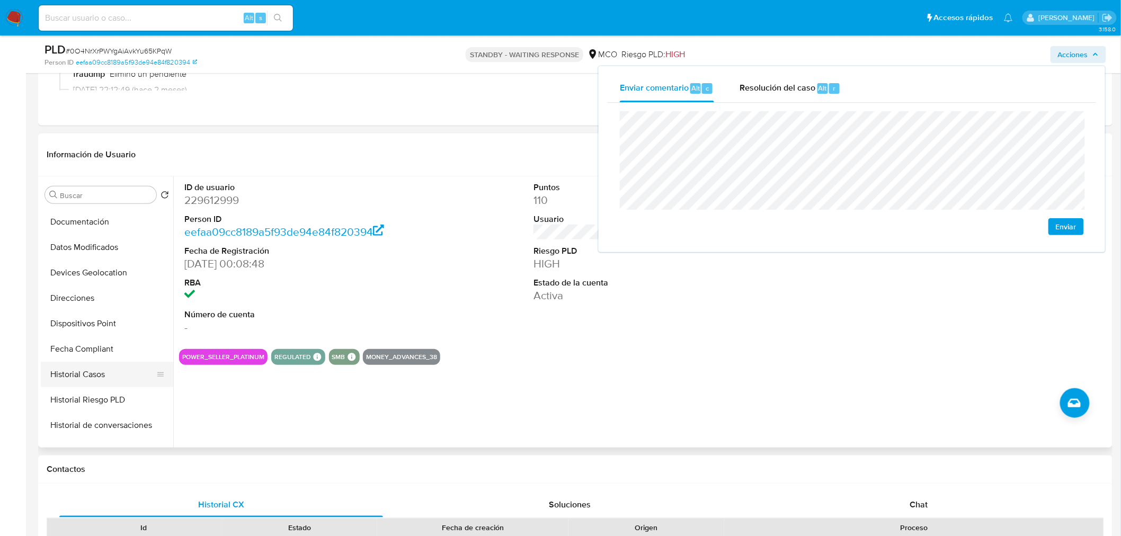
click at [82, 369] on button "Historial Casos" at bounding box center [103, 374] width 124 height 25
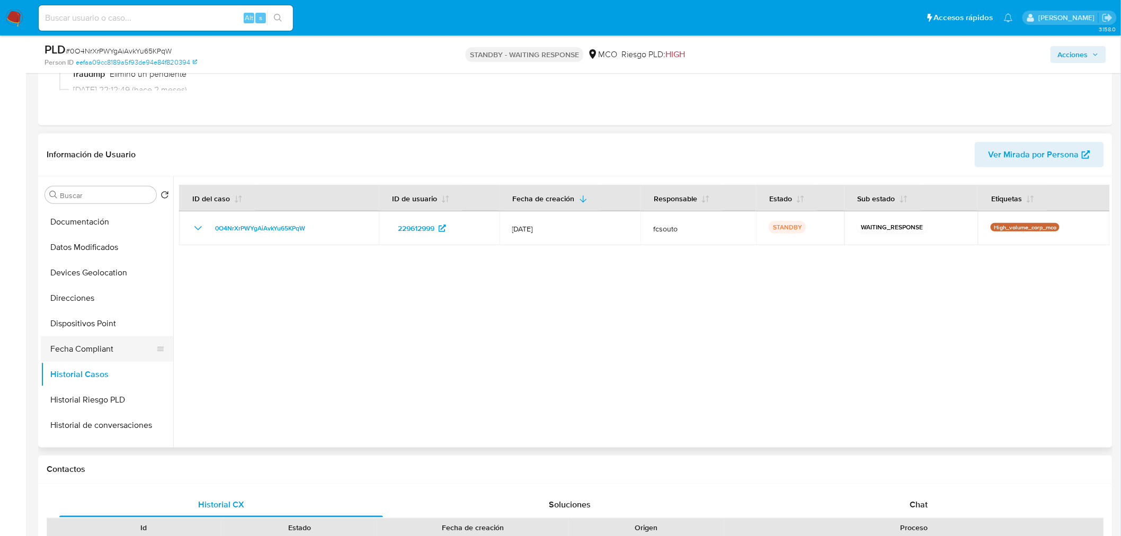
click at [107, 352] on button "Fecha Compliant" at bounding box center [103, 348] width 124 height 25
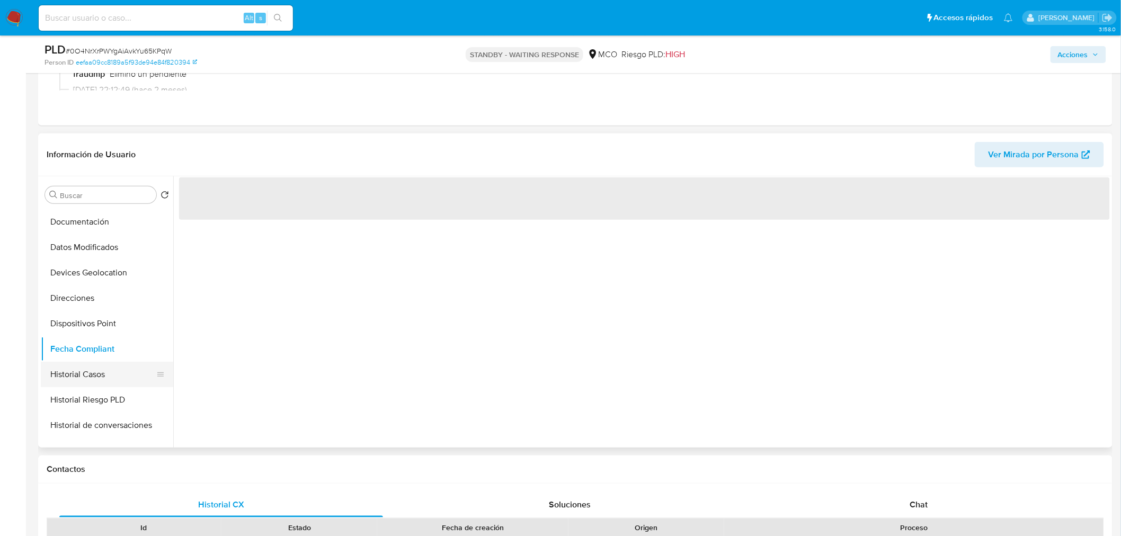
click at [101, 377] on button "Historial Casos" at bounding box center [103, 374] width 124 height 25
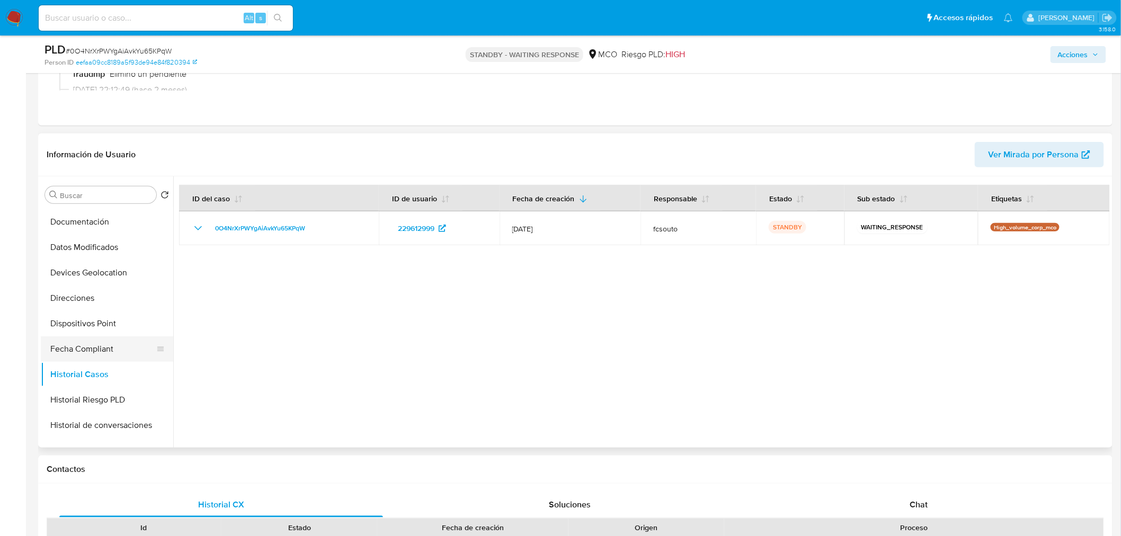
click at [88, 355] on button "Fecha Compliant" at bounding box center [103, 348] width 124 height 25
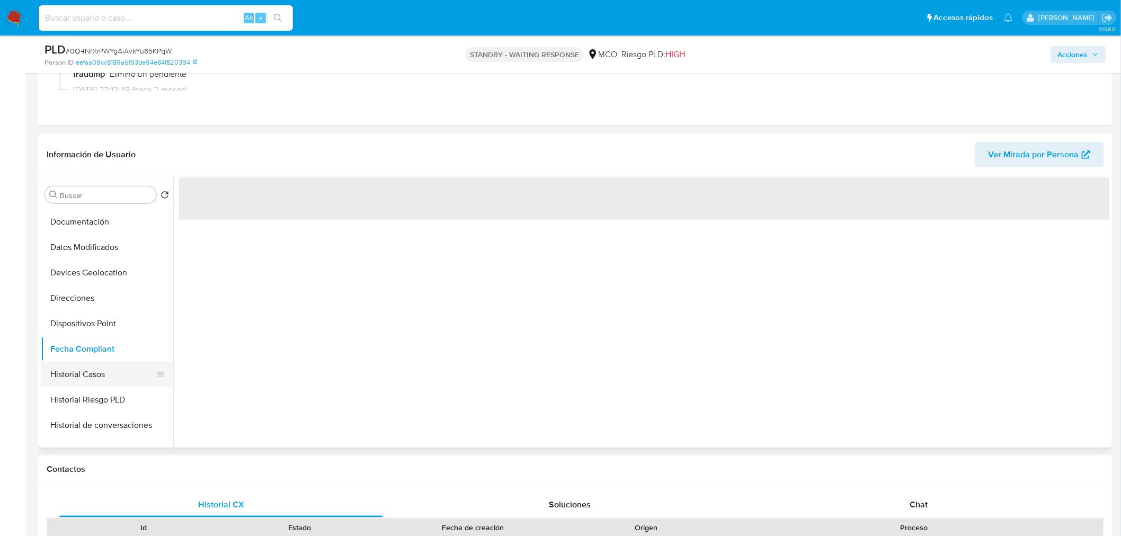
click at [88, 378] on button "Historial Casos" at bounding box center [103, 374] width 124 height 25
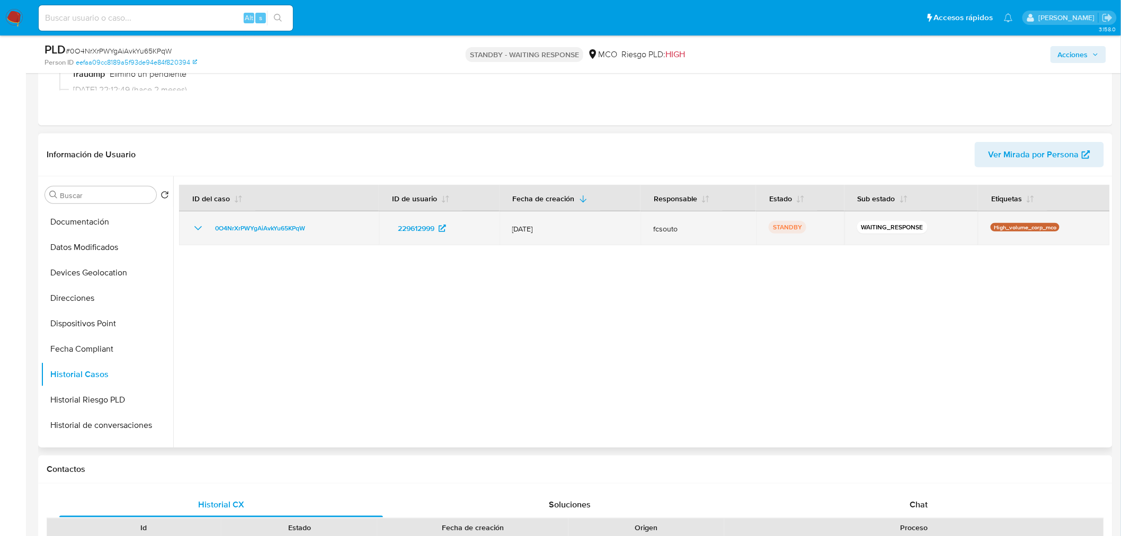
click at [200, 225] on icon "Mostrar/Ocultar" at bounding box center [198, 228] width 13 height 13
click at [196, 225] on icon "Mostrar/Ocultar" at bounding box center [198, 228] width 13 height 13
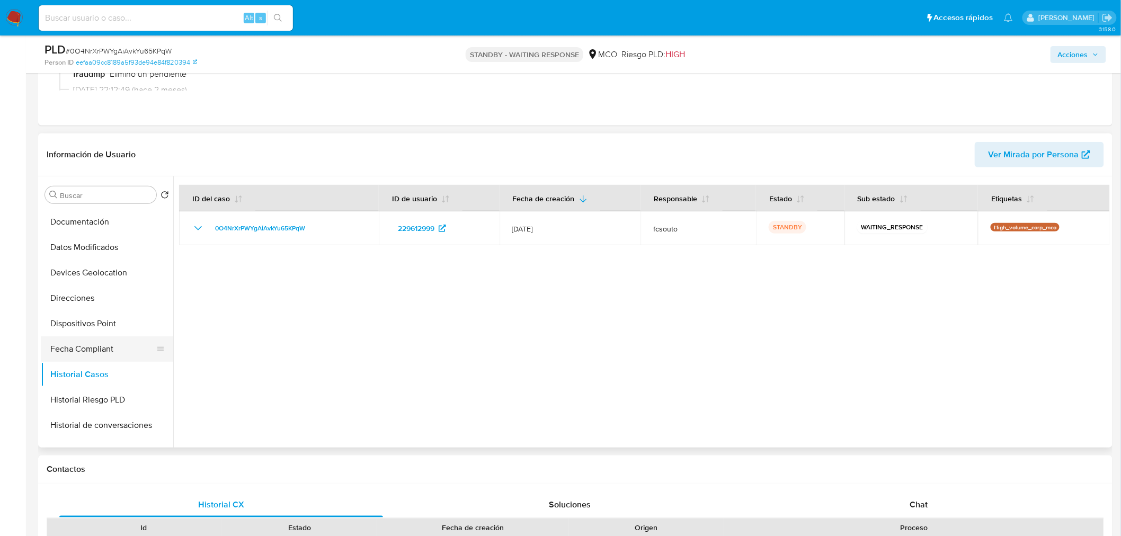
click at [81, 349] on button "Fecha Compliant" at bounding box center [103, 348] width 124 height 25
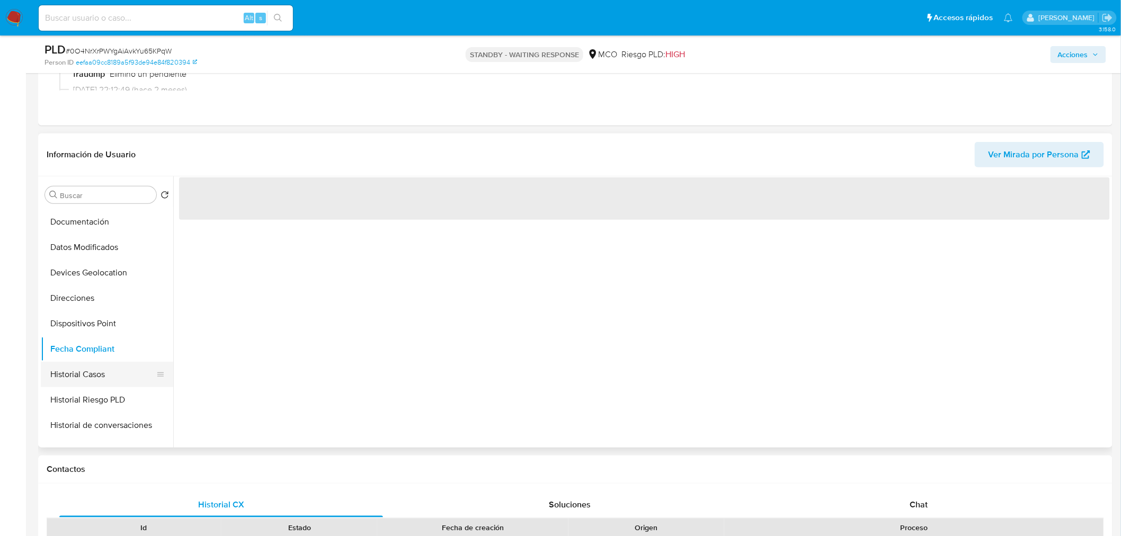
click at [86, 370] on button "Historial Casos" at bounding box center [103, 374] width 124 height 25
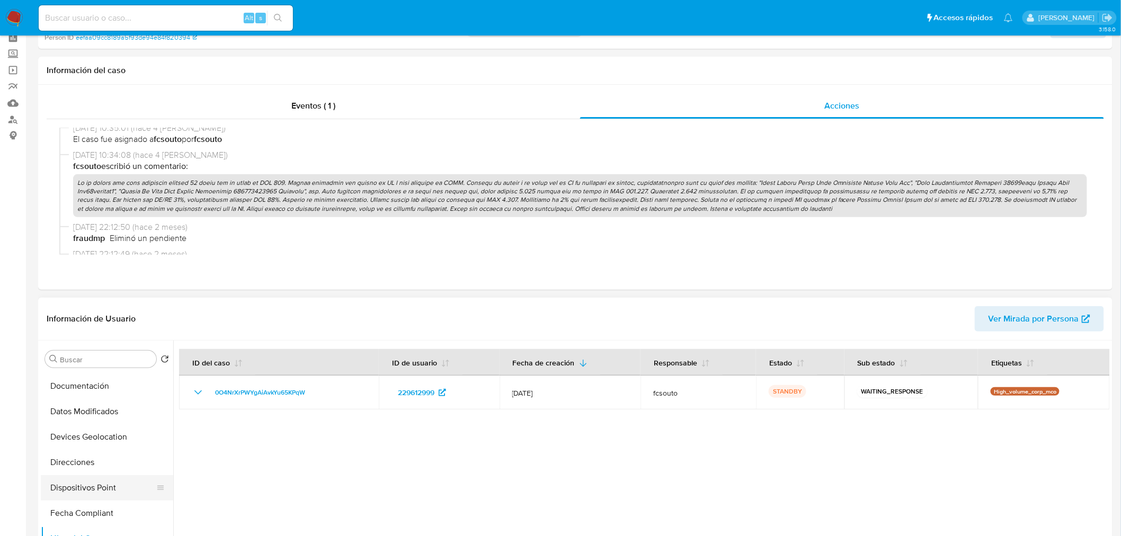
scroll to position [118, 0]
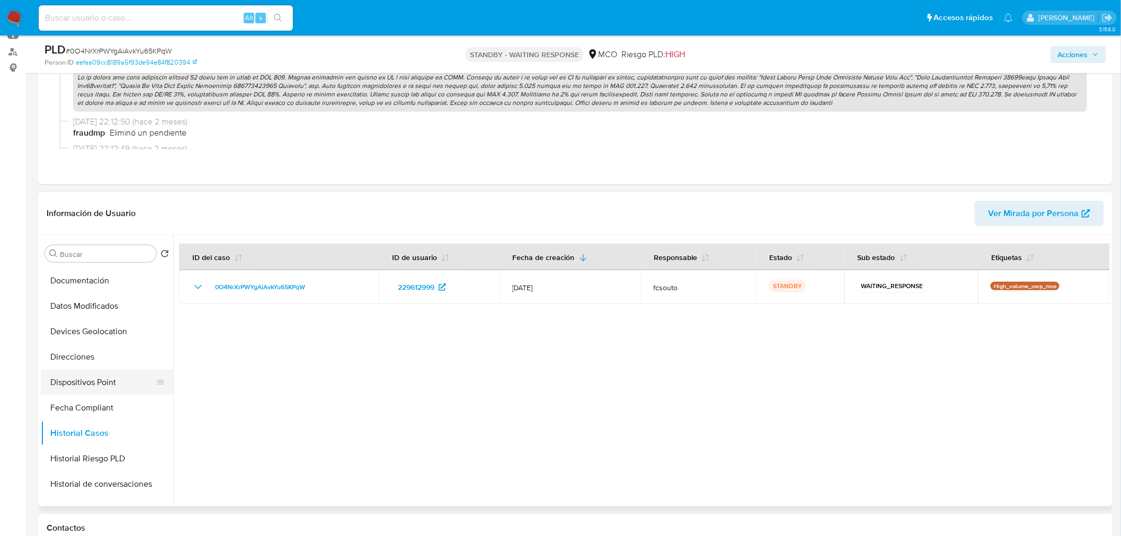
click at [88, 390] on button "Dispositivos Point" at bounding box center [103, 382] width 124 height 25
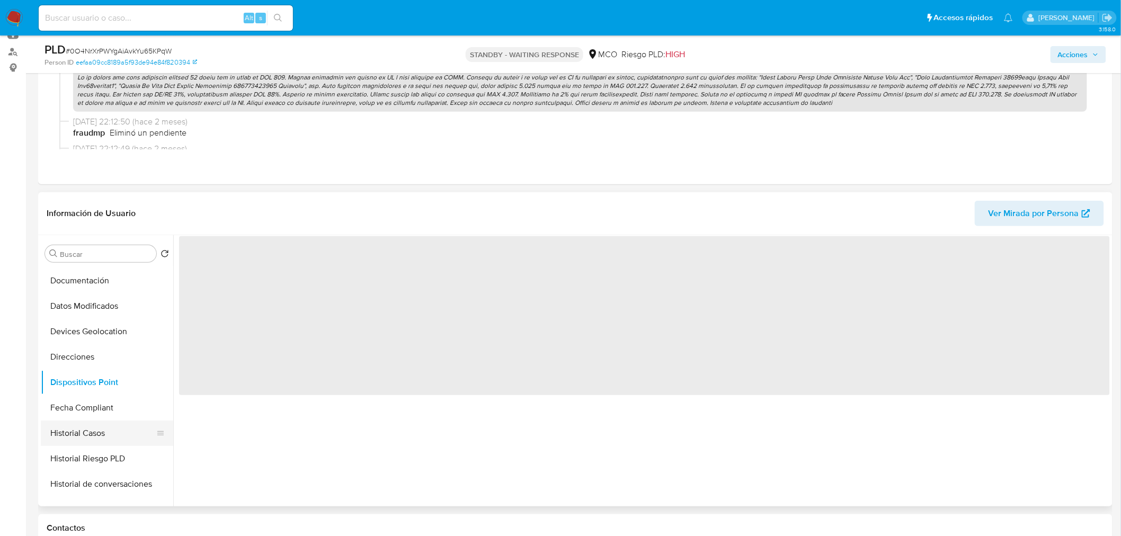
click at [104, 435] on button "Historial Casos" at bounding box center [103, 433] width 124 height 25
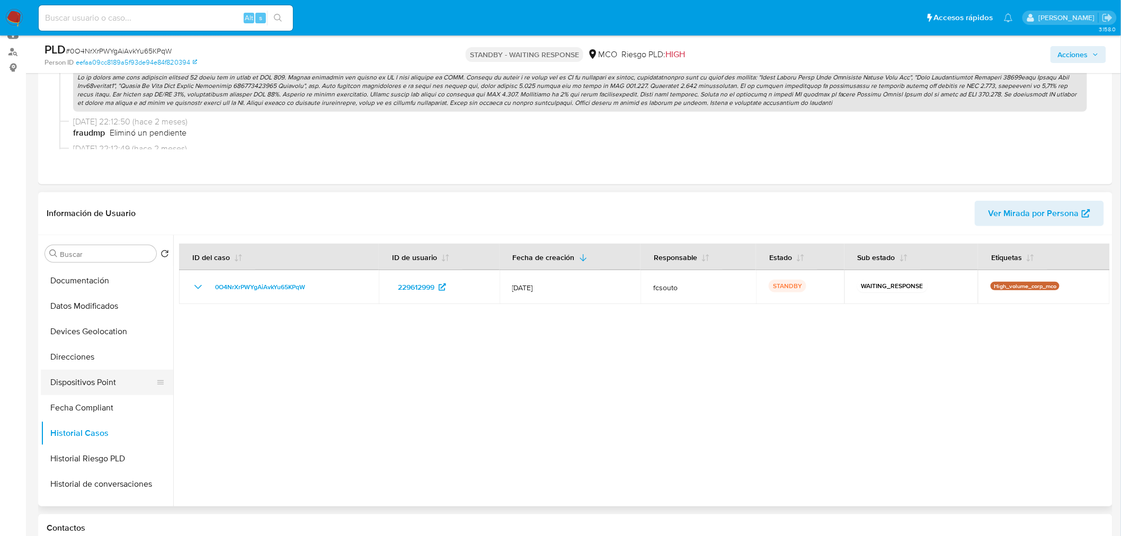
click at [103, 386] on button "Dispositivos Point" at bounding box center [103, 382] width 124 height 25
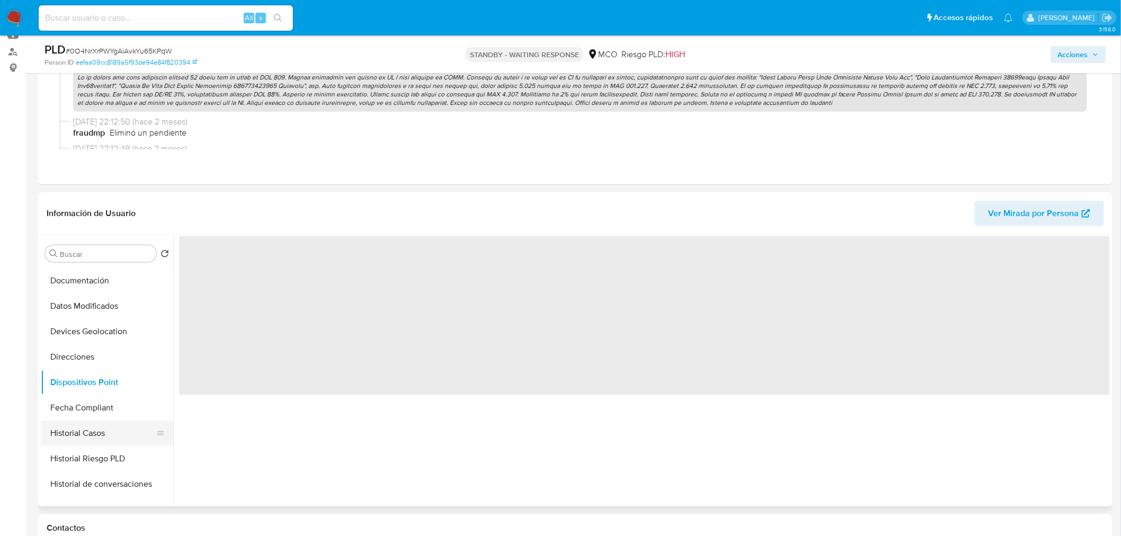
click at [98, 435] on button "Historial Casos" at bounding box center [103, 433] width 124 height 25
